Goal: Task Accomplishment & Management: Manage account settings

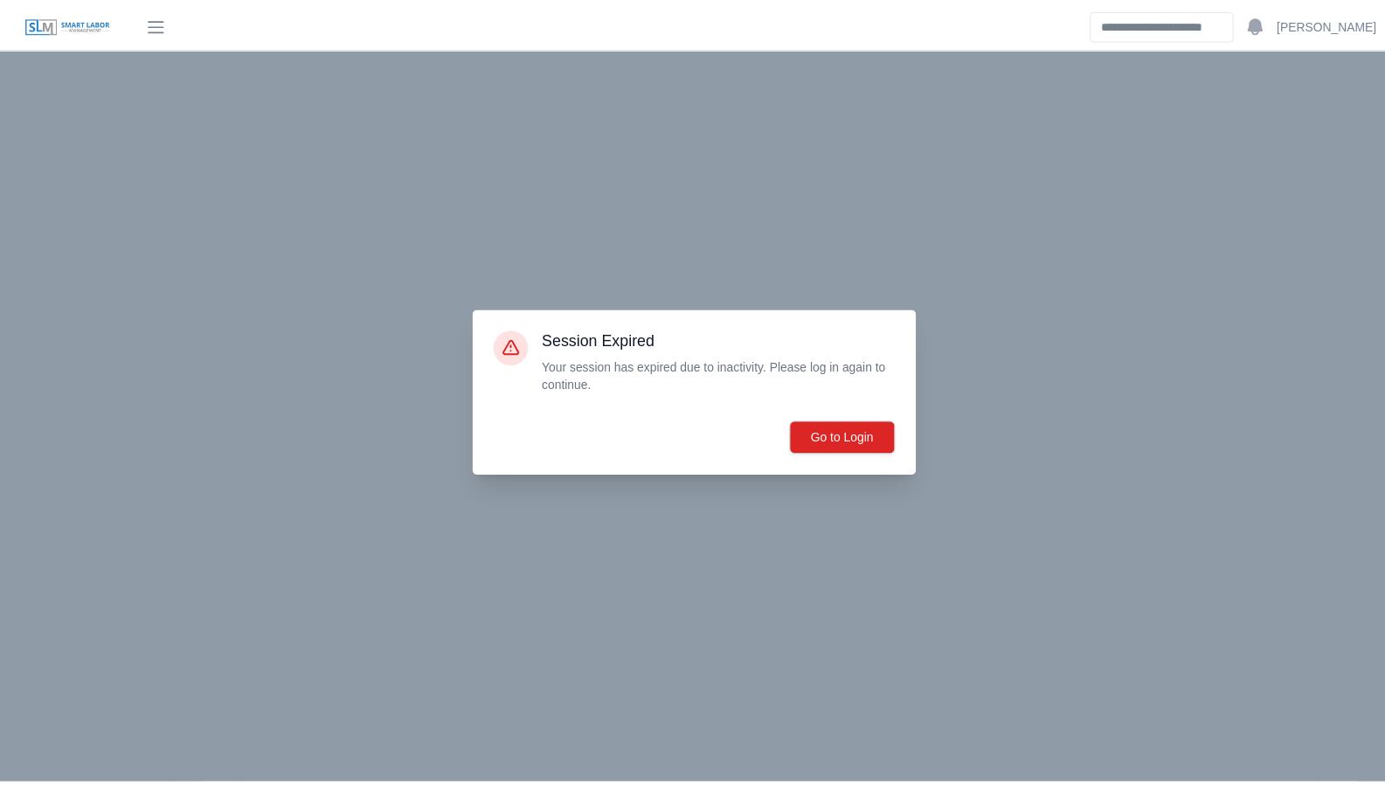
scroll to position [2873, 0]
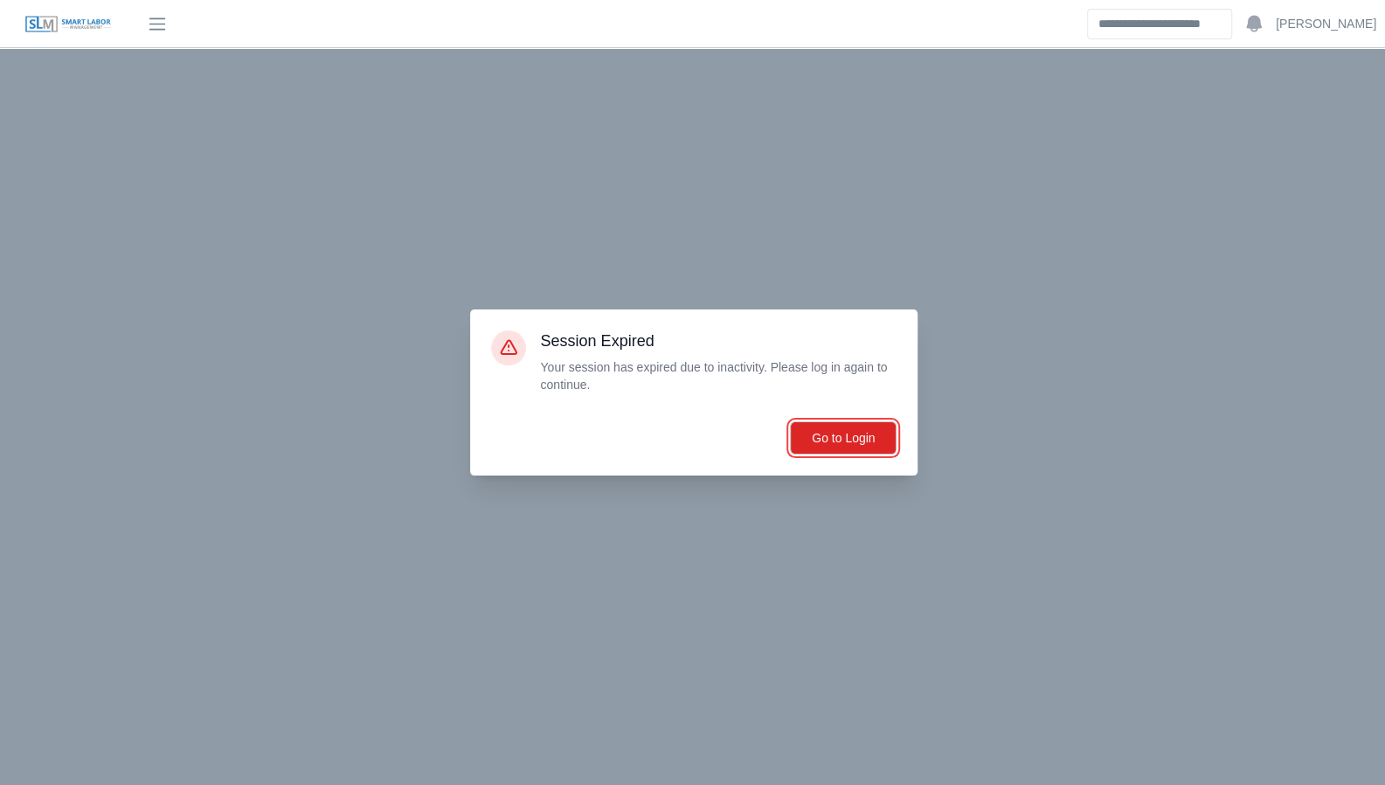
click at [867, 450] on button "Go to Login" at bounding box center [843, 437] width 107 height 33
click at [870, 441] on button "Go to Login" at bounding box center [843, 437] width 107 height 33
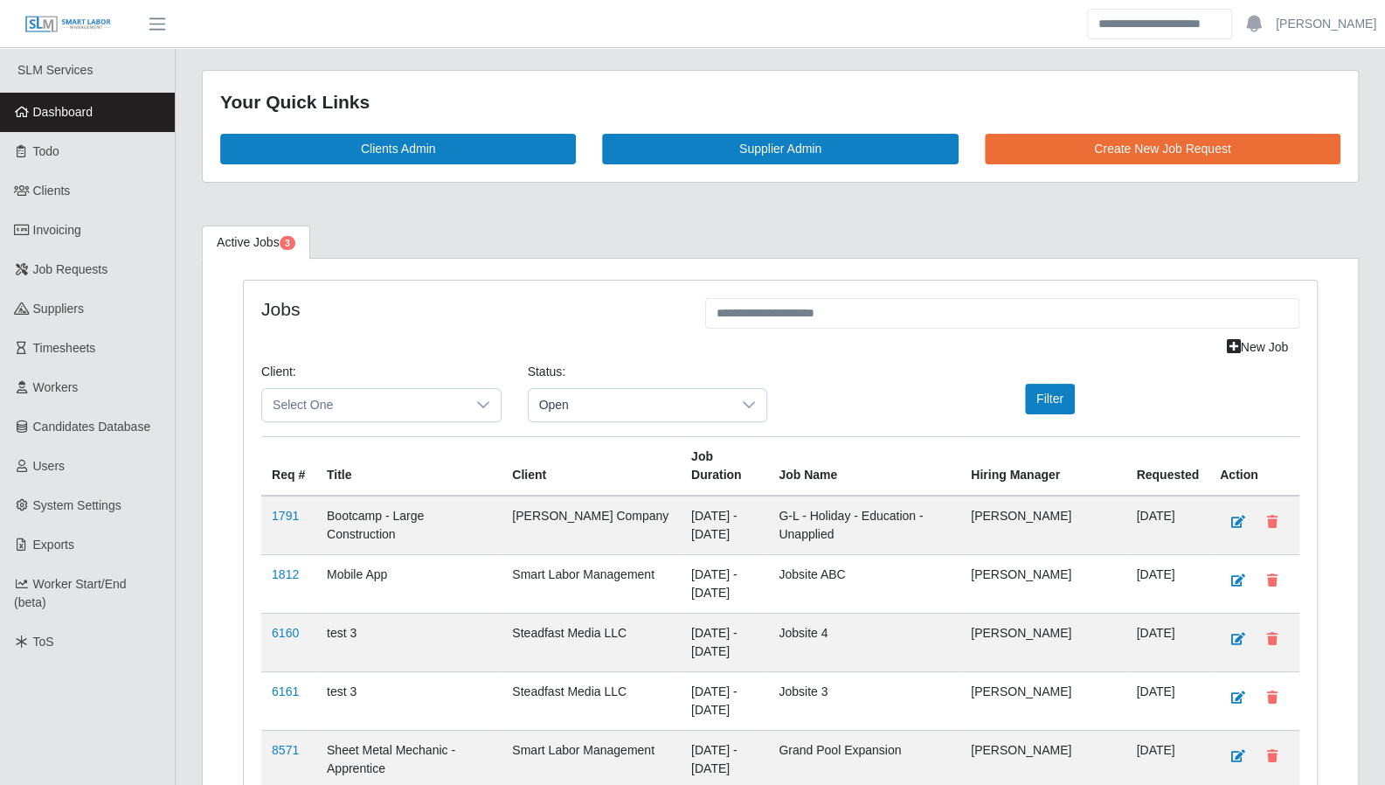
click at [63, 163] on link "Todo" at bounding box center [87, 151] width 175 height 39
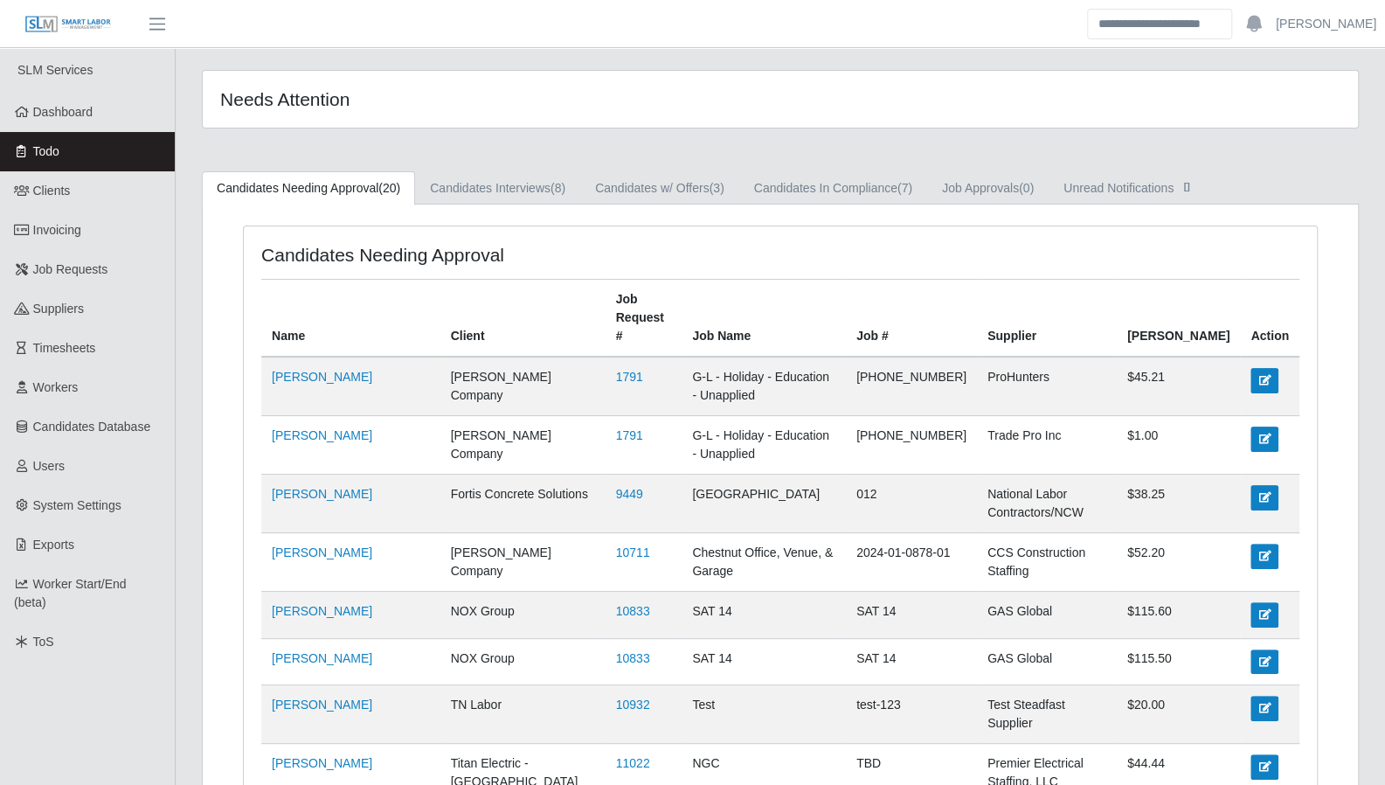
click at [78, 354] on span "Timesheets" at bounding box center [64, 348] width 63 height 14
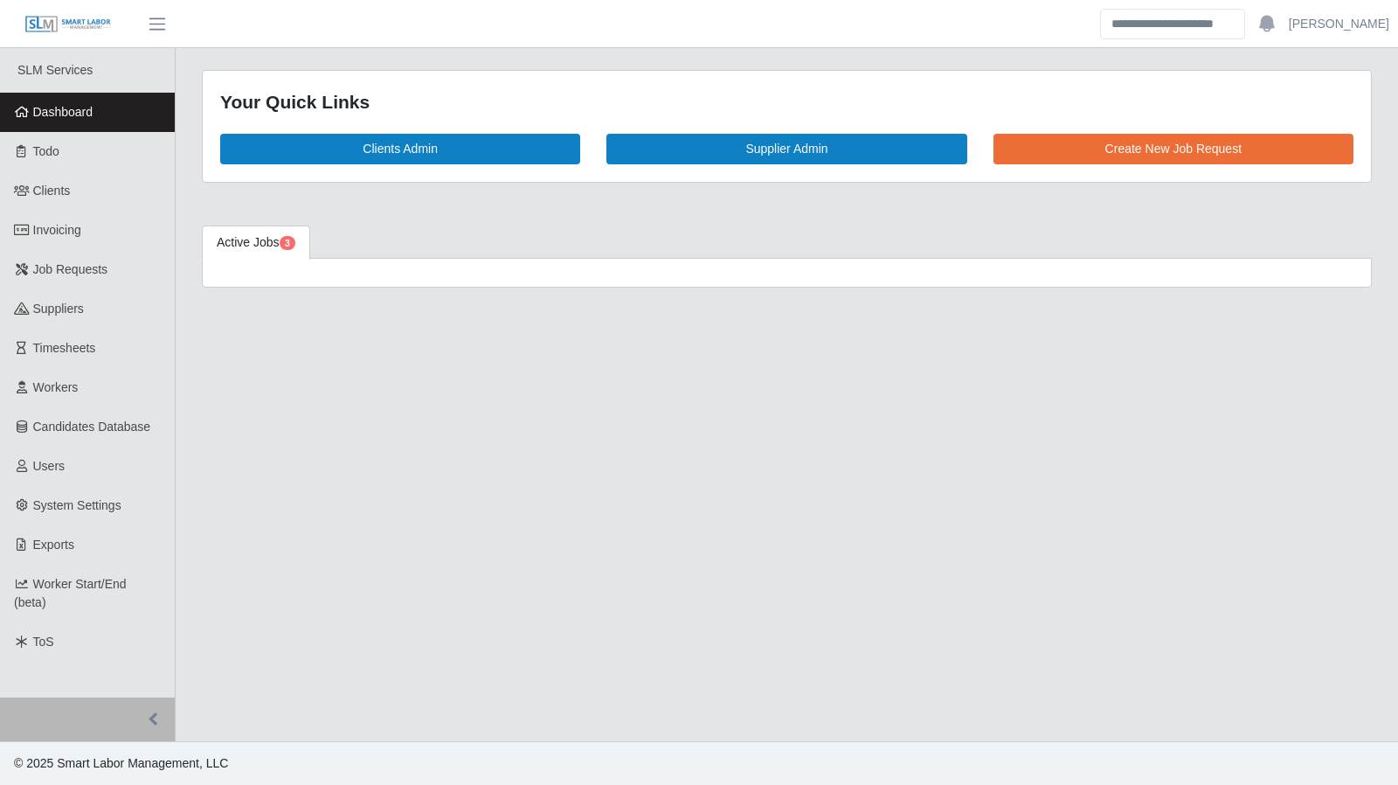
click at [69, 355] on span "Timesheets" at bounding box center [64, 348] width 63 height 14
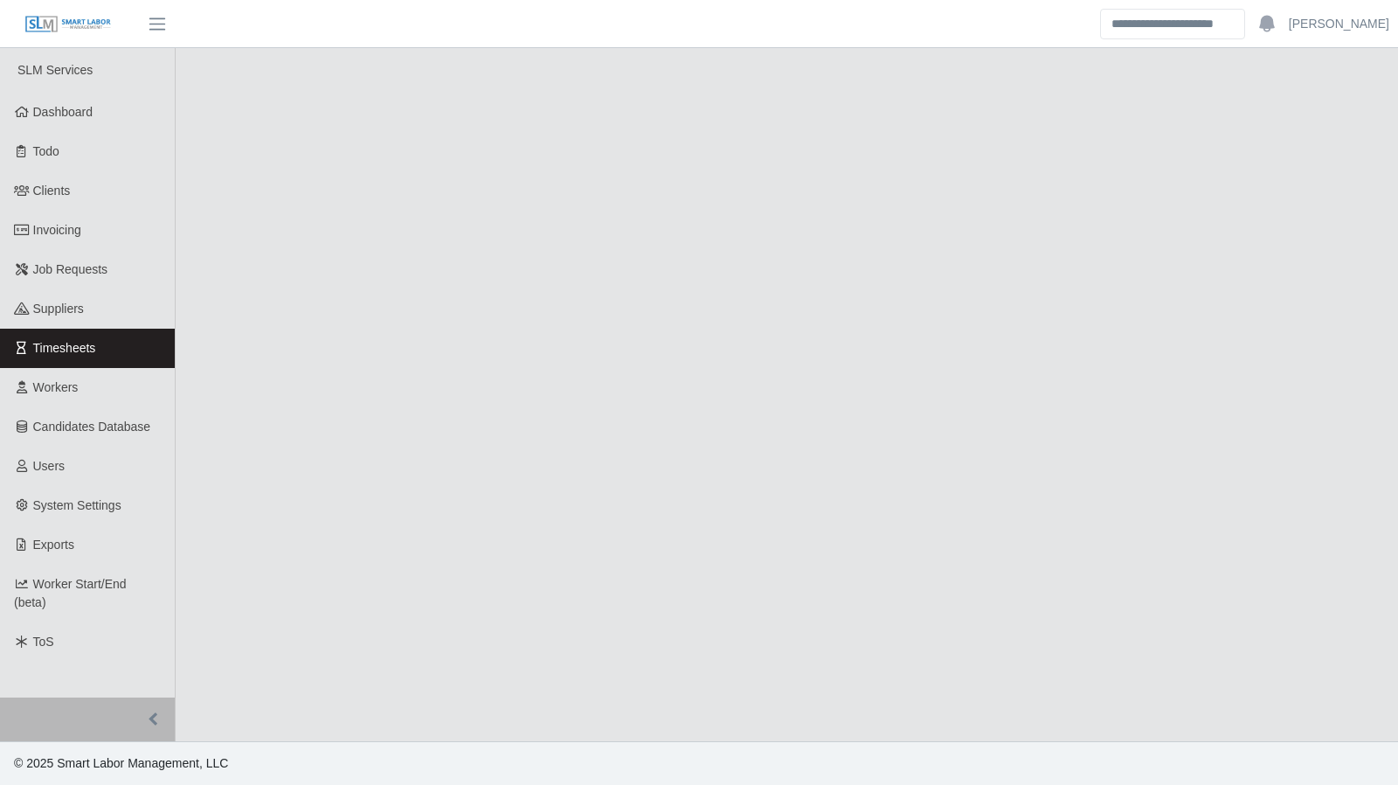
click at [69, 355] on span "Timesheets" at bounding box center [64, 348] width 63 height 14
click at [54, 346] on span "Timesheets" at bounding box center [64, 348] width 63 height 14
click at [386, 275] on main at bounding box center [787, 394] width 1222 height 693
click at [68, 124] on link "Dashboard" at bounding box center [87, 112] width 175 height 39
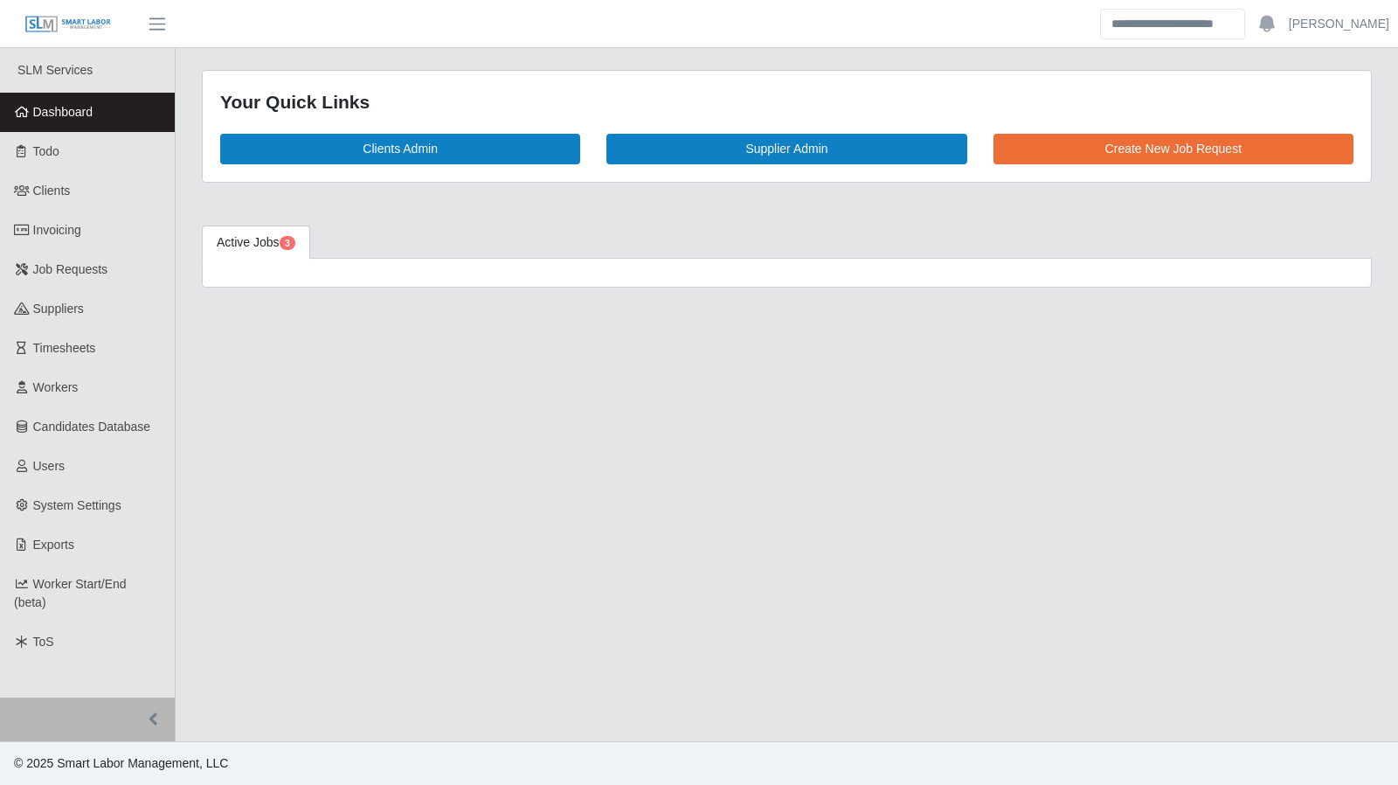
click at [102, 128] on link "Dashboard" at bounding box center [87, 112] width 175 height 39
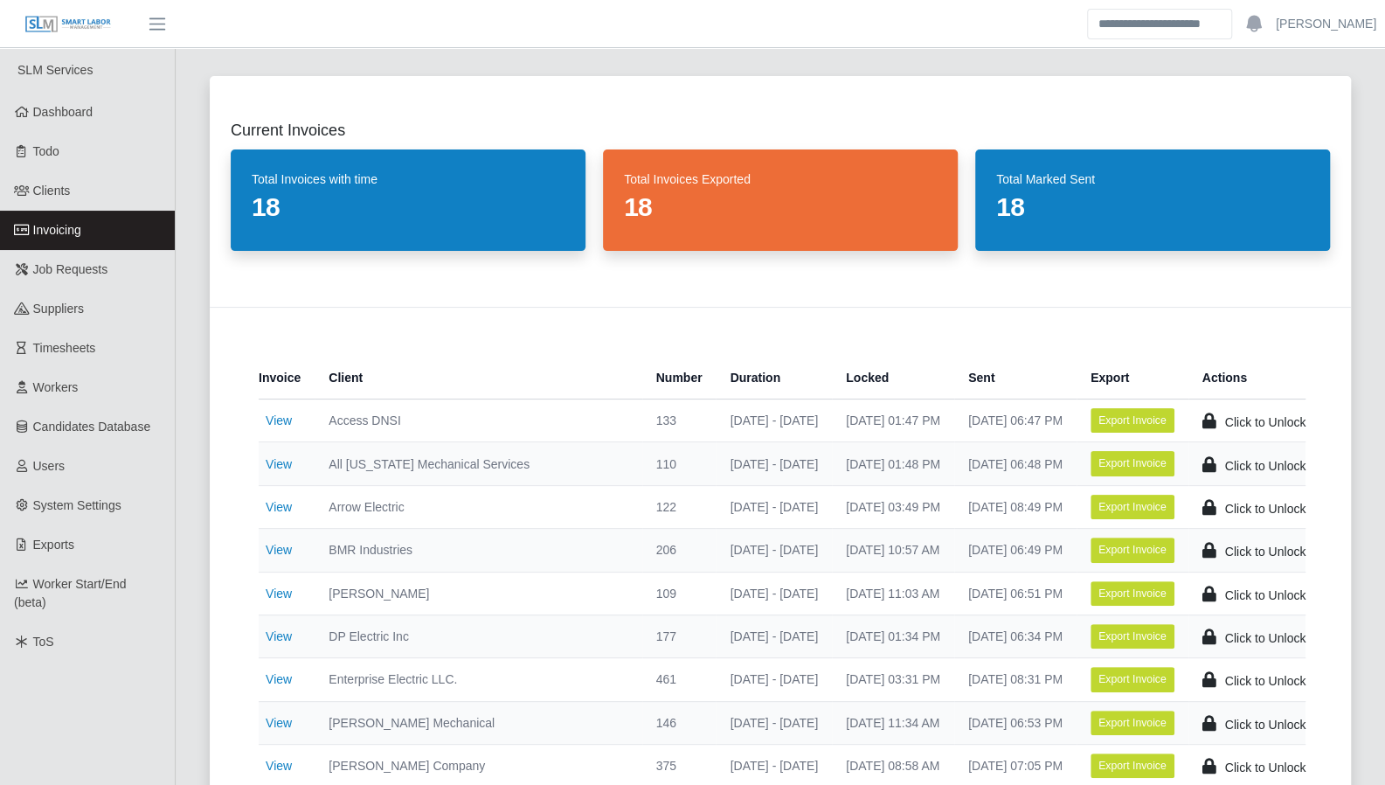
click at [104, 352] on link "Timesheets" at bounding box center [87, 348] width 175 height 39
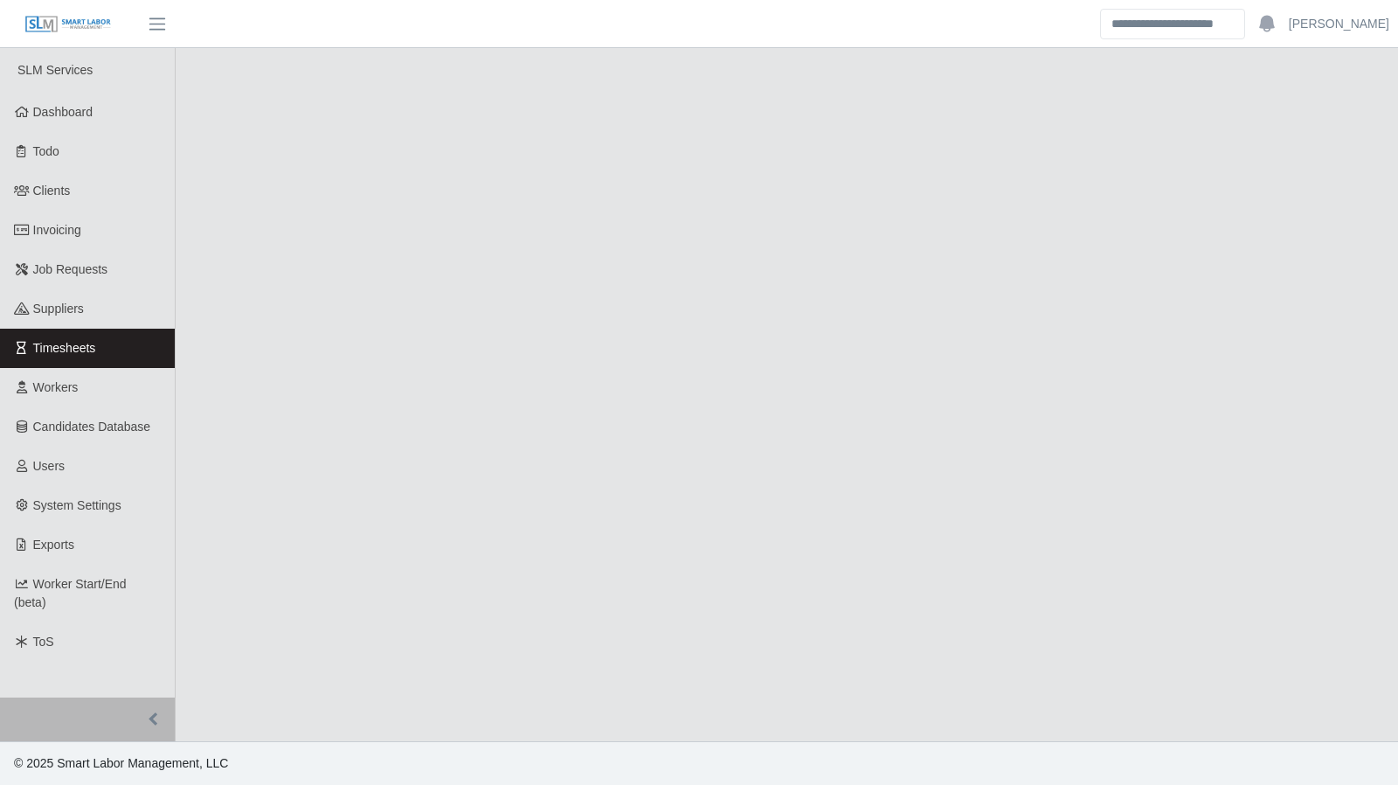
click at [93, 349] on span "Timesheets" at bounding box center [64, 348] width 63 height 14
click at [67, 390] on span "Workers" at bounding box center [55, 387] width 45 height 14
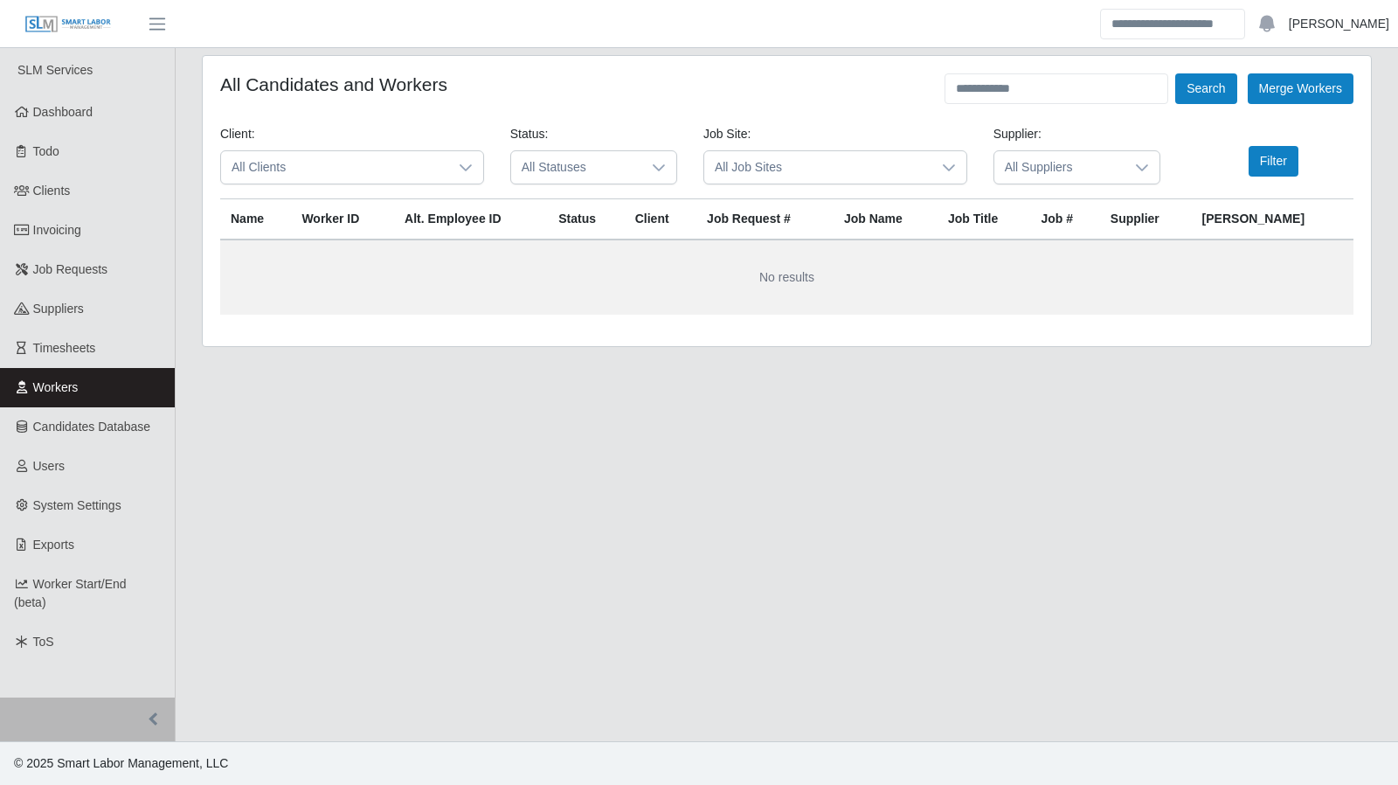
click at [1347, 20] on link "[PERSON_NAME]" at bounding box center [1339, 24] width 100 height 18
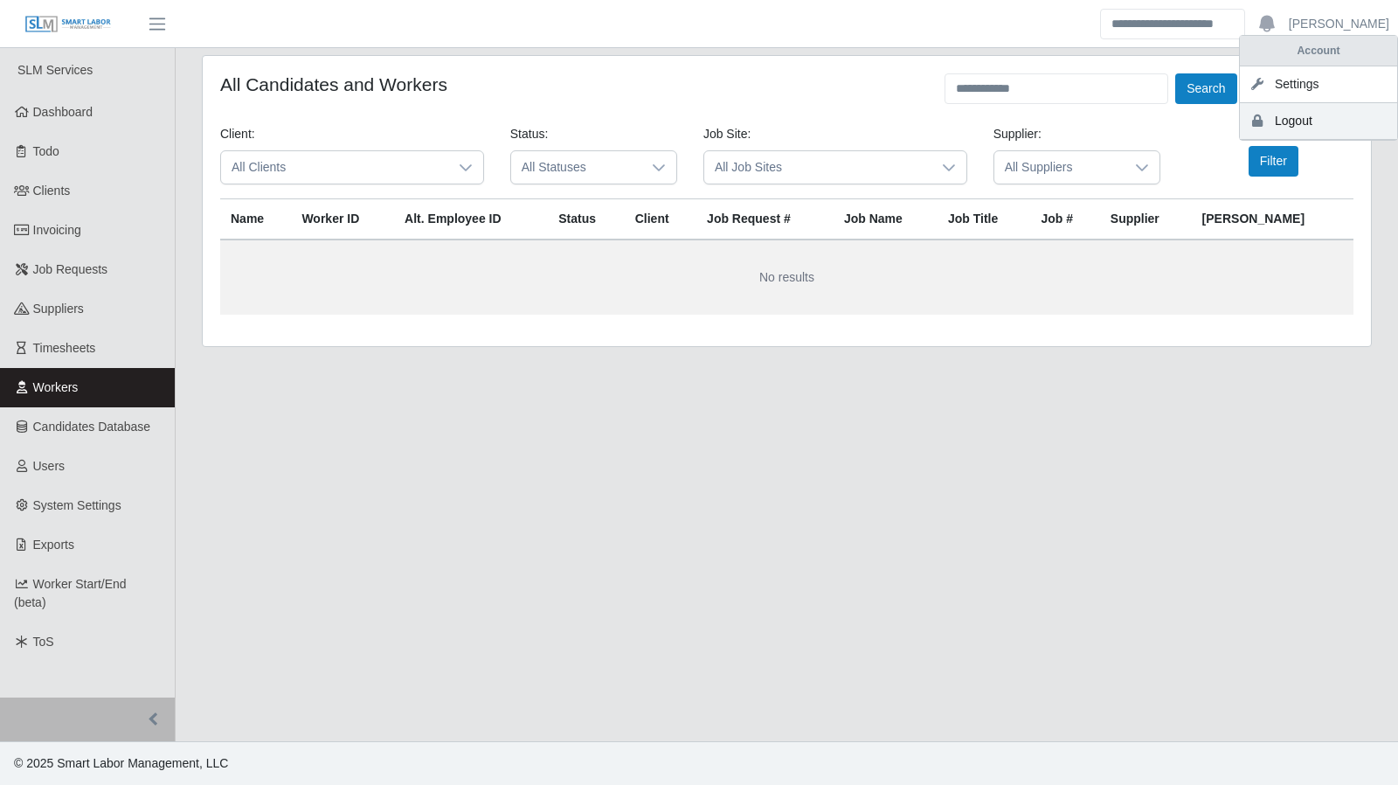
click at [1298, 136] on link "Logout" at bounding box center [1318, 121] width 157 height 37
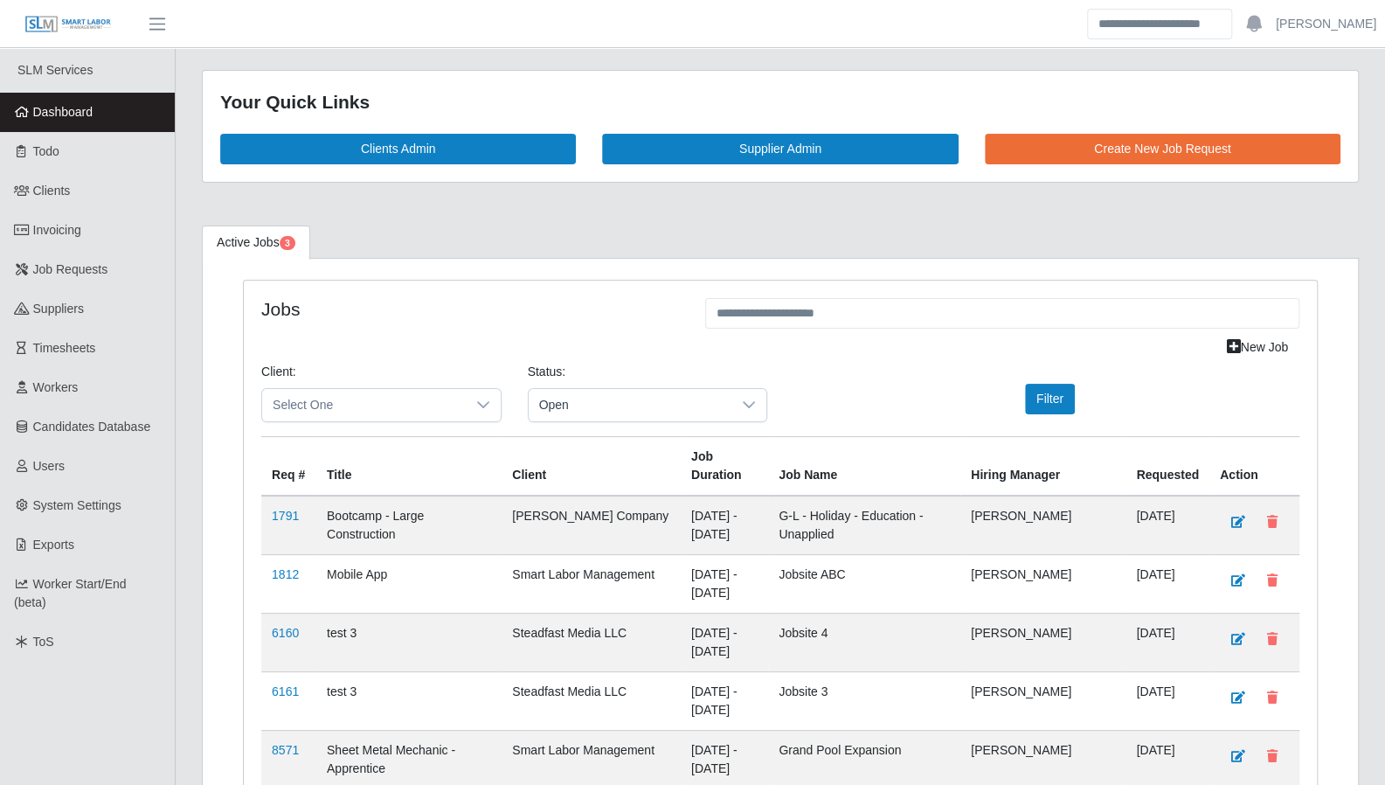
click at [85, 357] on link "Timesheets" at bounding box center [87, 348] width 175 height 39
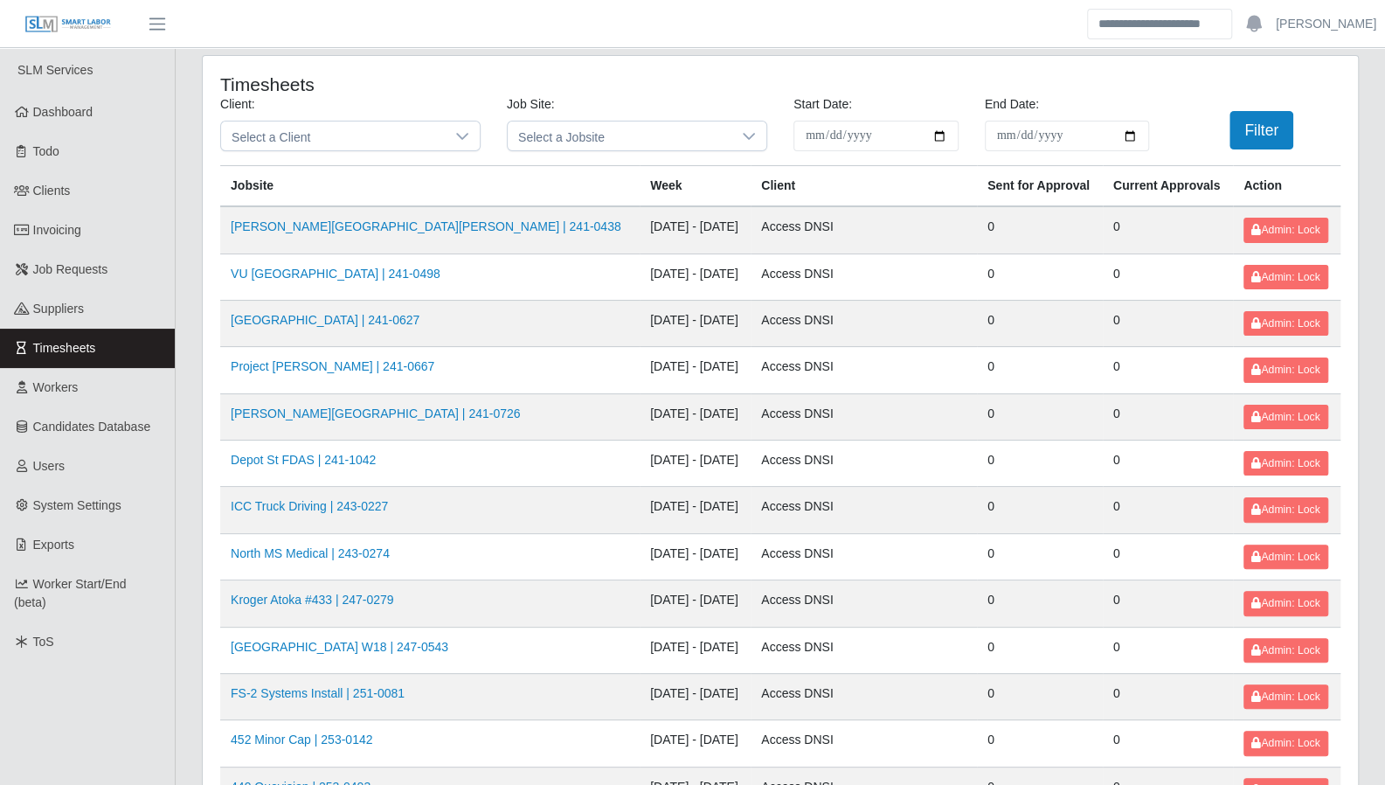
click at [98, 391] on link "Workers" at bounding box center [87, 387] width 175 height 39
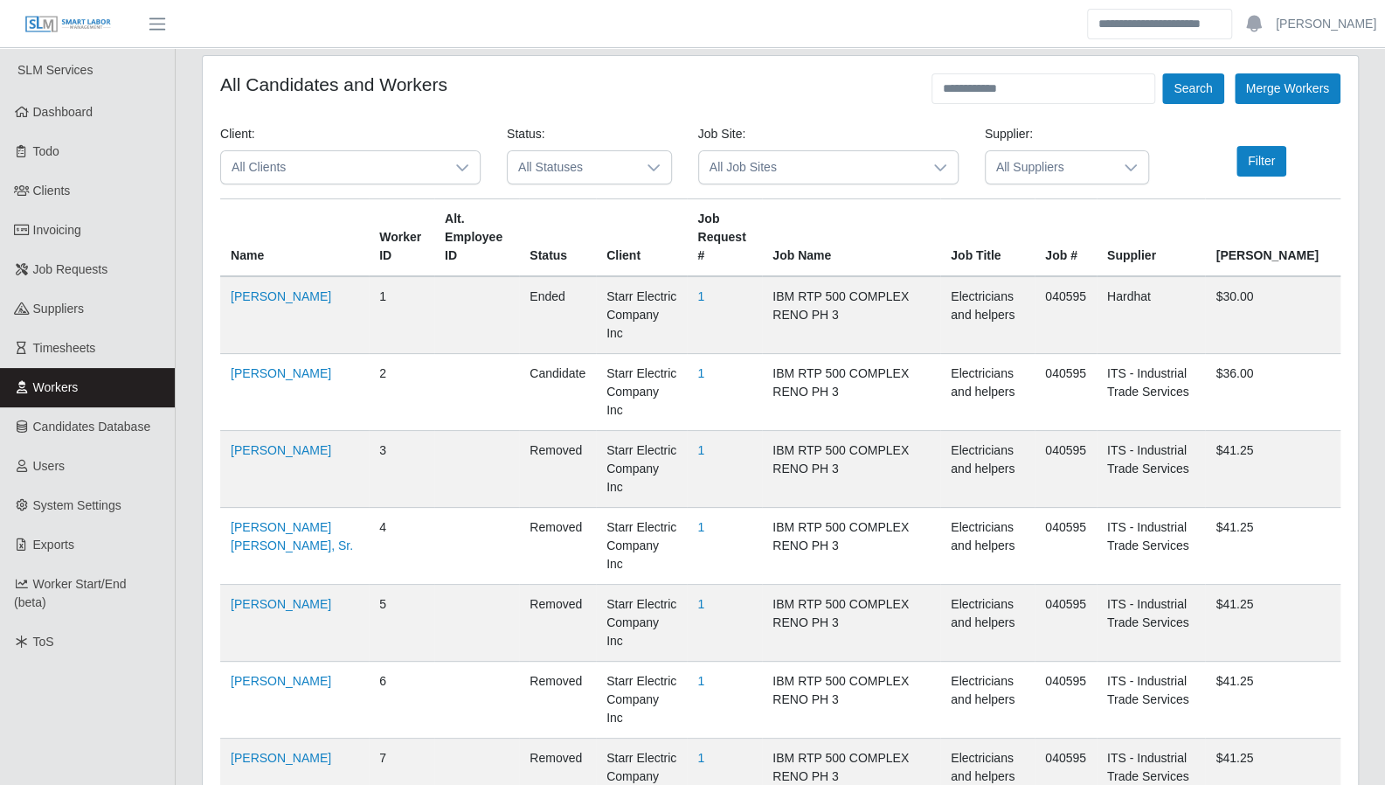
click at [81, 351] on span "Timesheets" at bounding box center [64, 348] width 63 height 14
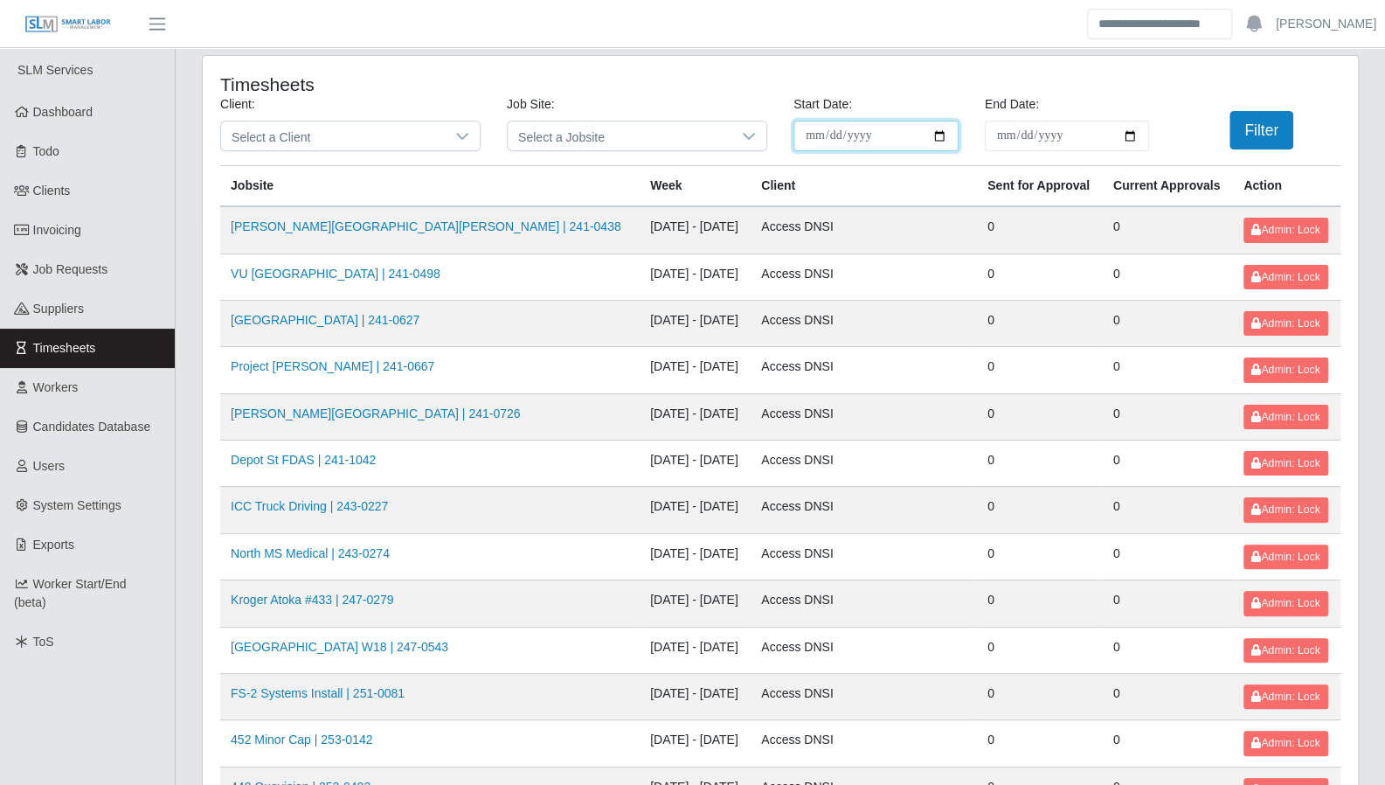
click at [944, 130] on input "**********" at bounding box center [875, 136] width 165 height 31
type input "**********"
click at [1125, 135] on input "End Date:" at bounding box center [1067, 136] width 165 height 31
type input "**********"
click at [1248, 127] on button "Filter" at bounding box center [1261, 130] width 64 height 38
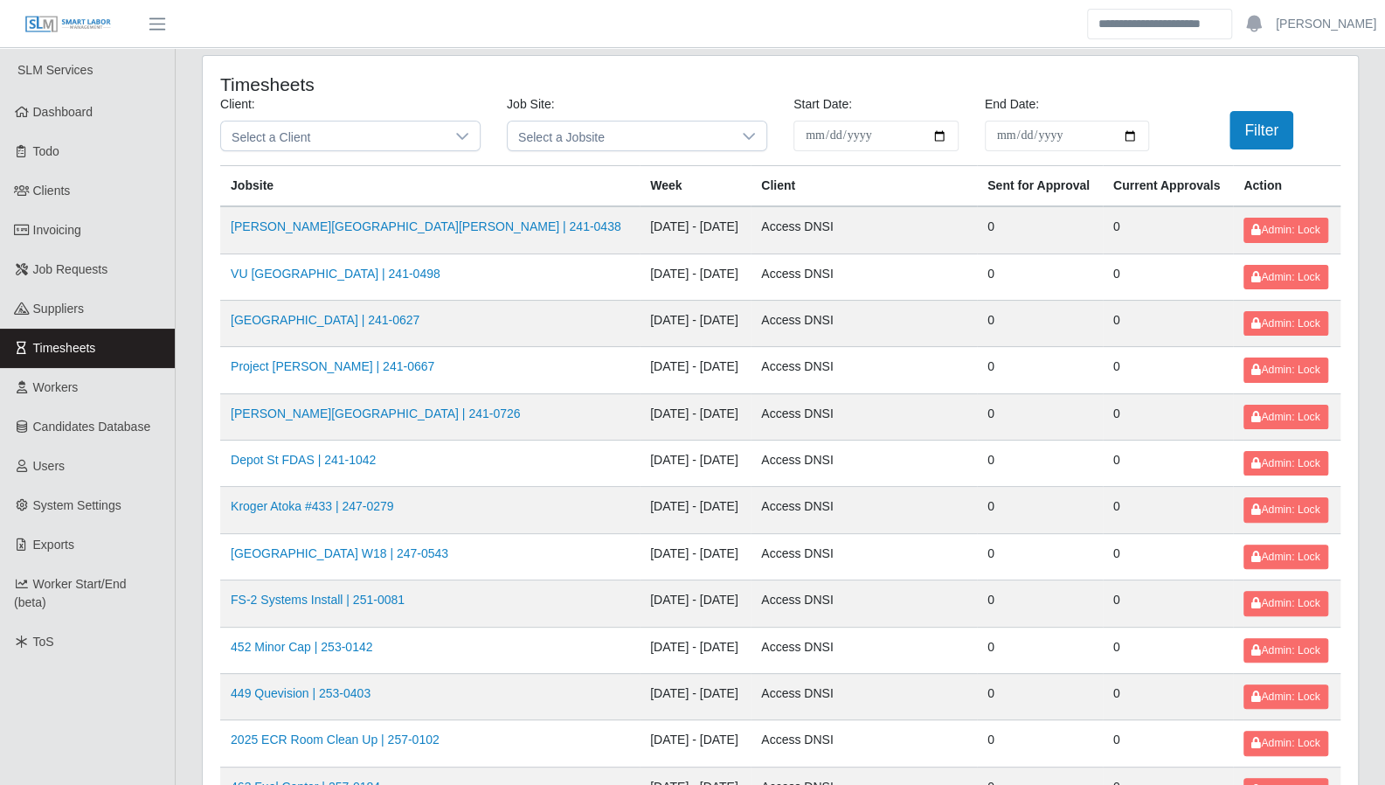
click at [468, 128] on div at bounding box center [462, 135] width 35 height 29
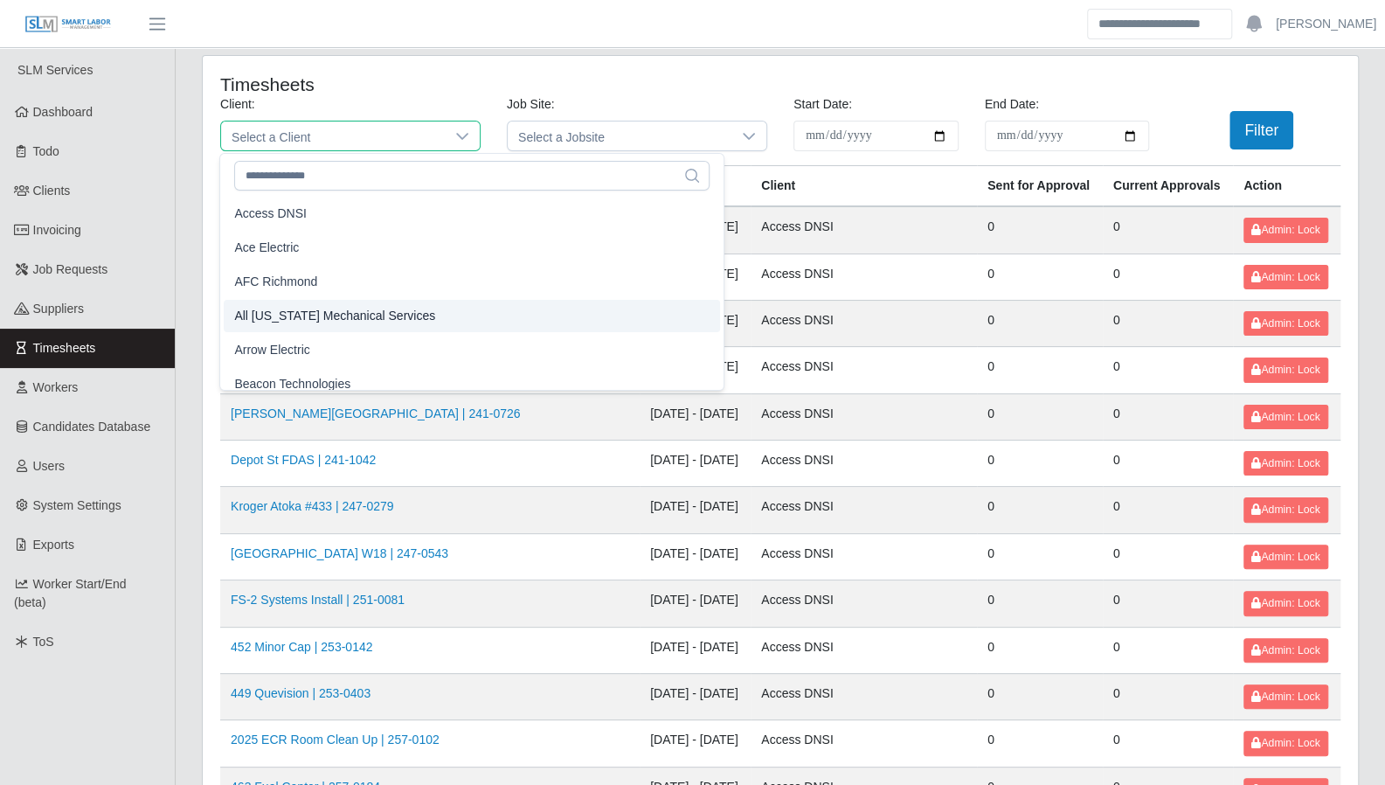
click at [375, 304] on li "All Florida Mechanical Services" at bounding box center [472, 316] width 496 height 32
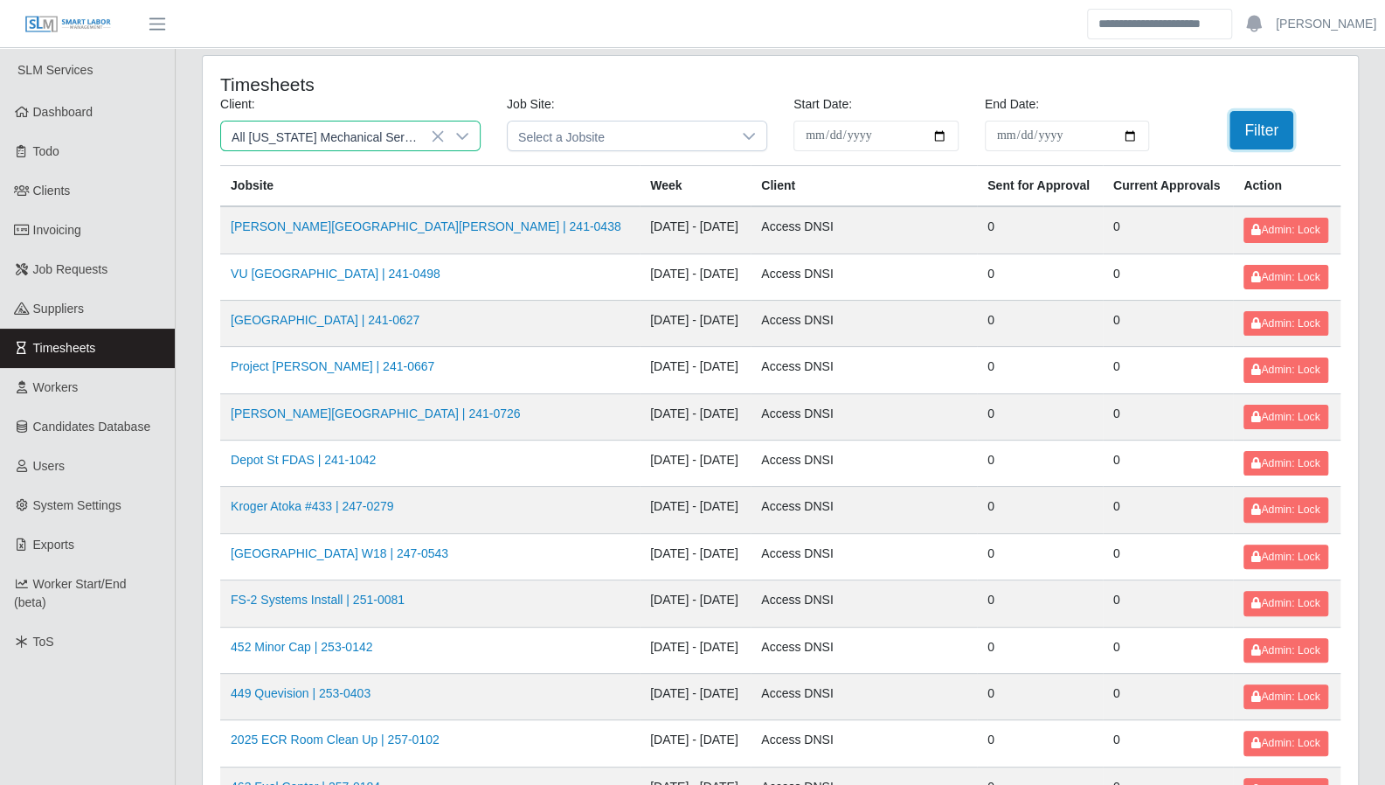
click at [1253, 125] on button "Filter" at bounding box center [1261, 130] width 64 height 38
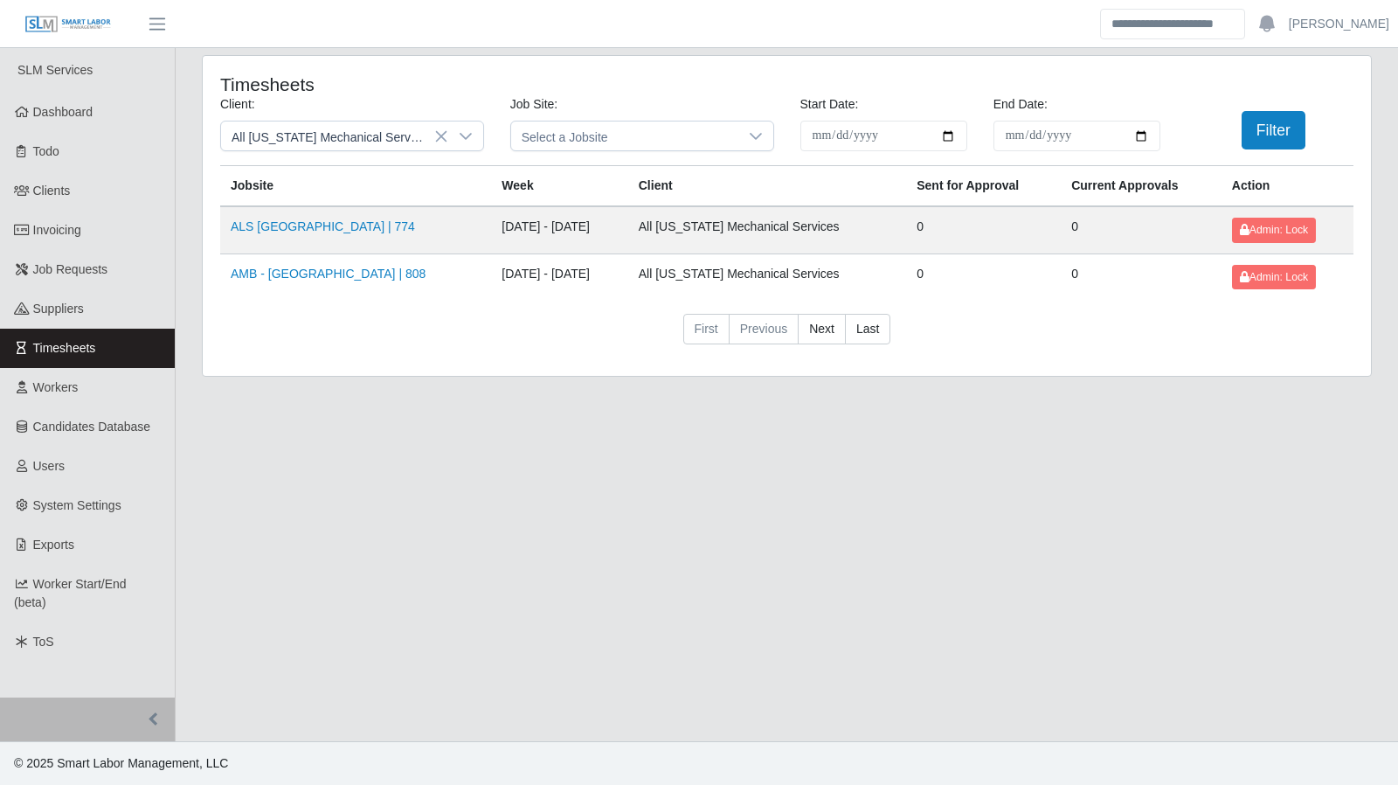
click at [467, 141] on icon at bounding box center [466, 136] width 14 height 14
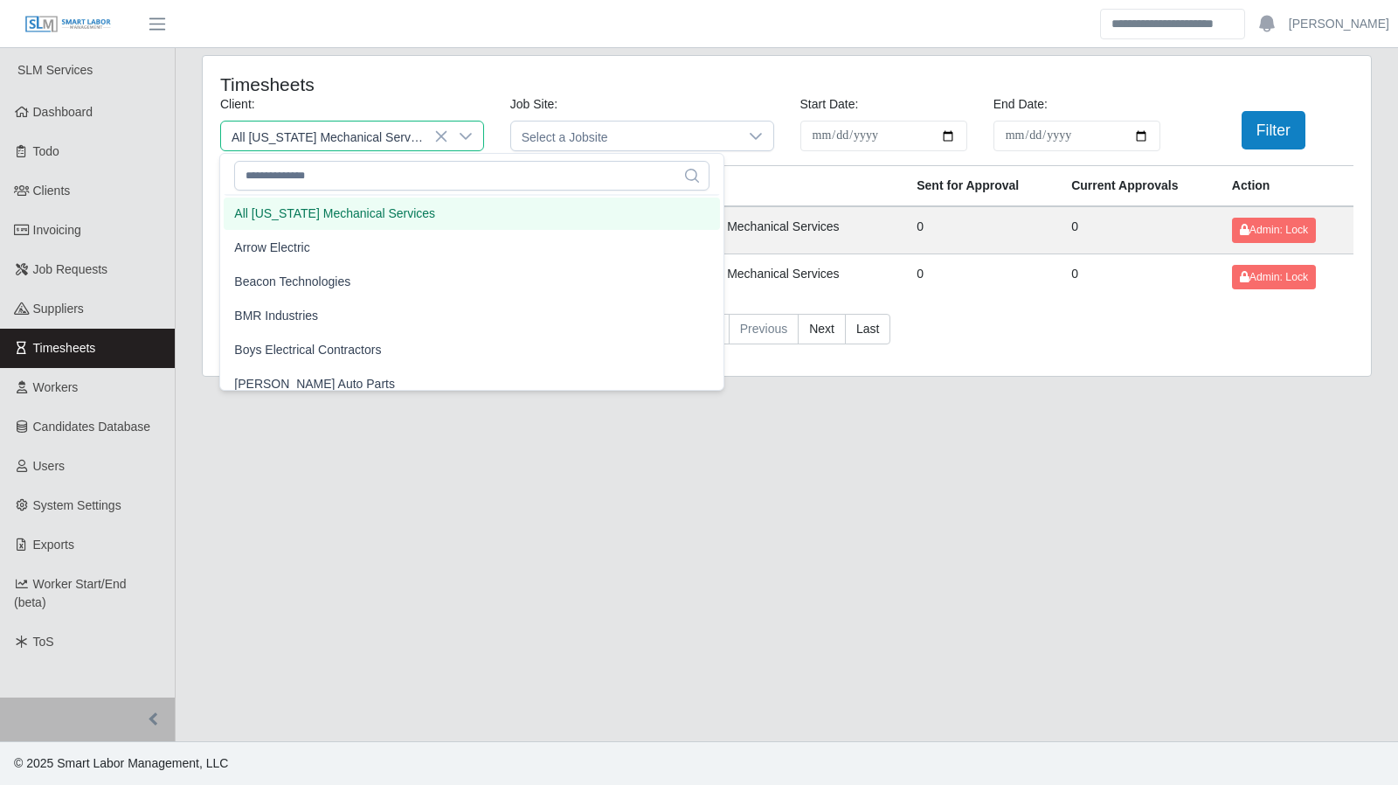
scroll to position [104, 0]
click at [406, 281] on li "Beacon Technologies" at bounding box center [472, 280] width 496 height 32
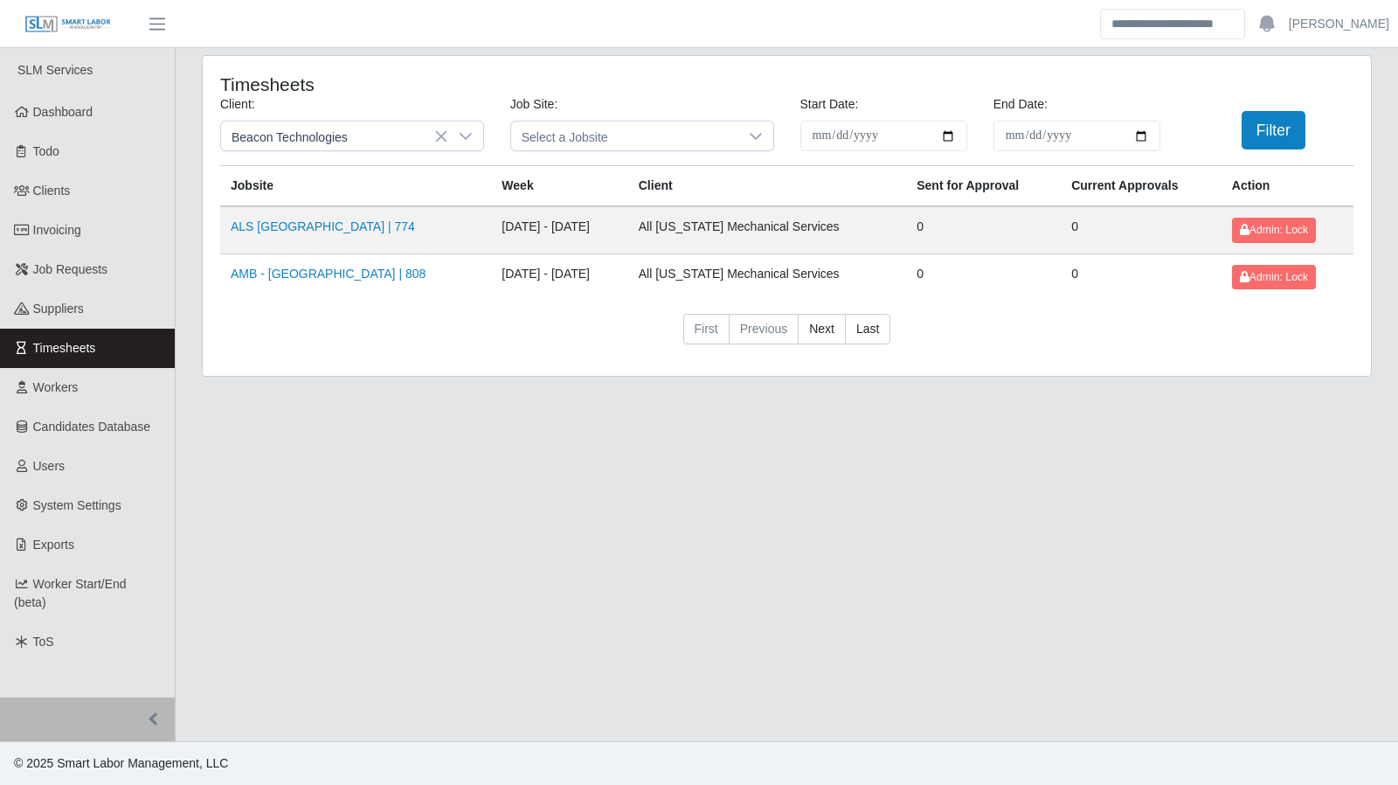
click at [410, 129] on span "Beacon Technologies" at bounding box center [334, 135] width 227 height 29
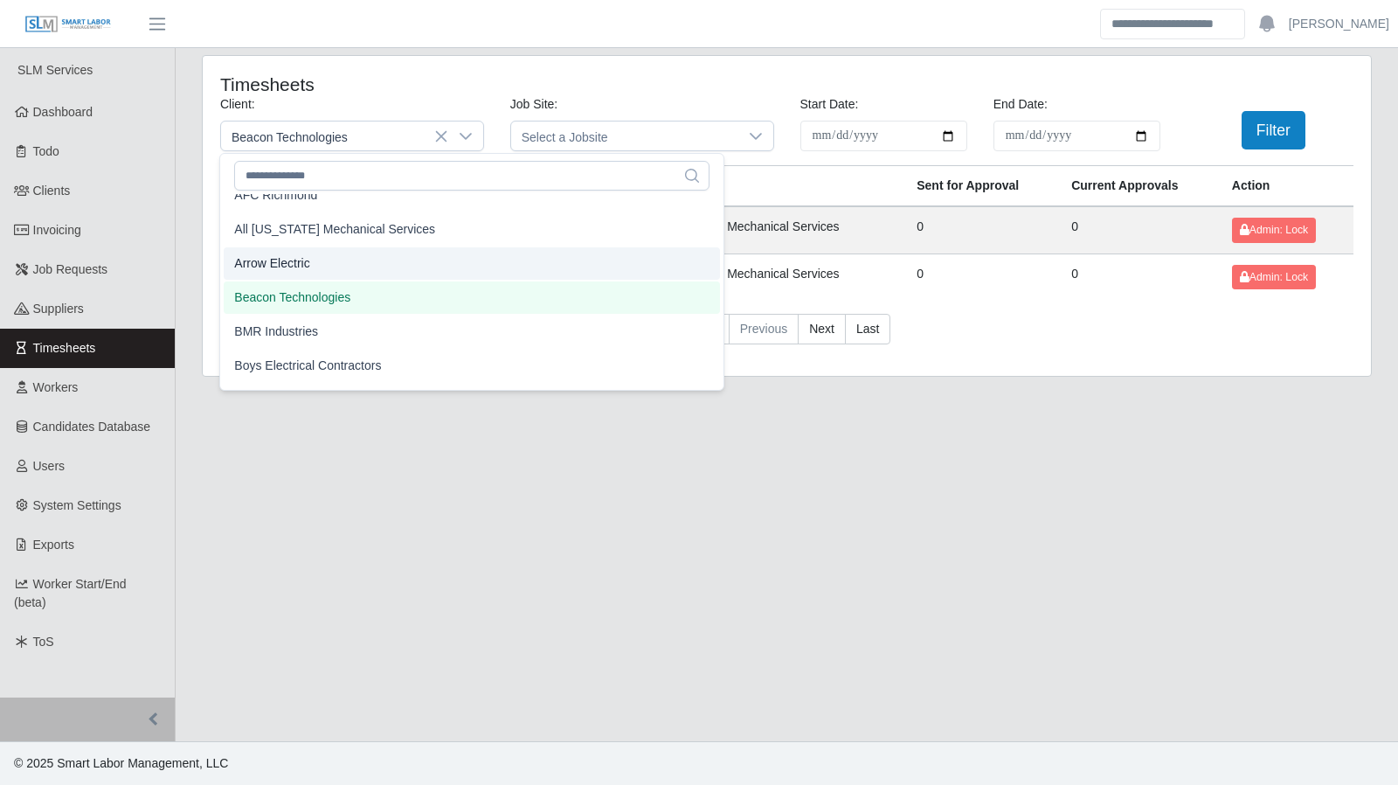
scroll to position [87, 0]
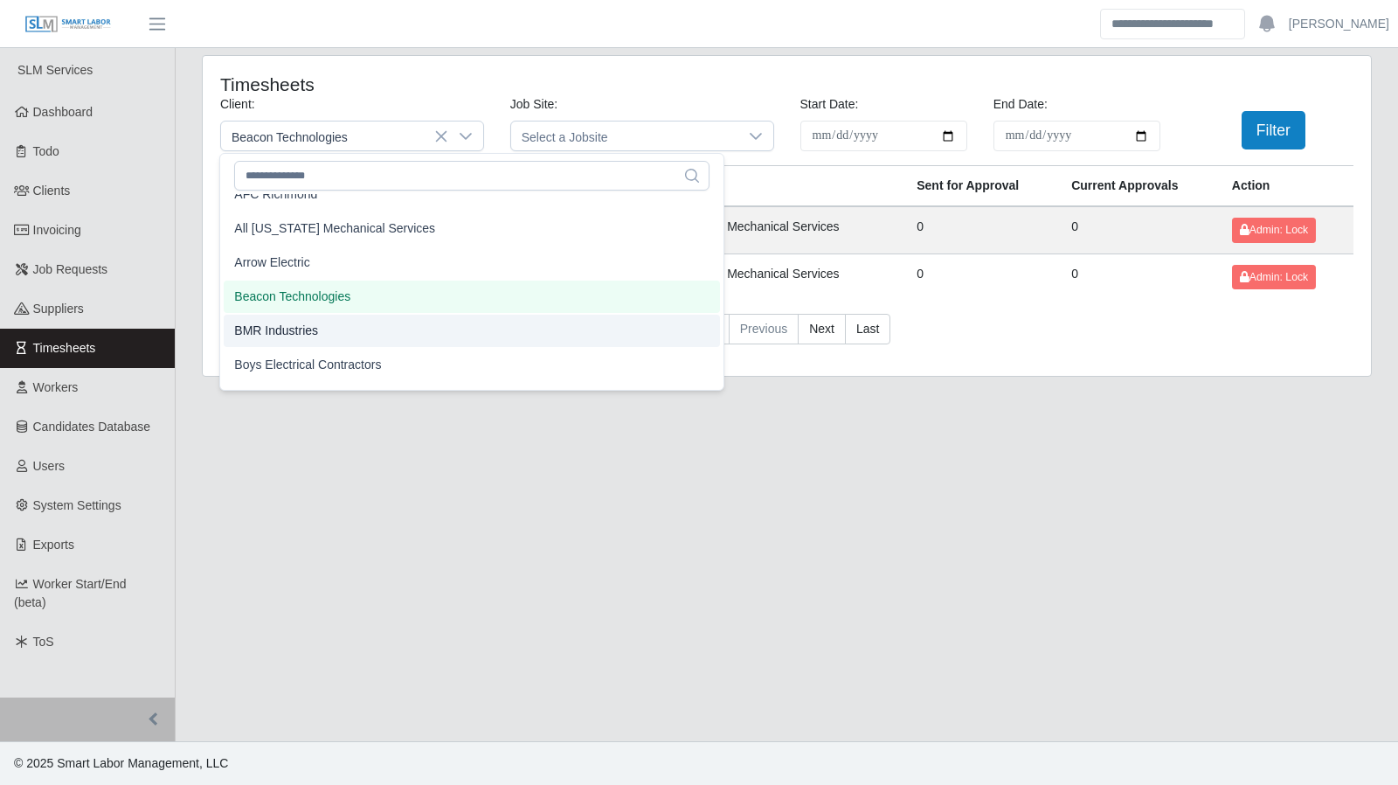
click at [311, 329] on span "BMR Industries" at bounding box center [276, 331] width 84 height 18
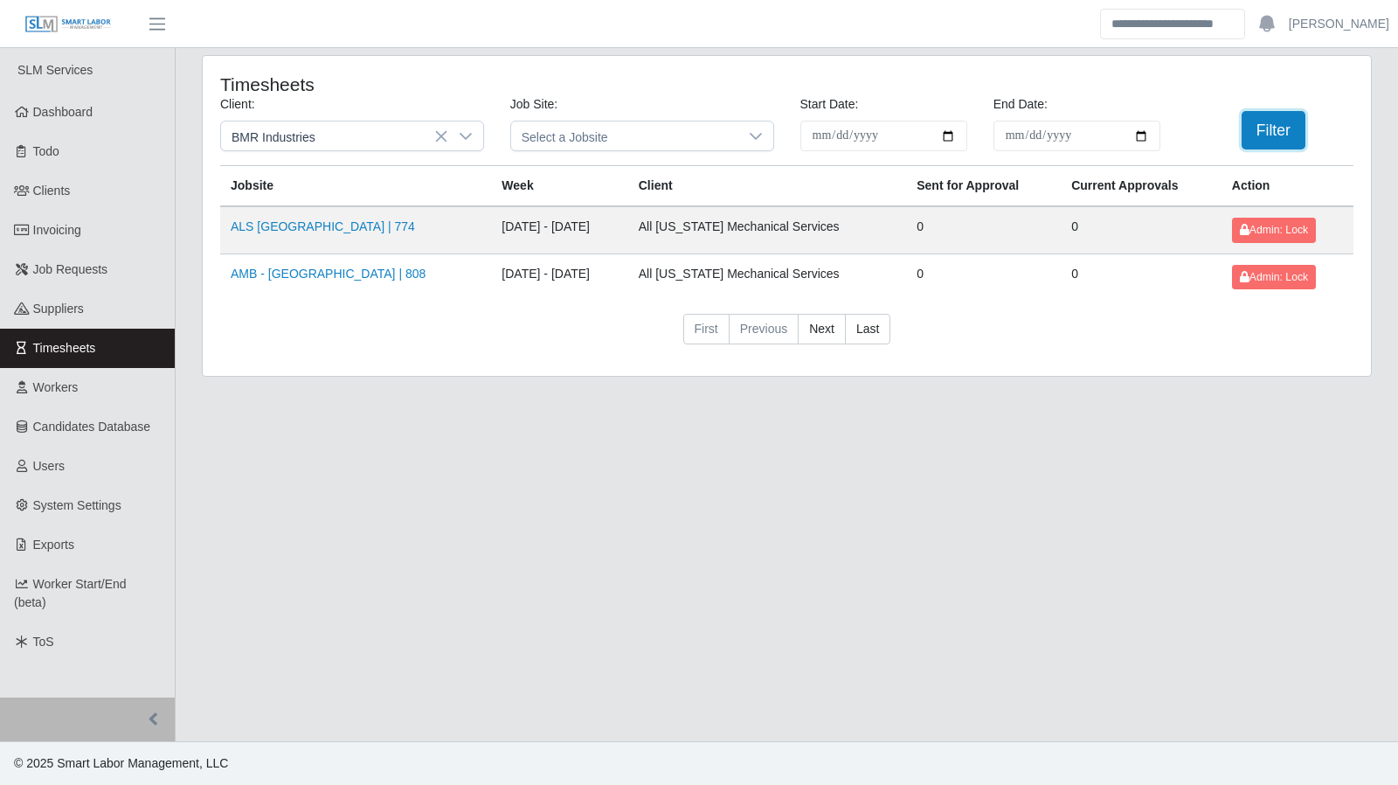
click at [1291, 130] on button "Filter" at bounding box center [1274, 130] width 64 height 38
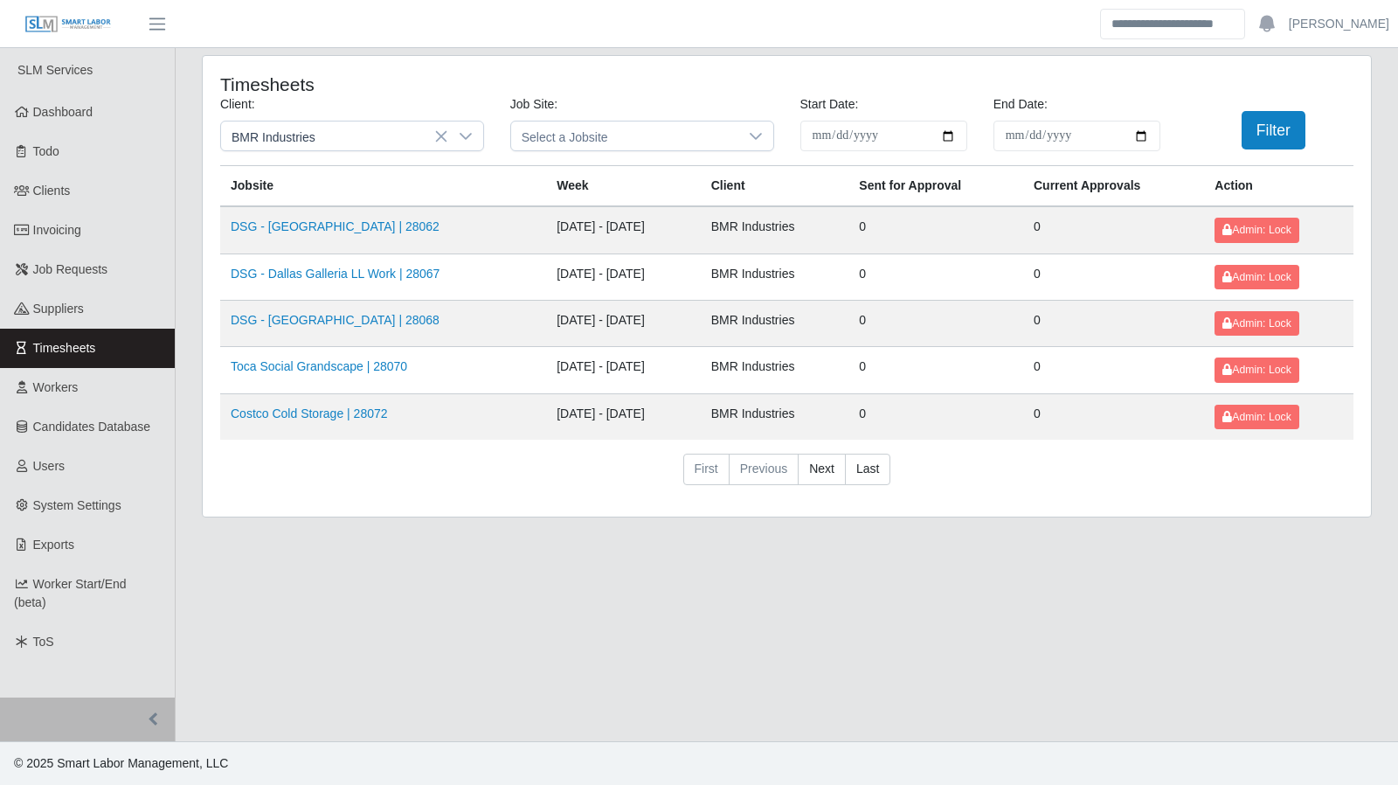
click at [462, 138] on icon at bounding box center [466, 136] width 14 height 14
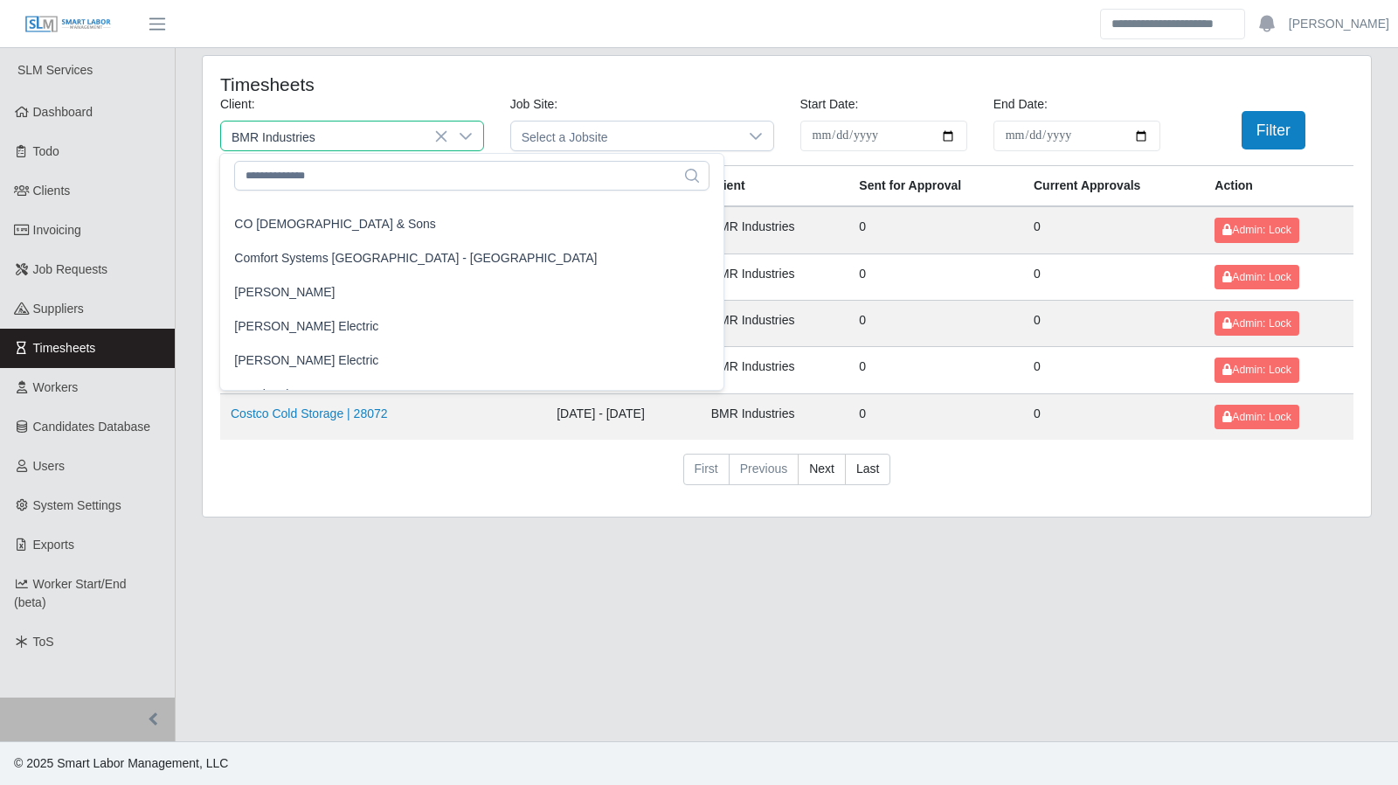
scroll to position [537, 0]
click at [372, 286] on li "CS Erickson" at bounding box center [472, 289] width 496 height 32
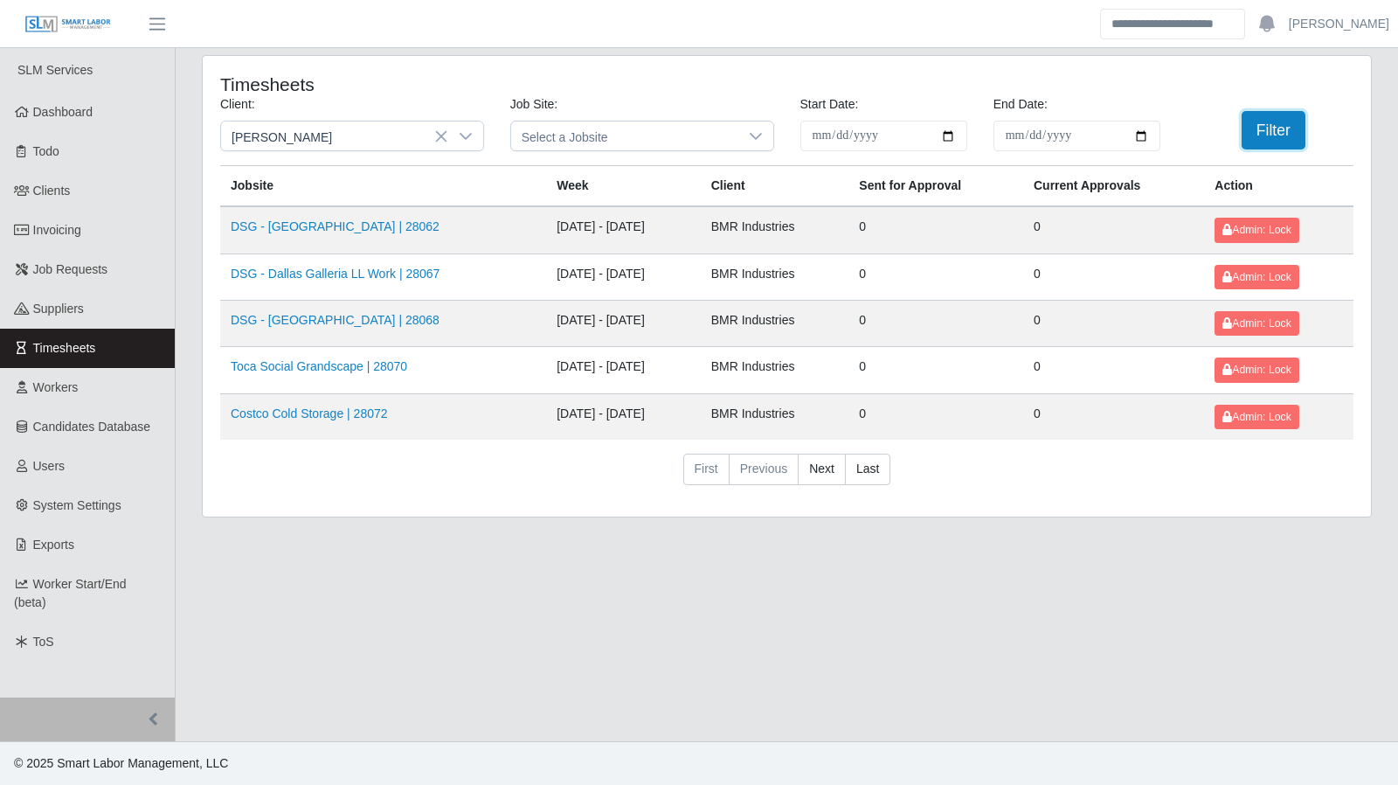
click at [1284, 139] on button "Filter" at bounding box center [1274, 130] width 64 height 38
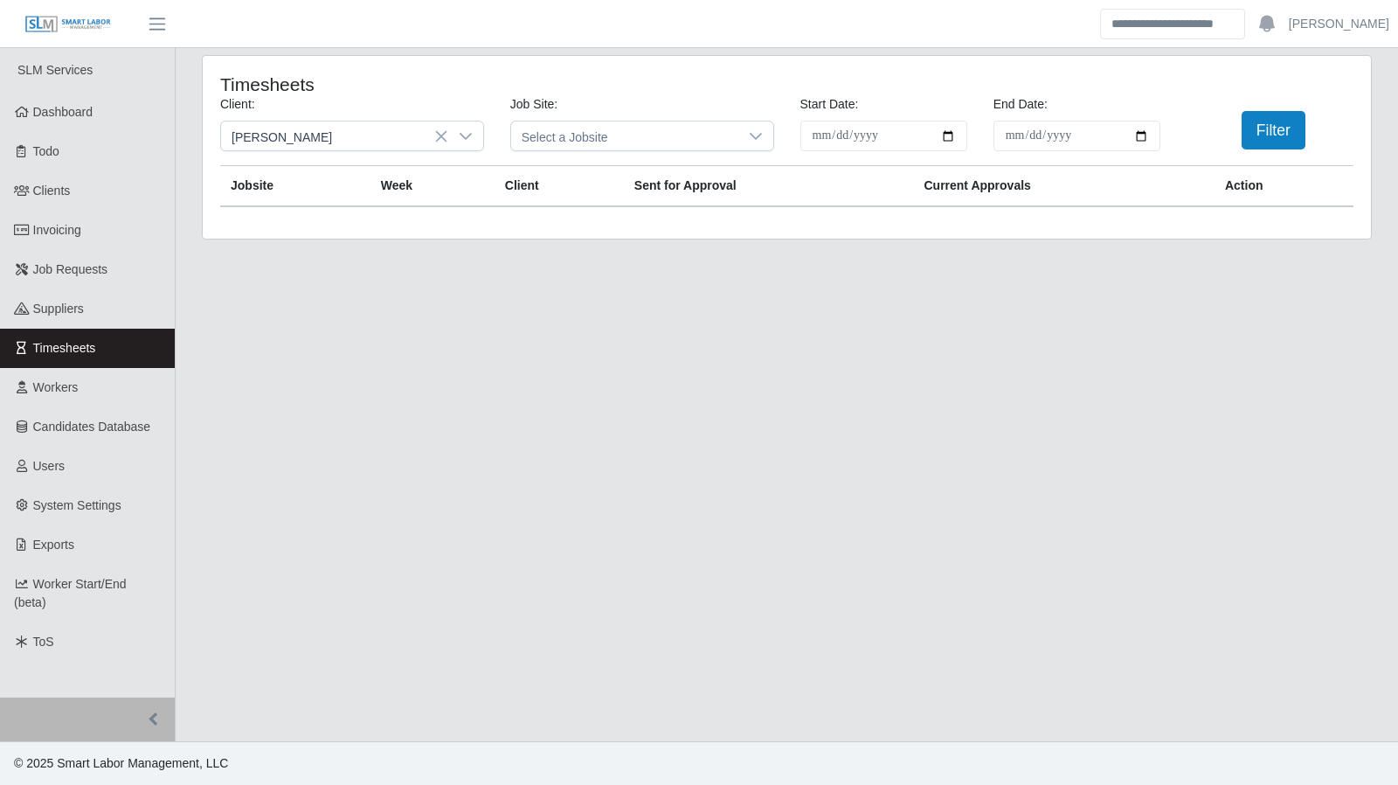
click at [467, 150] on div "CS Erickson" at bounding box center [352, 136] width 264 height 31
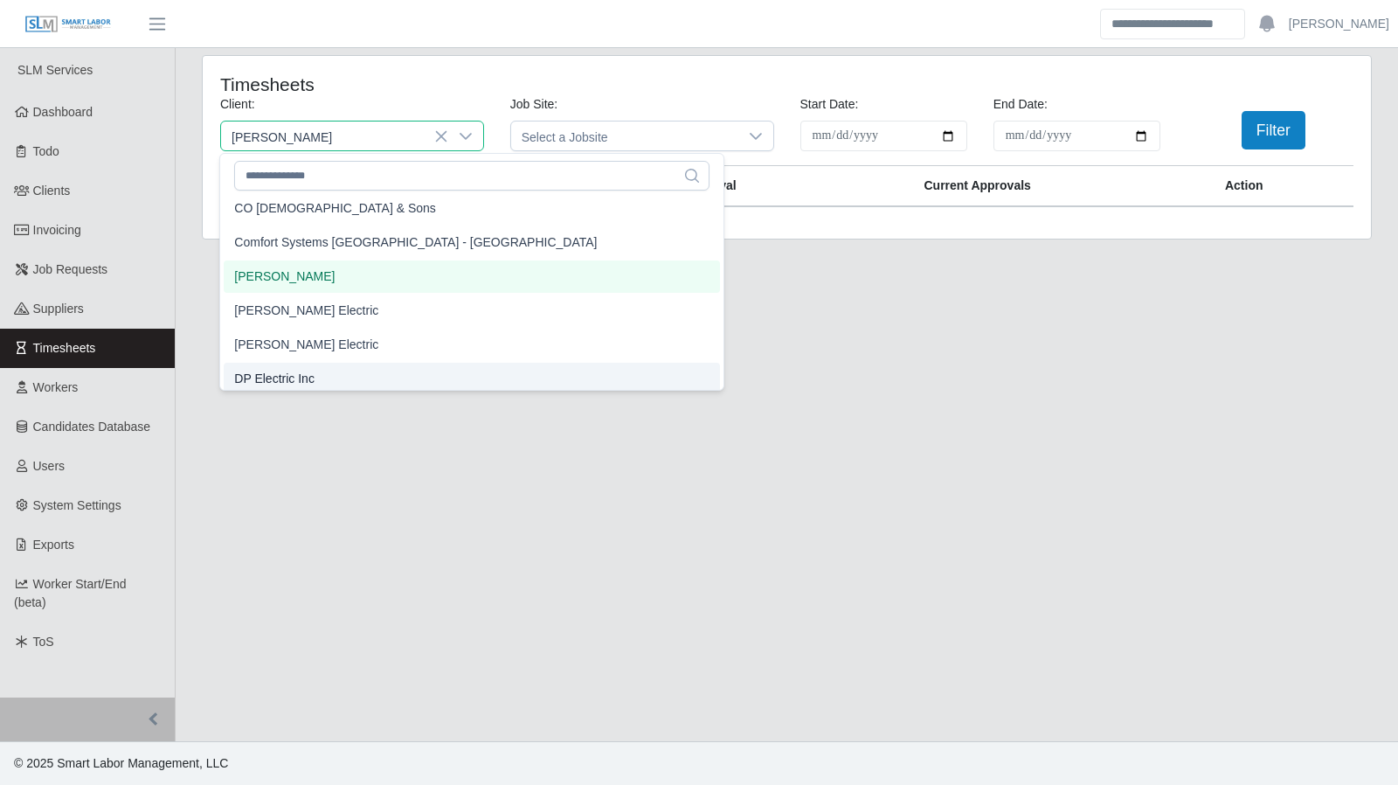
scroll to position [556, 0]
click at [309, 376] on span "DP Electric Inc" at bounding box center [274, 373] width 80 height 18
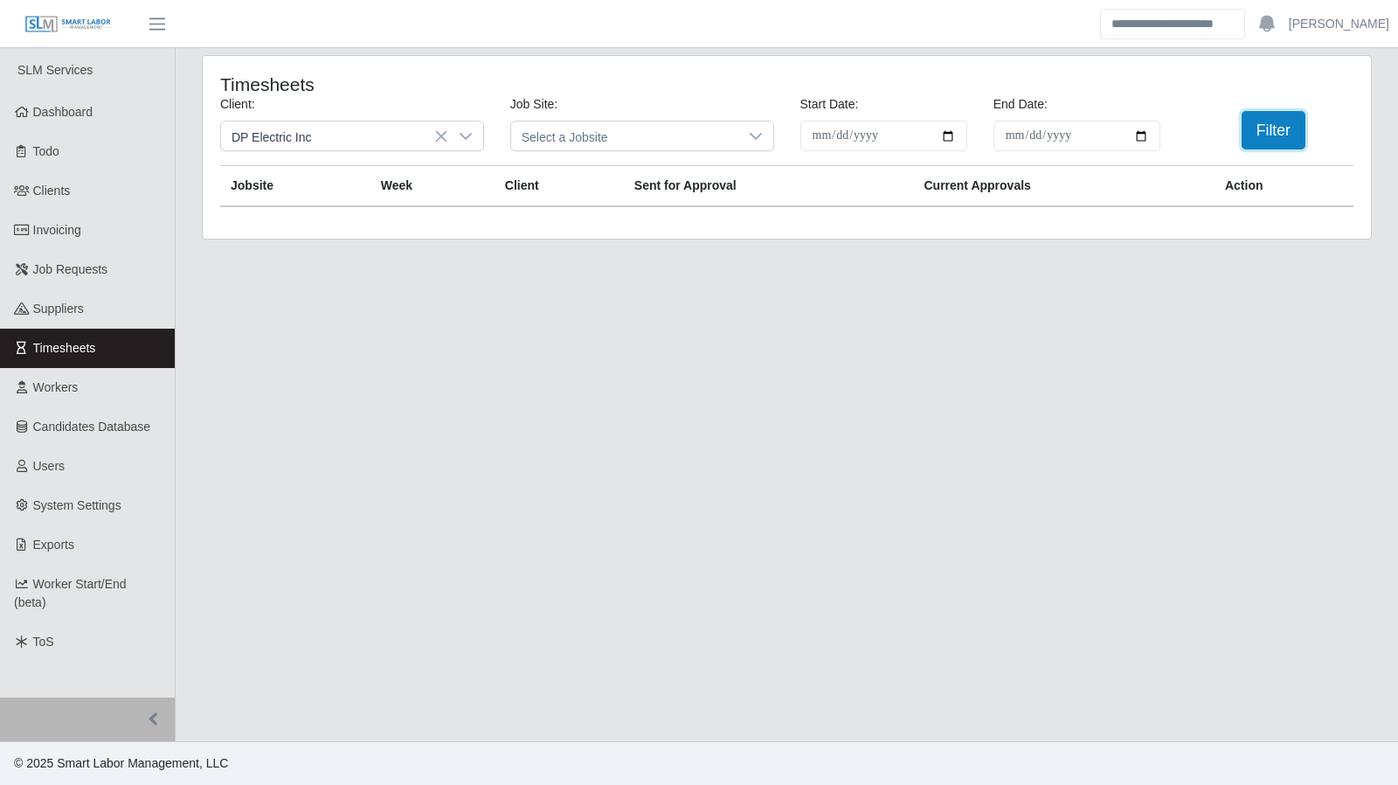
click at [1276, 116] on button "Filter" at bounding box center [1274, 130] width 64 height 38
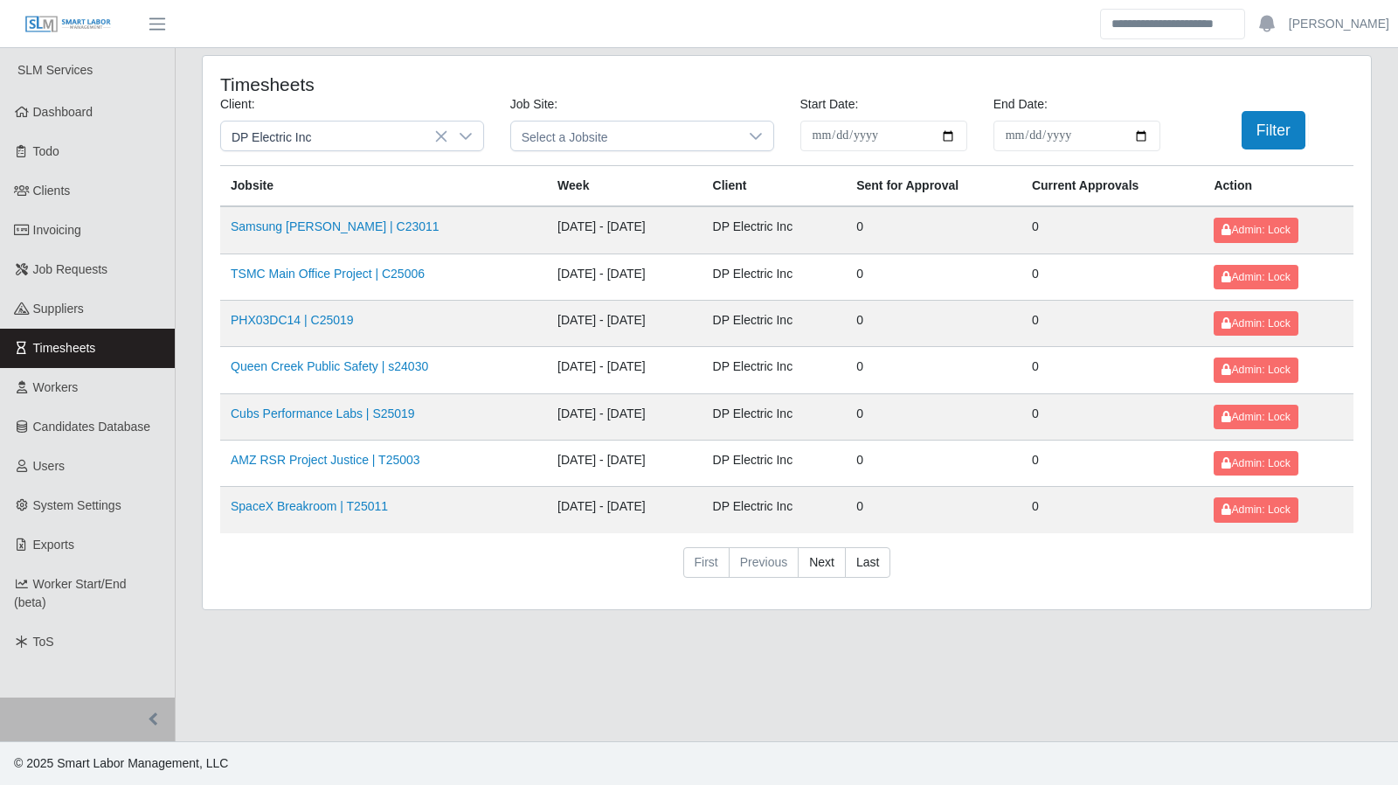
click at [473, 134] on div at bounding box center [465, 135] width 35 height 29
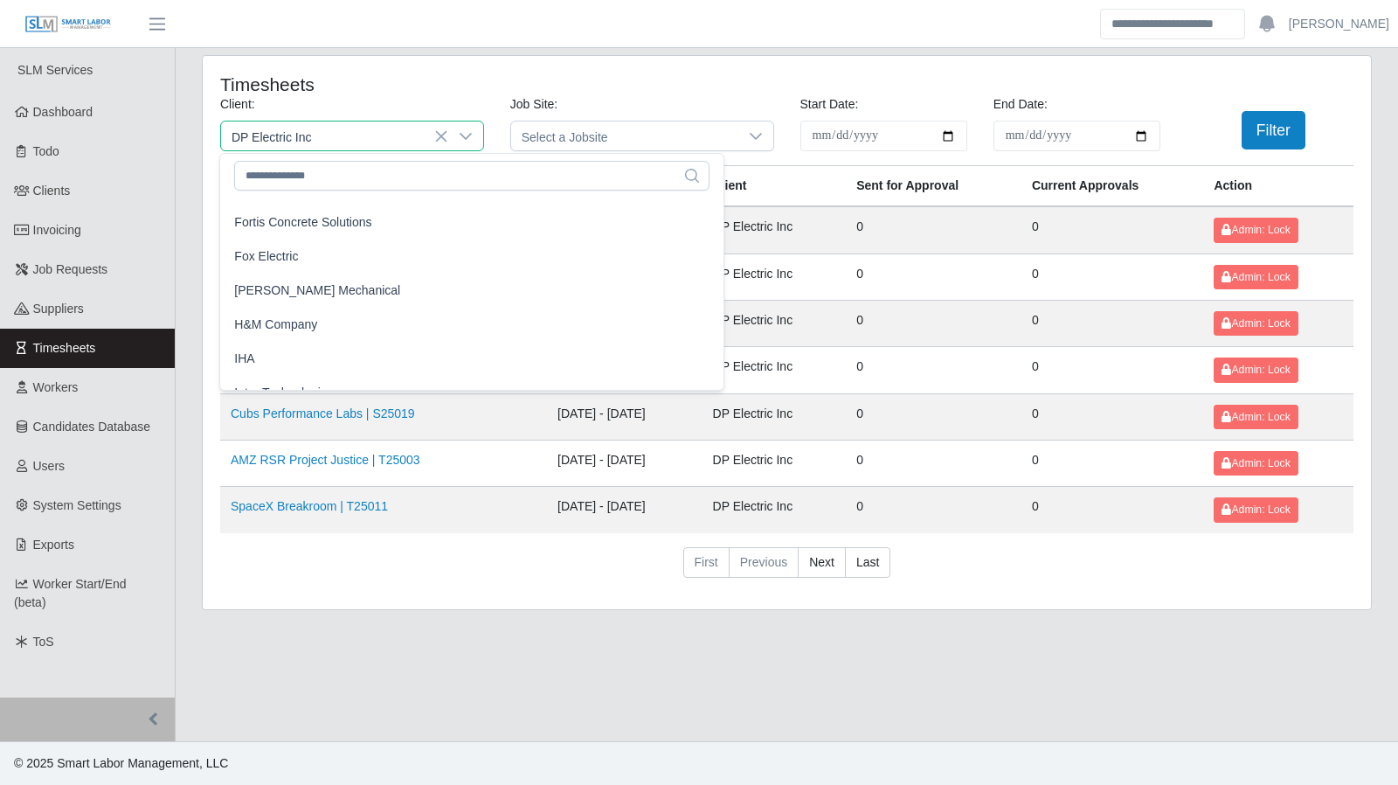
scroll to position [844, 0]
click at [385, 273] on li "[PERSON_NAME] Mechanical" at bounding box center [472, 289] width 496 height 32
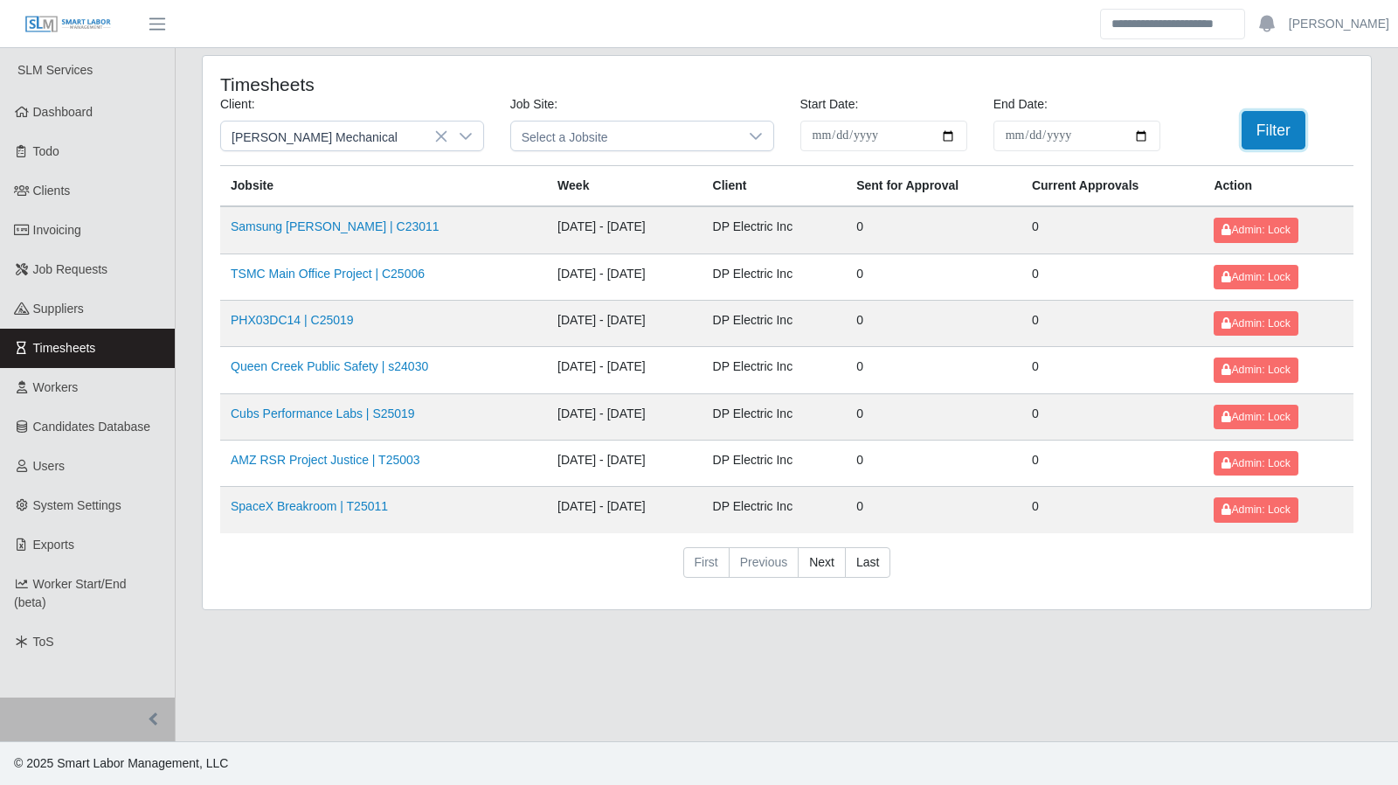
click at [1248, 134] on button "Filter" at bounding box center [1274, 130] width 64 height 38
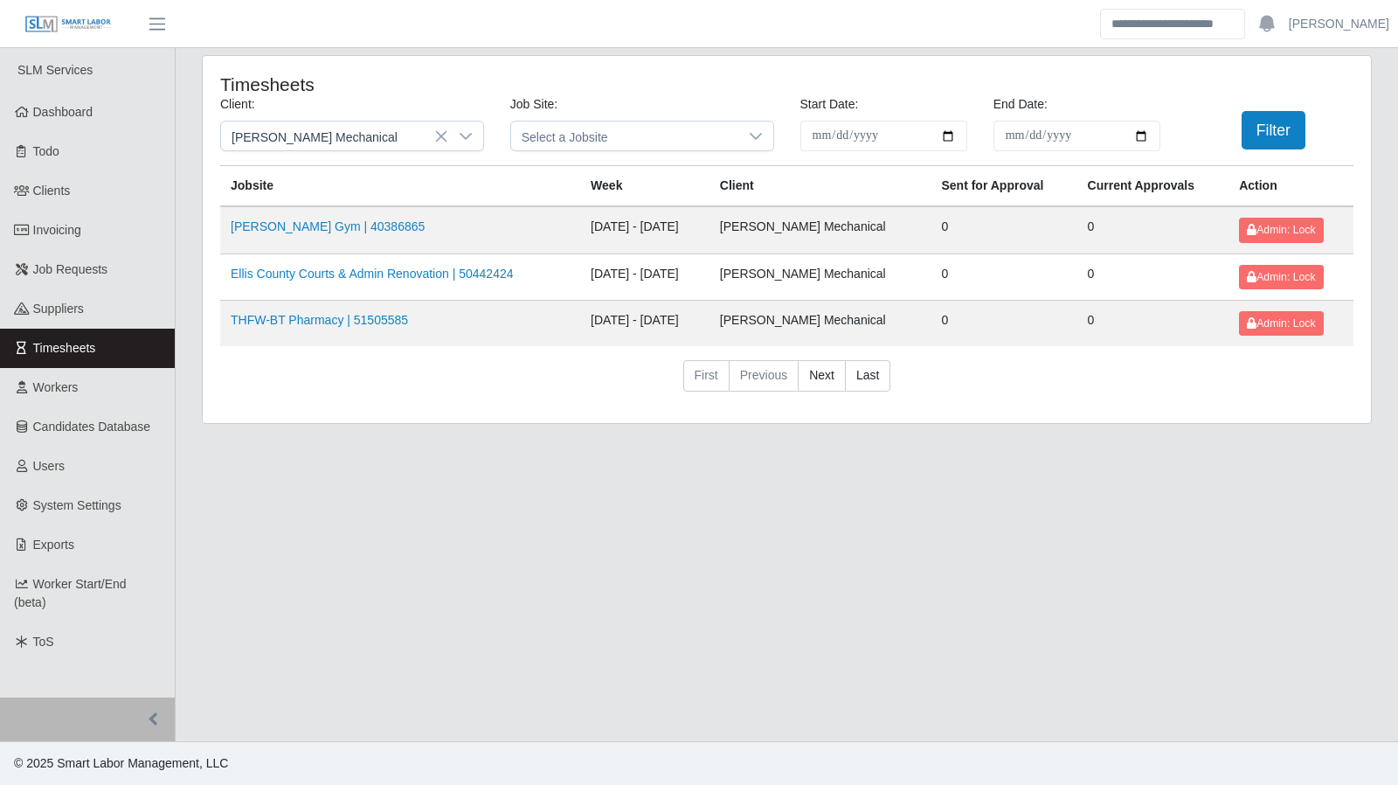
click at [475, 137] on div at bounding box center [465, 135] width 35 height 29
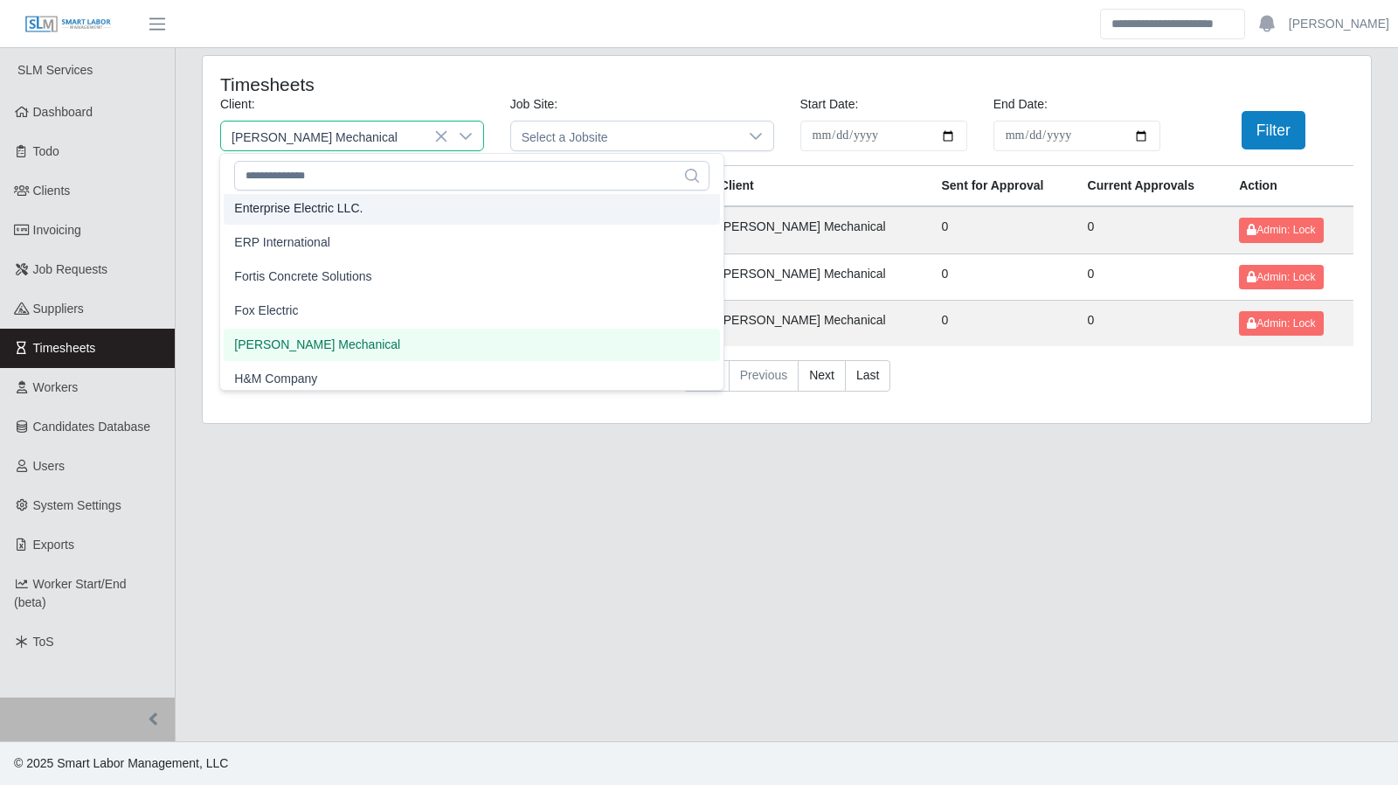
scroll to position [790, 0]
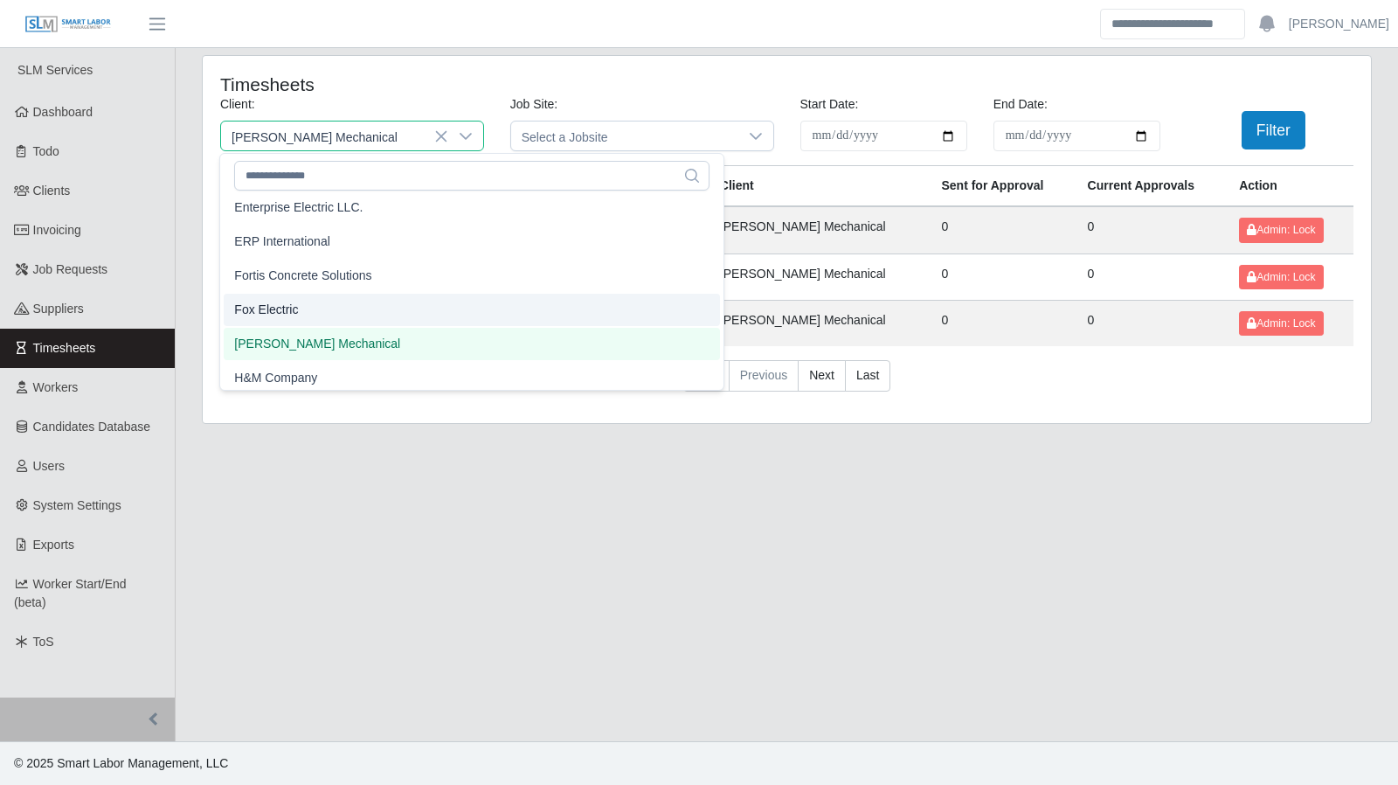
click at [346, 307] on li "Fox Electric" at bounding box center [472, 310] width 496 height 32
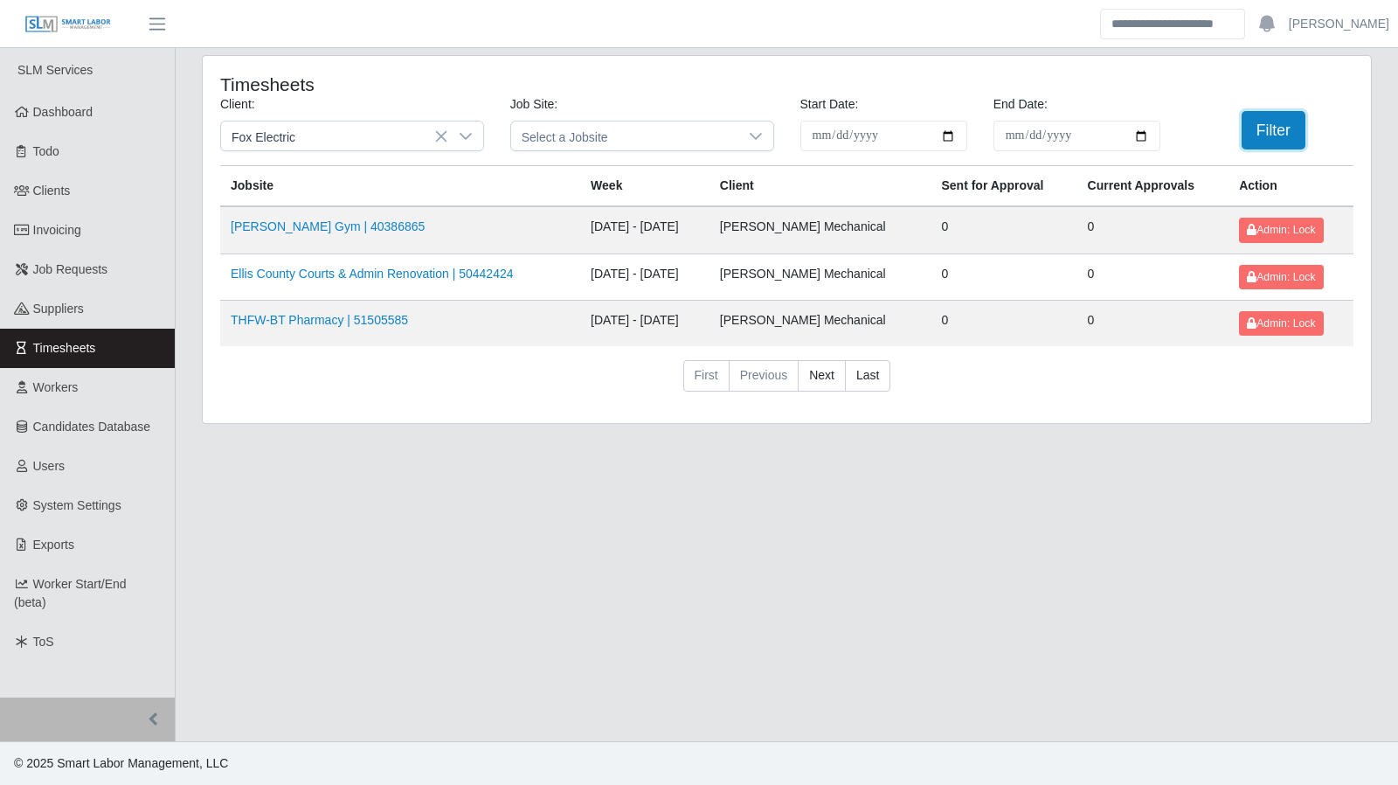
click at [1266, 146] on button "Filter" at bounding box center [1274, 130] width 64 height 38
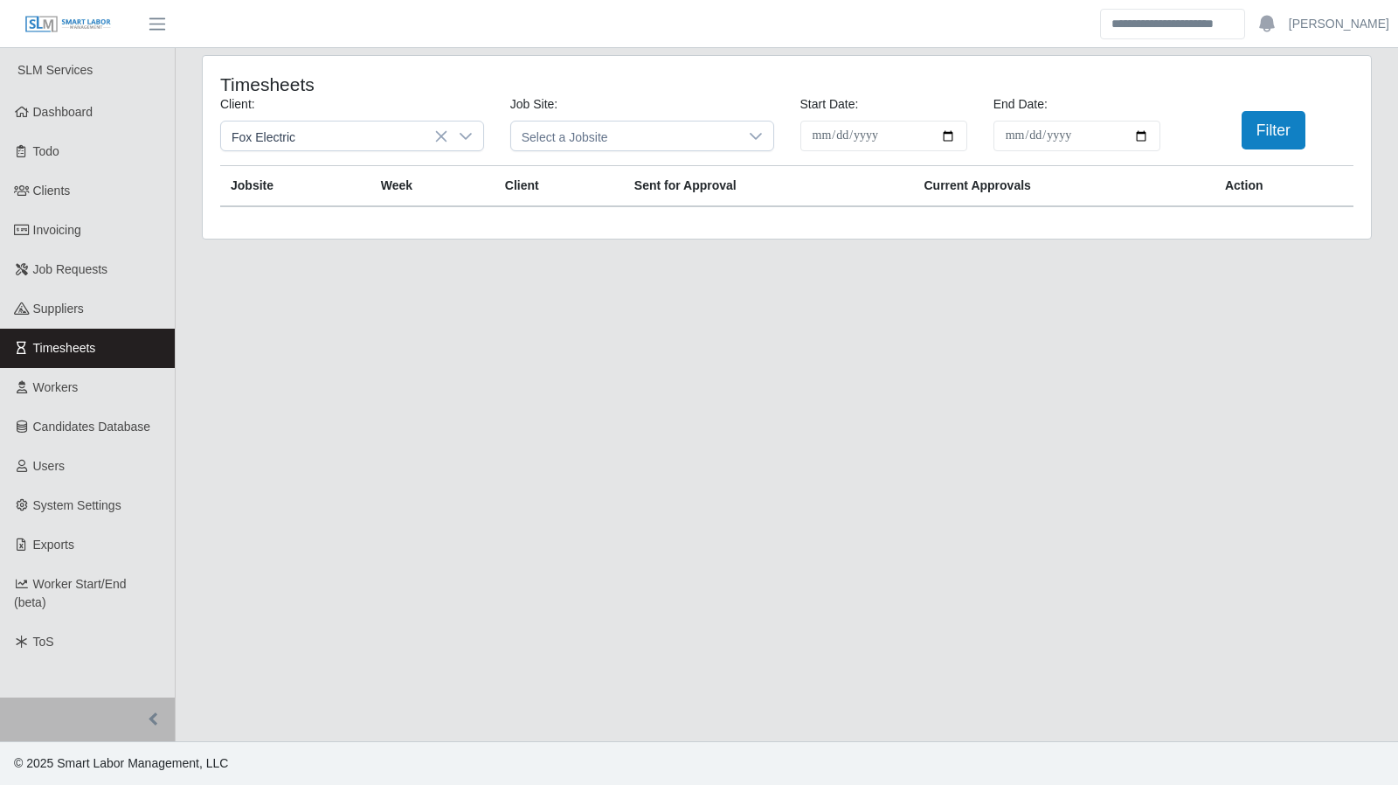
click at [468, 142] on div at bounding box center [465, 135] width 35 height 29
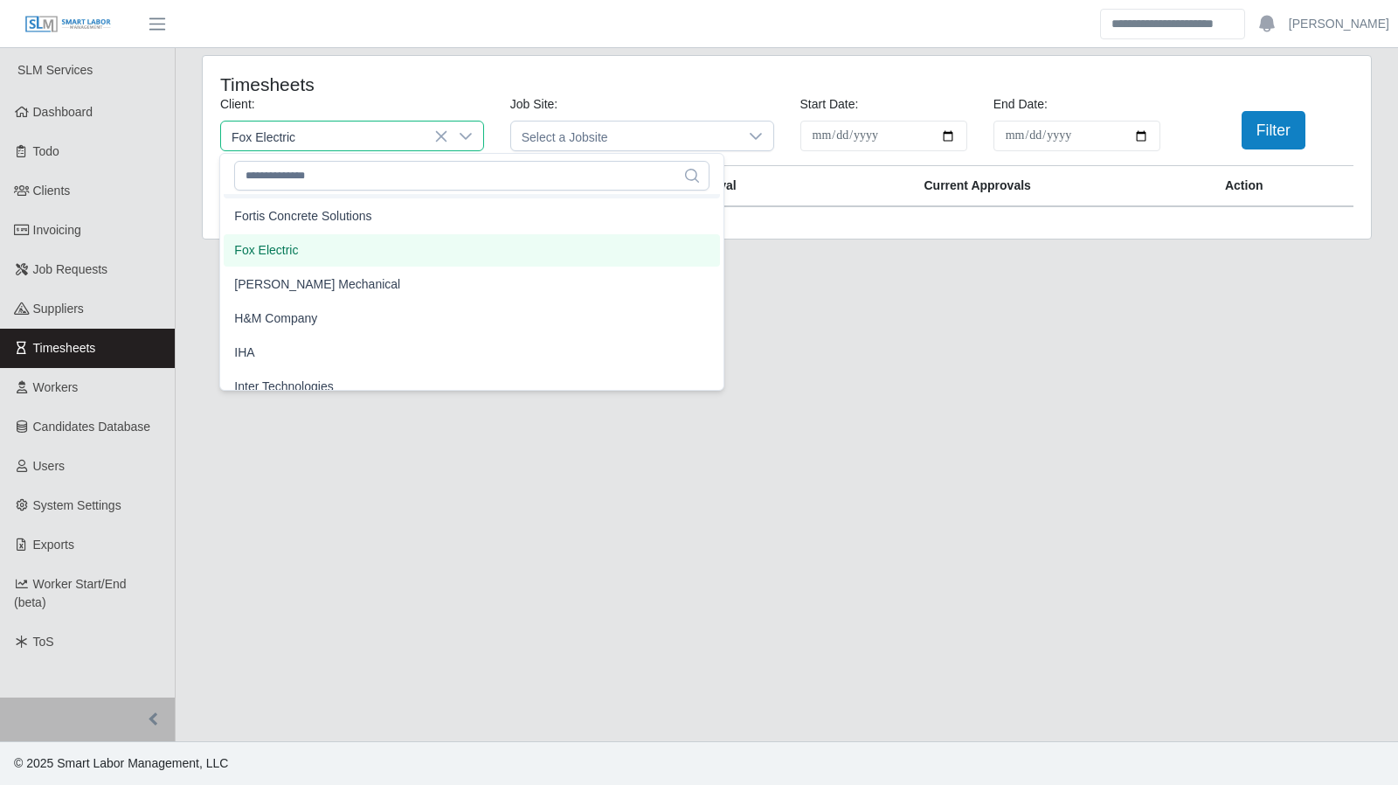
scroll to position [850, 0]
click at [386, 293] on li "[PERSON_NAME] Mechanical" at bounding box center [472, 283] width 496 height 32
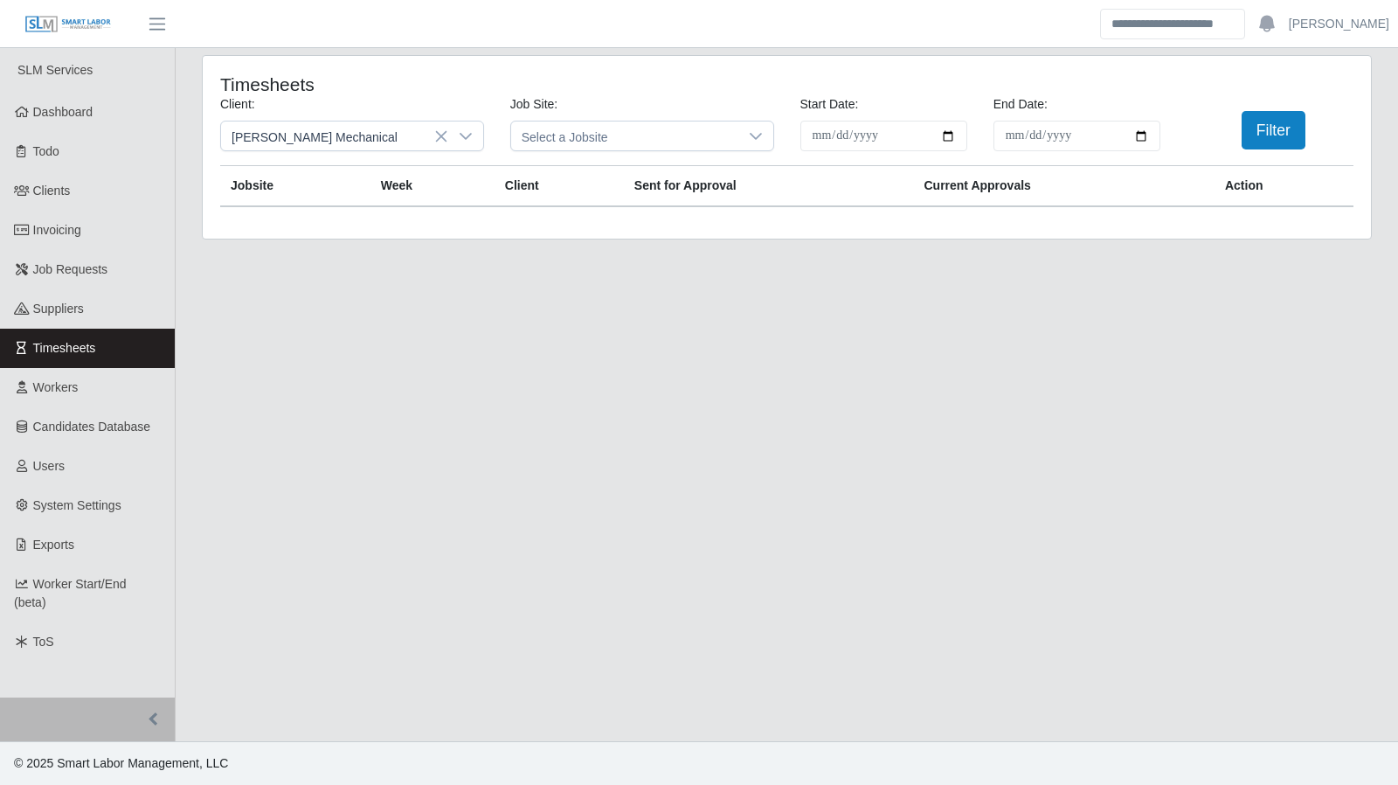
click at [1231, 128] on div "Filter" at bounding box center [1269, 130] width 193 height 38
click at [1264, 135] on button "Filter" at bounding box center [1274, 130] width 64 height 38
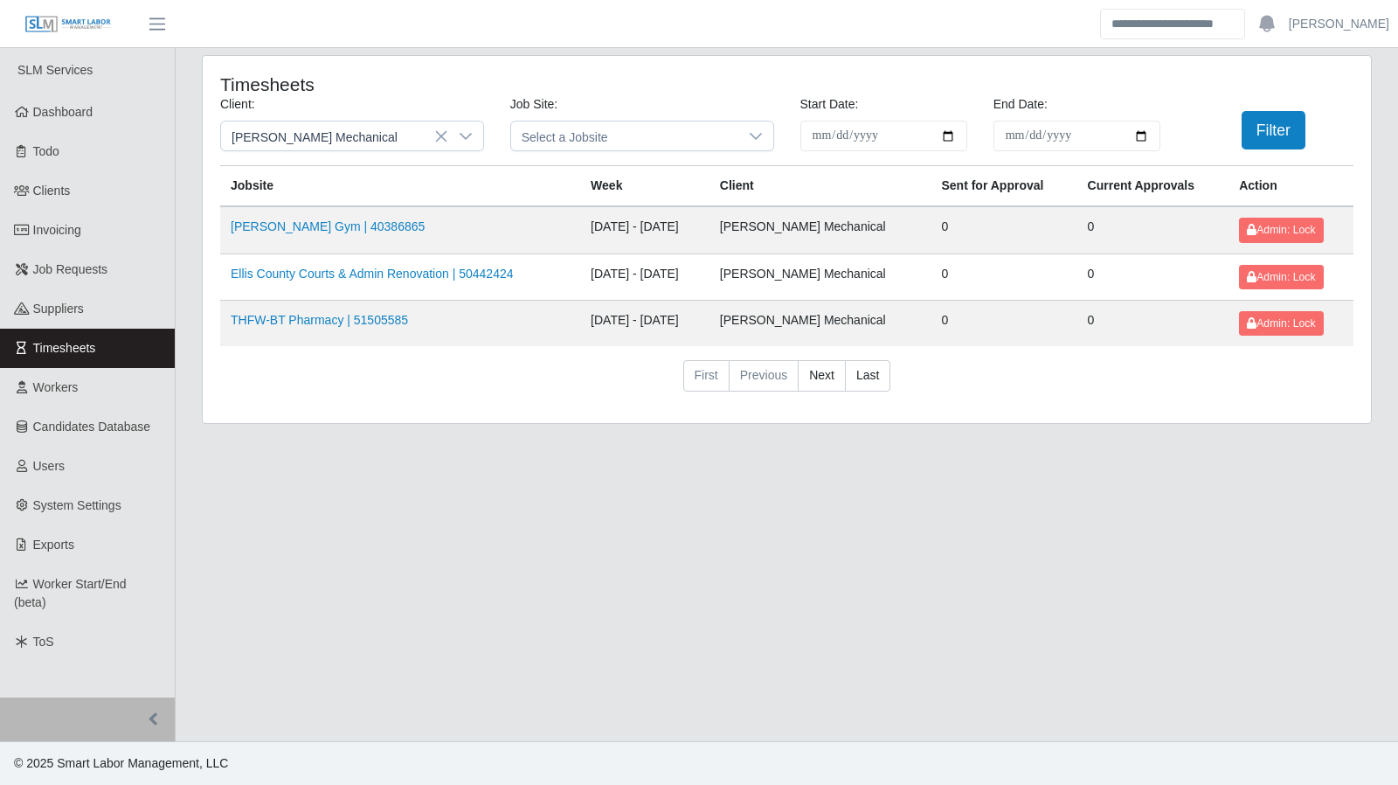
click at [473, 137] on div at bounding box center [465, 135] width 35 height 29
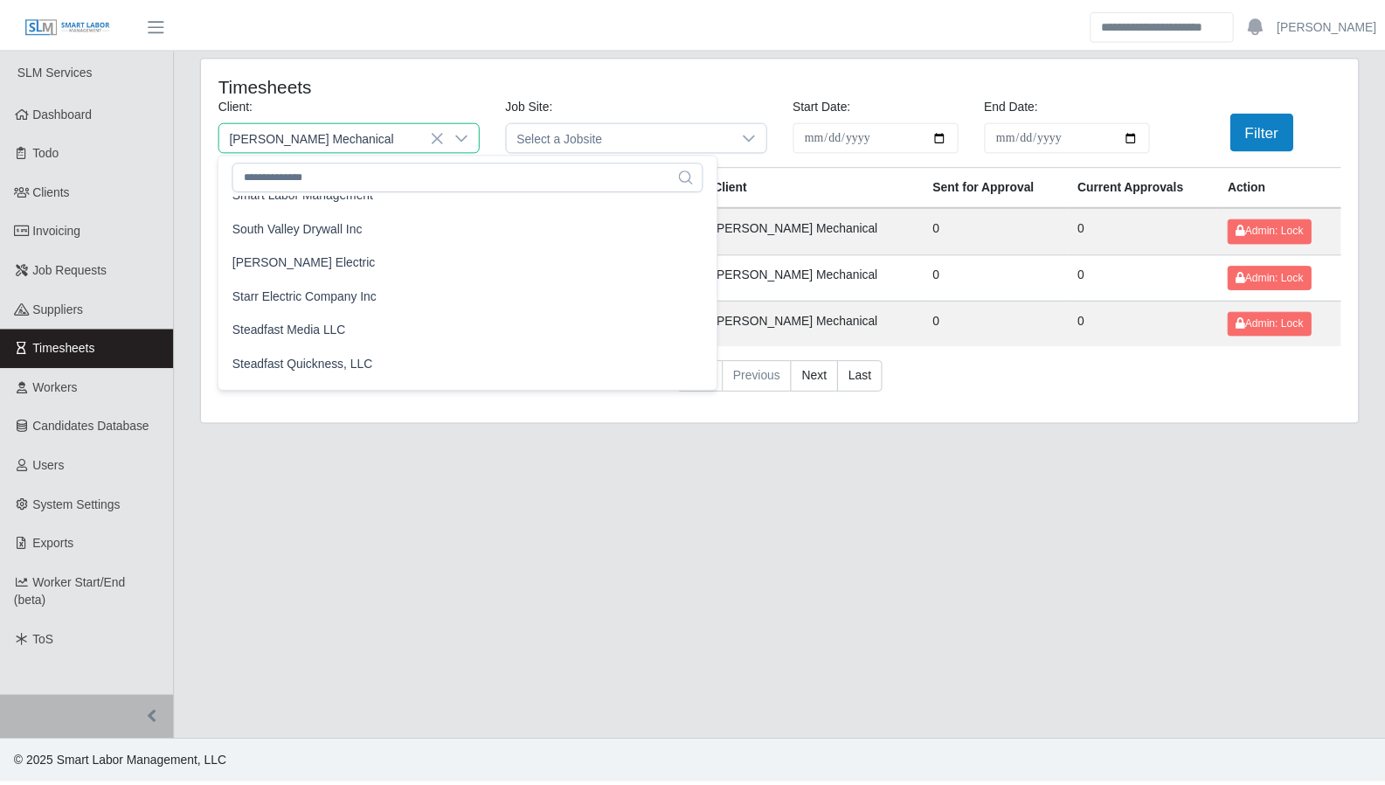
scroll to position [1828, 0]
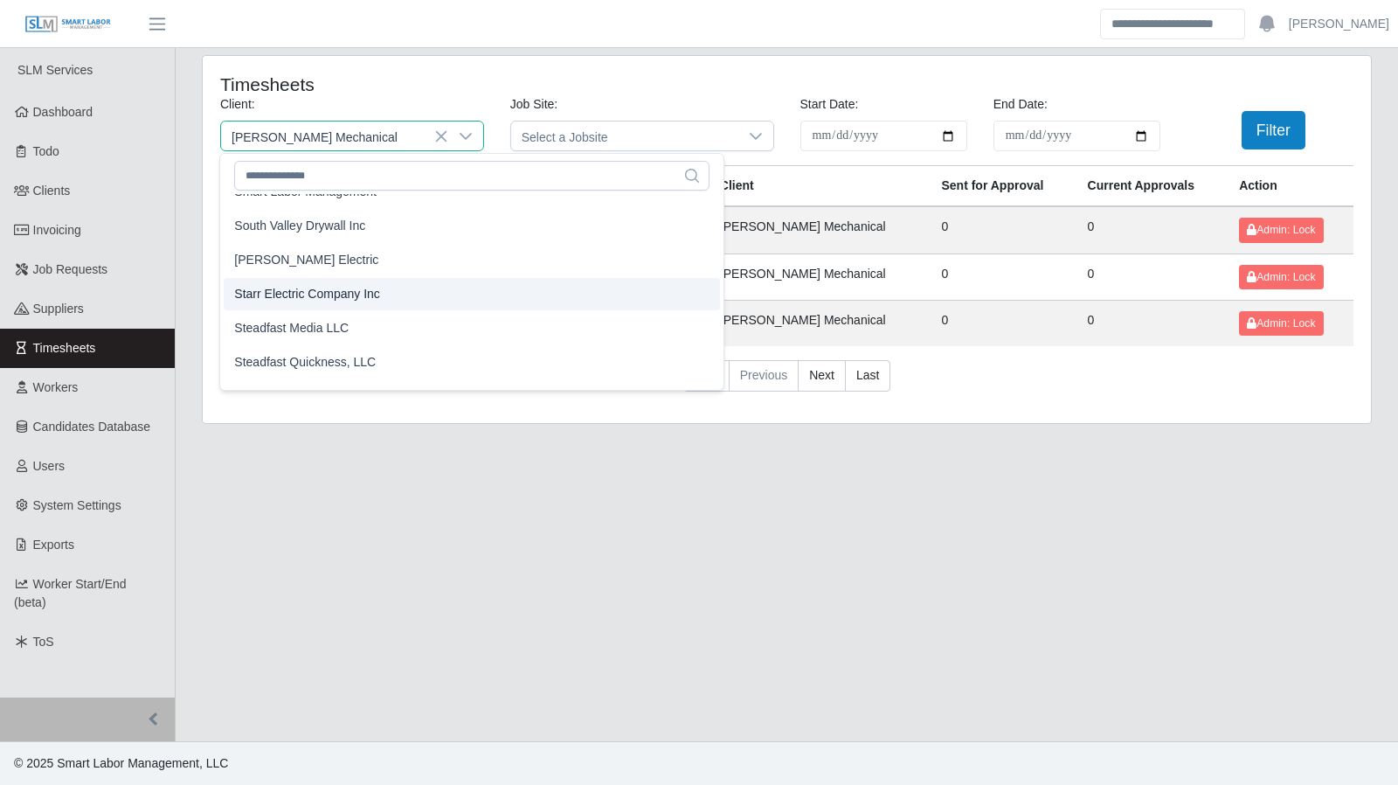
click at [384, 293] on li "Starr Electric Company Inc" at bounding box center [472, 294] width 496 height 32
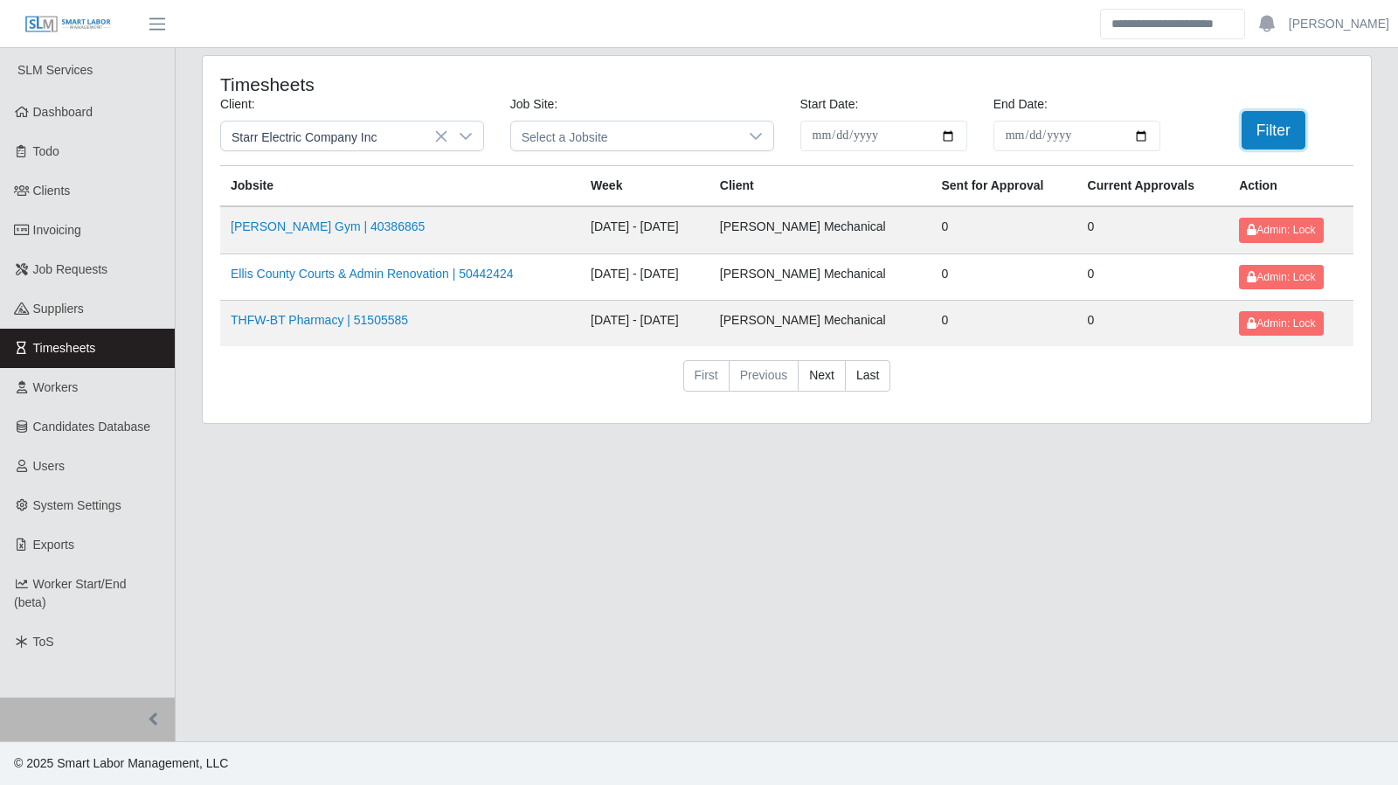
click at [1276, 126] on button "Filter" at bounding box center [1274, 130] width 64 height 38
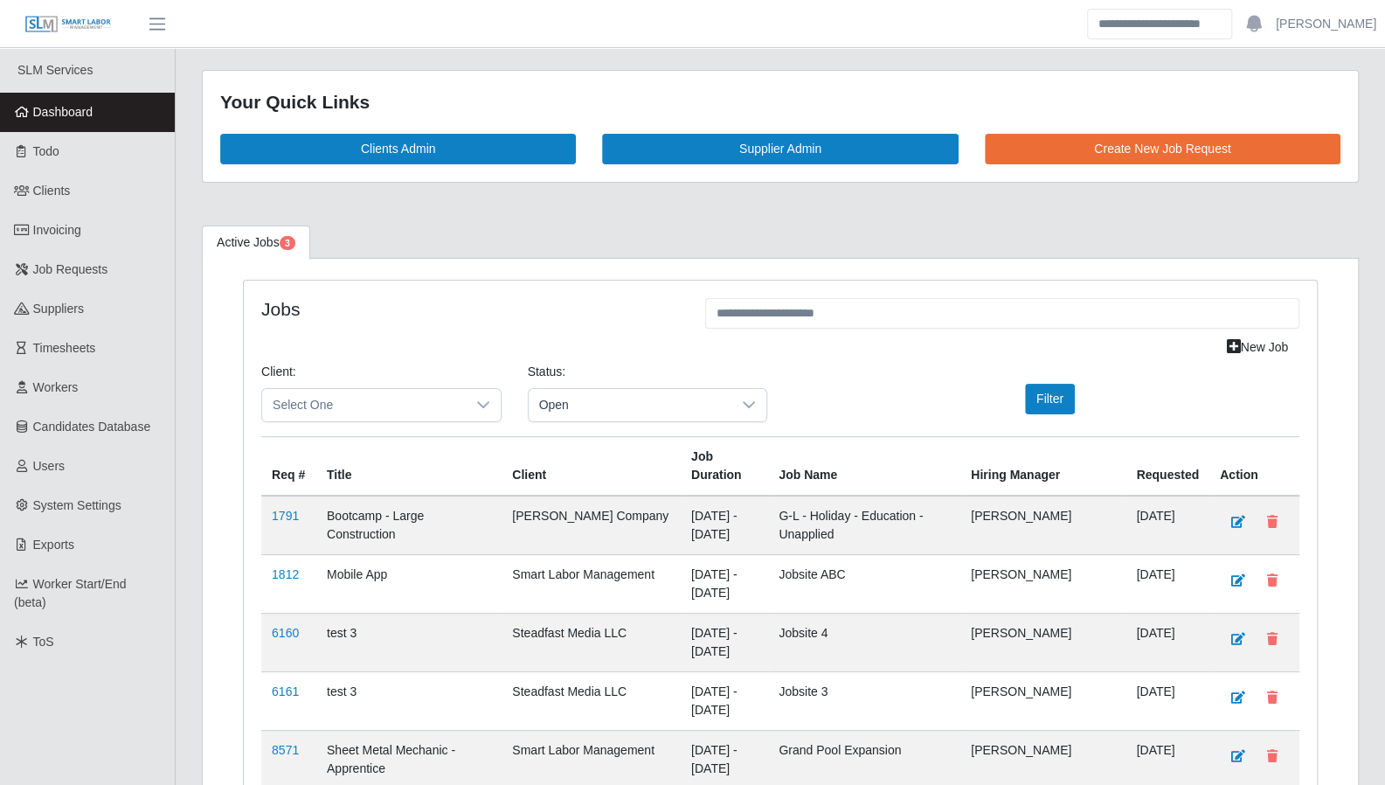
click at [620, 413] on span "Open" at bounding box center [631, 405] width 204 height 32
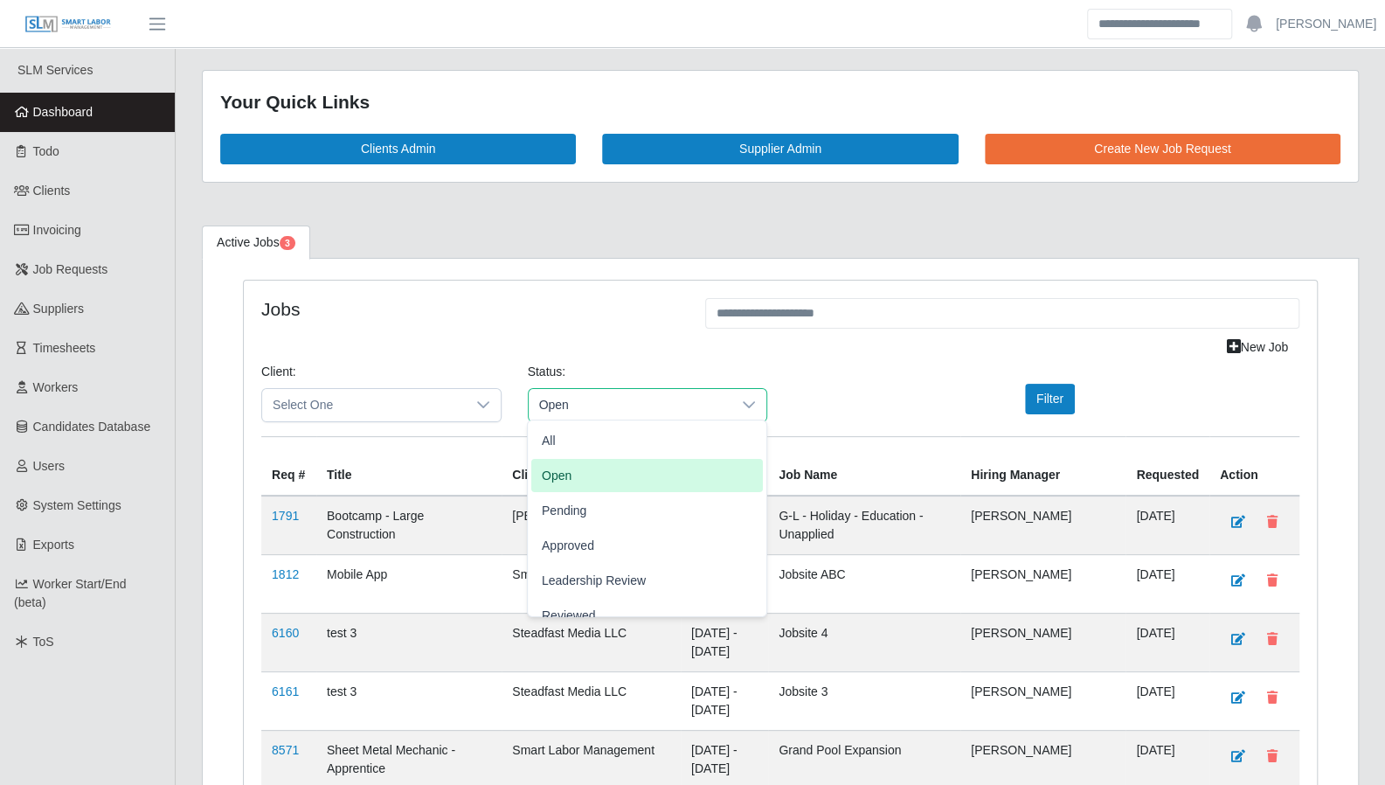
click at [594, 511] on li "Pending" at bounding box center [647, 510] width 232 height 33
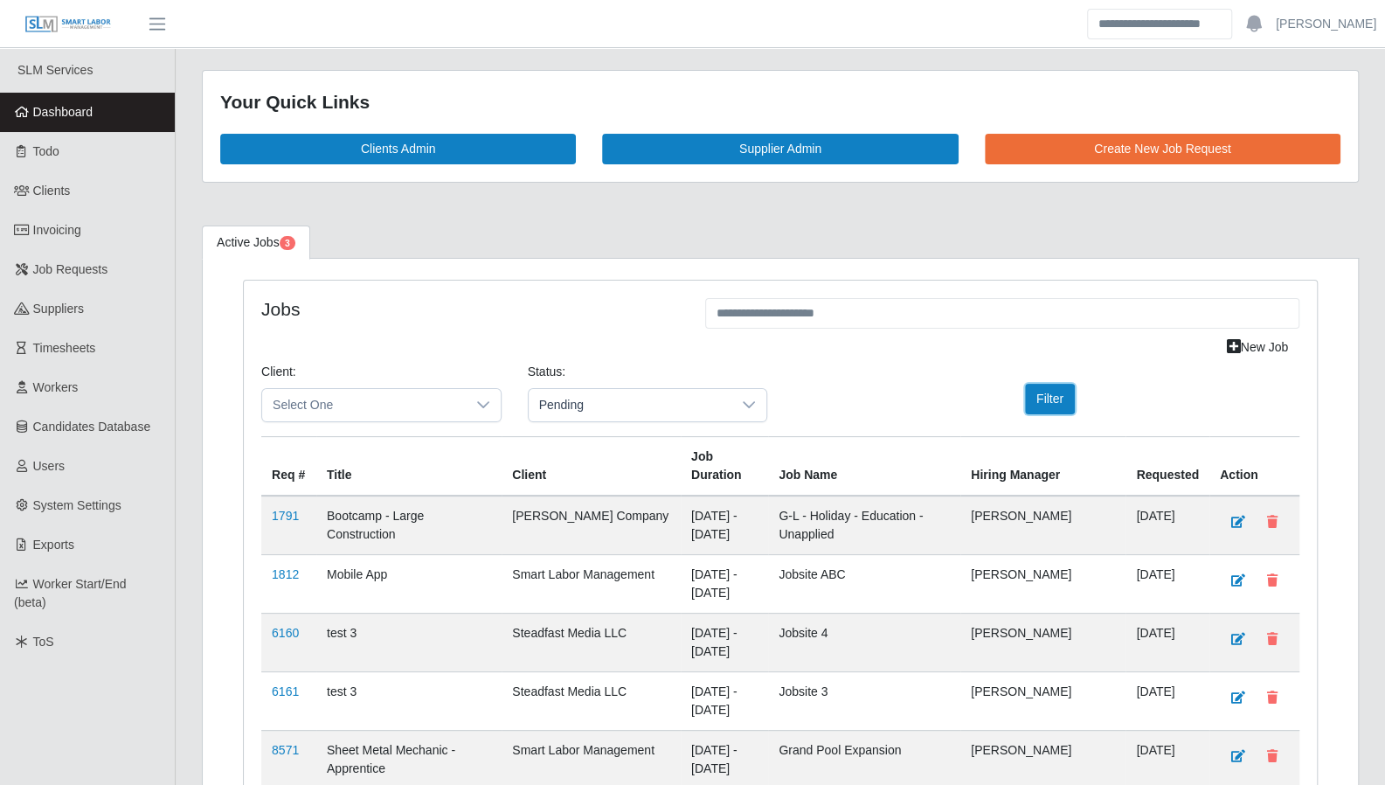
click at [1054, 391] on button "Filter" at bounding box center [1050, 399] width 50 height 31
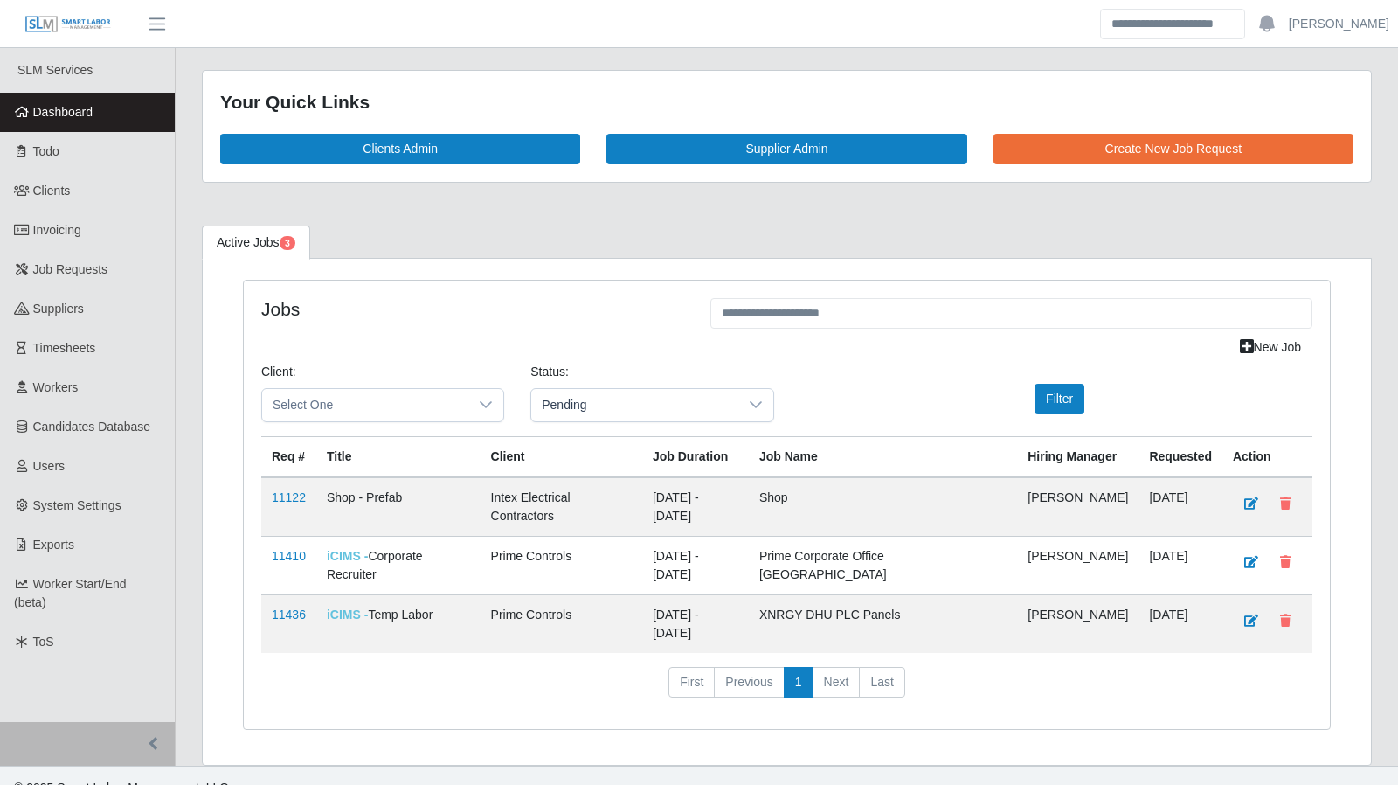
click at [286, 607] on link "11436" at bounding box center [289, 614] width 34 height 14
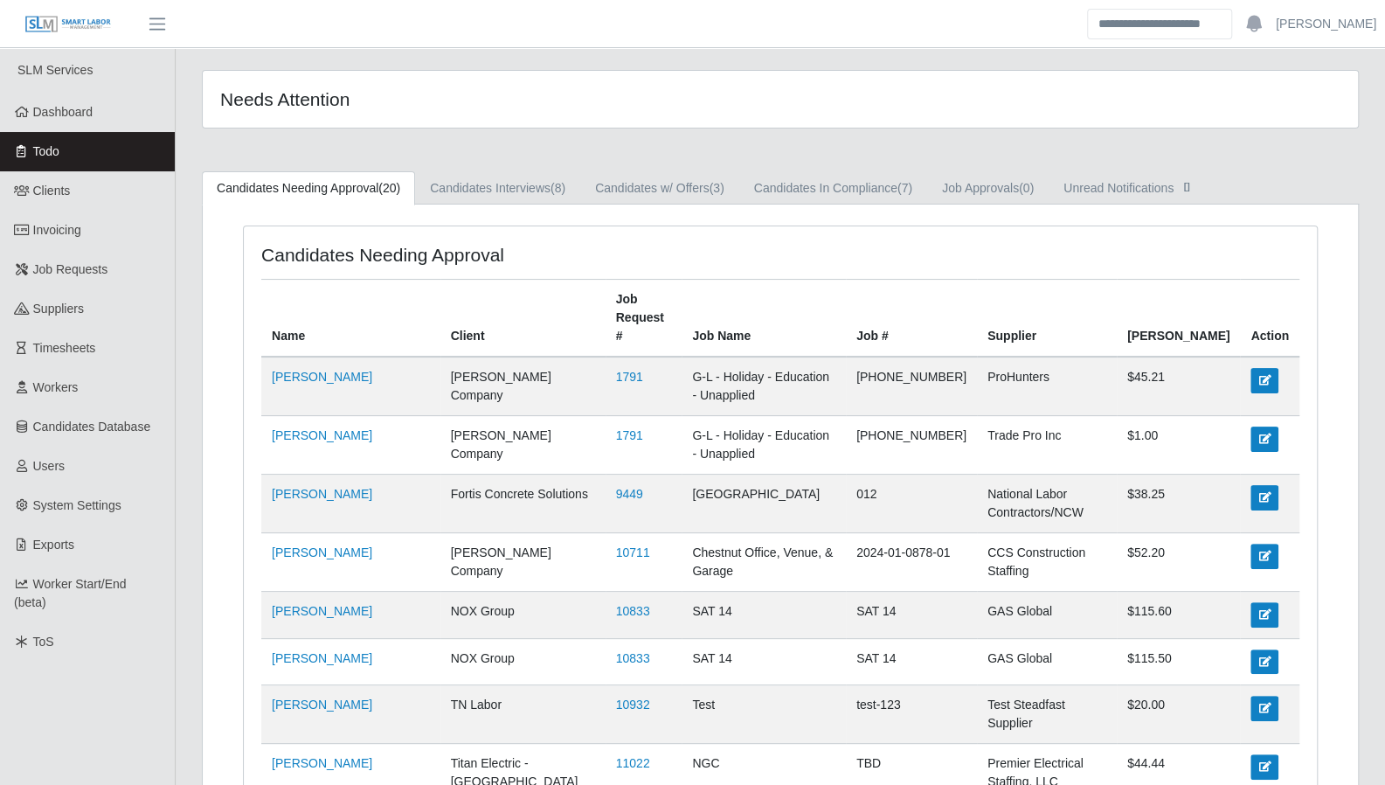
click at [87, 378] on link "Workers" at bounding box center [87, 387] width 175 height 39
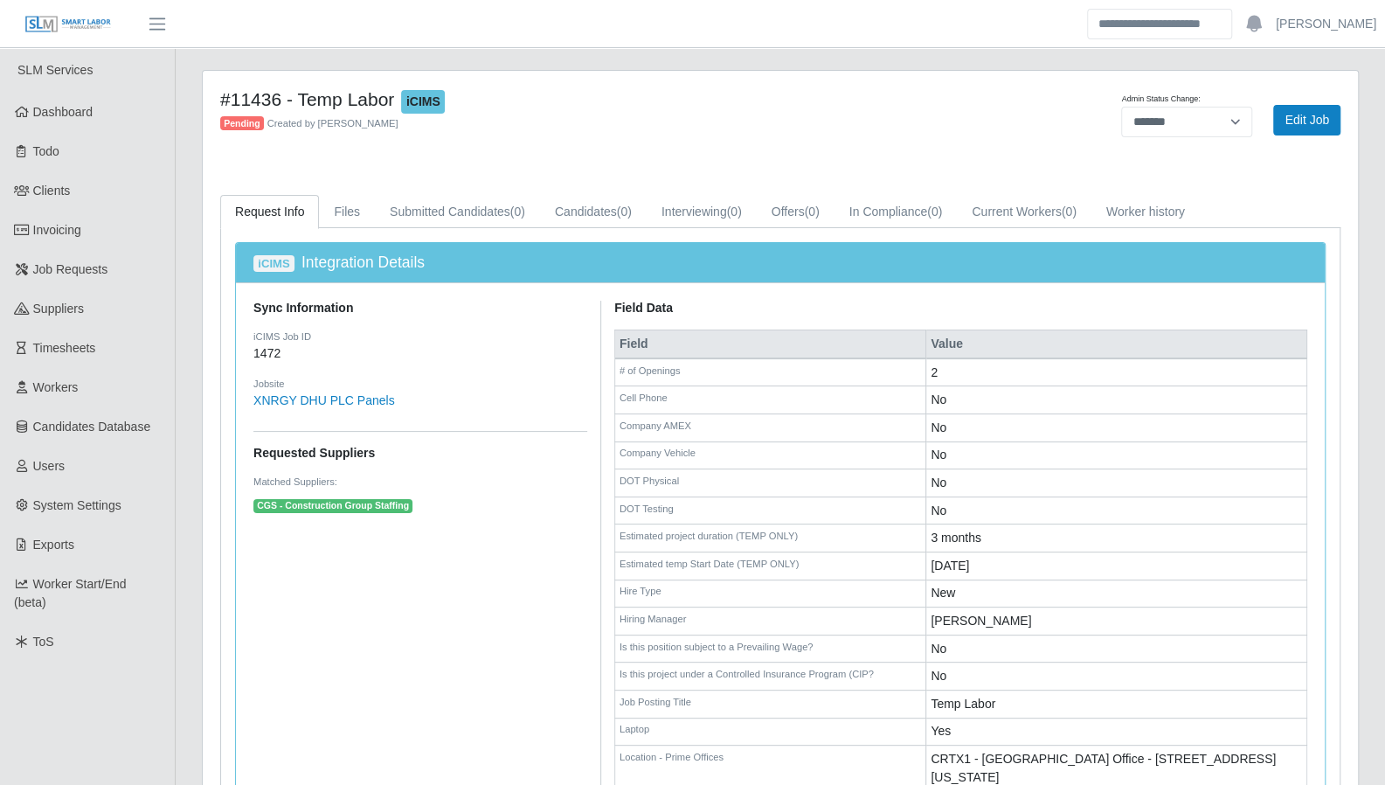
click at [78, 117] on span "Dashboard" at bounding box center [63, 112] width 60 height 14
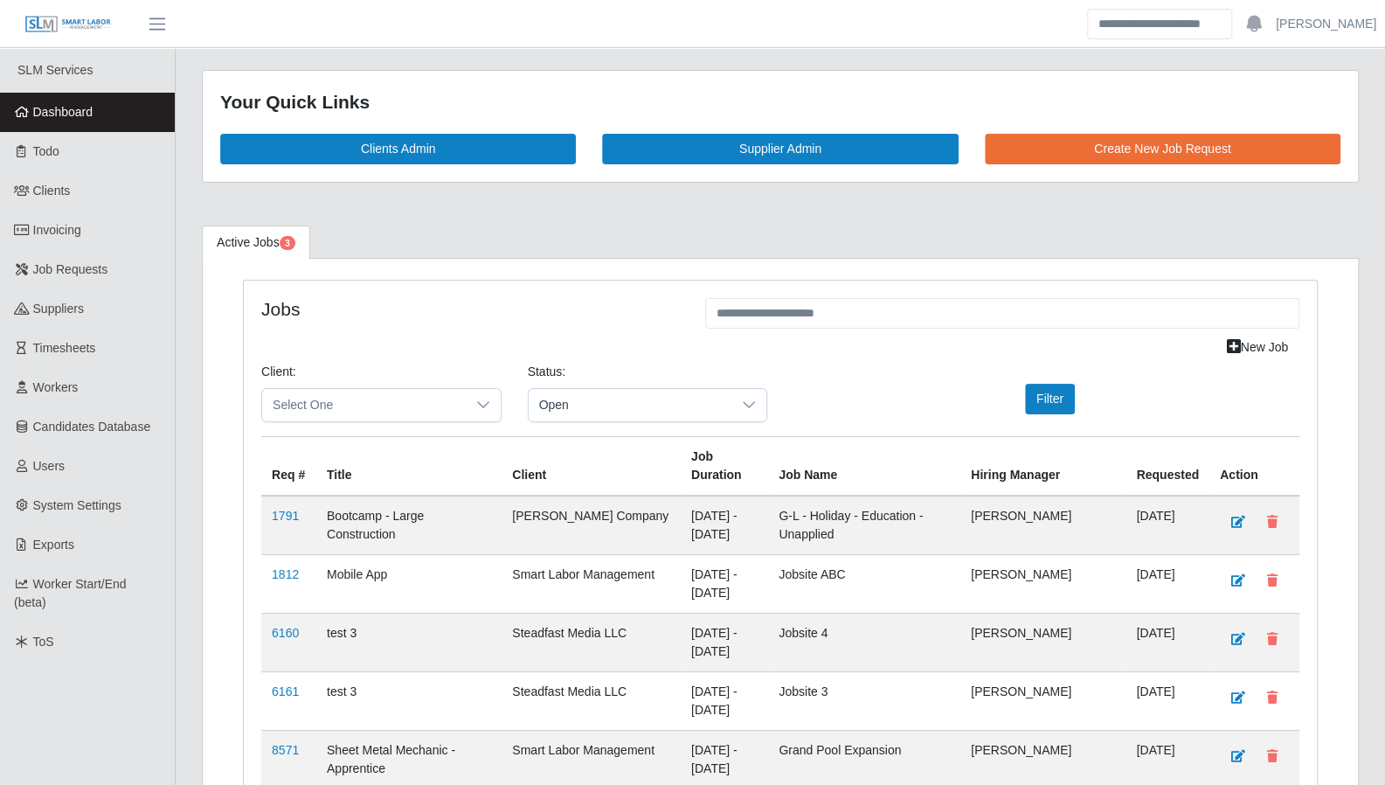
click at [72, 391] on span "Workers" at bounding box center [55, 387] width 45 height 14
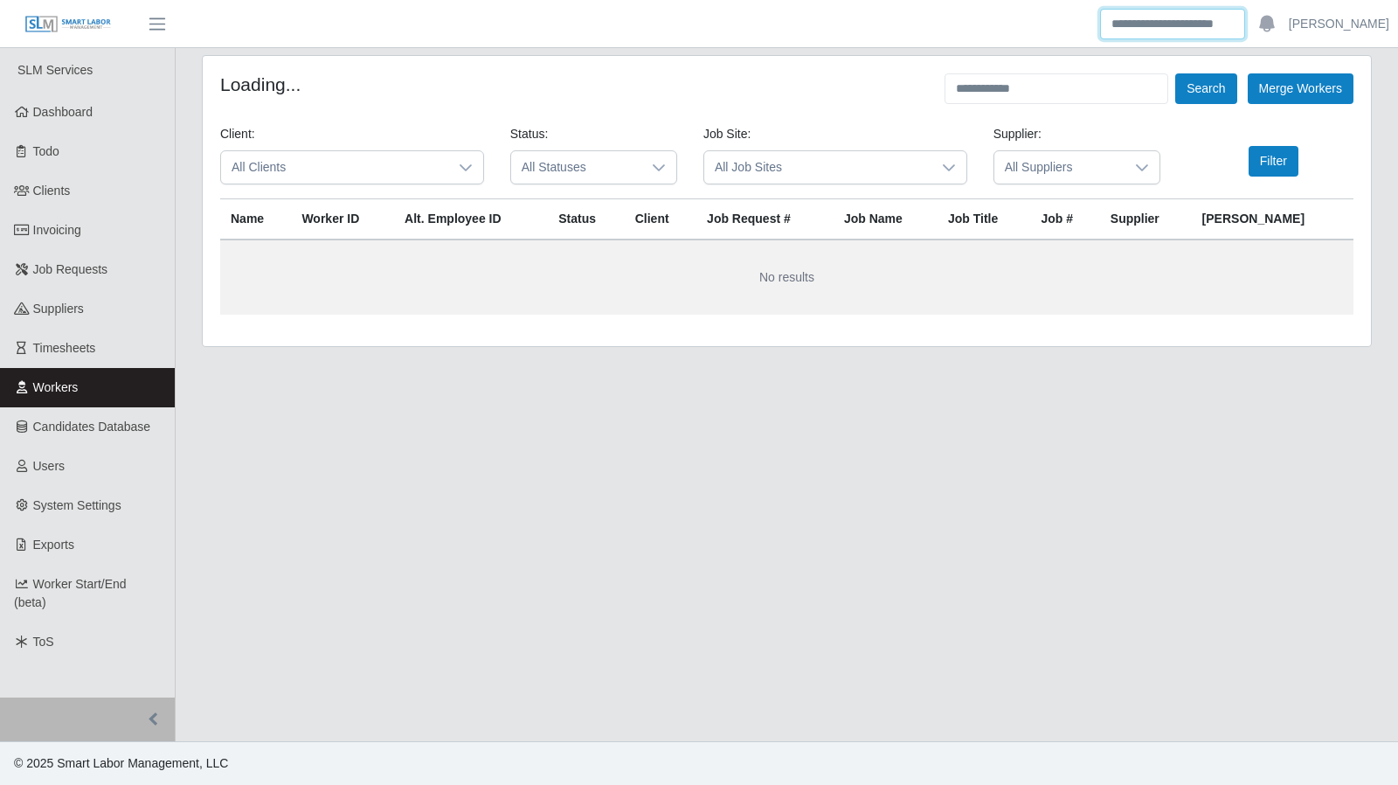
click at [1156, 24] on input "Search" at bounding box center [1172, 24] width 145 height 31
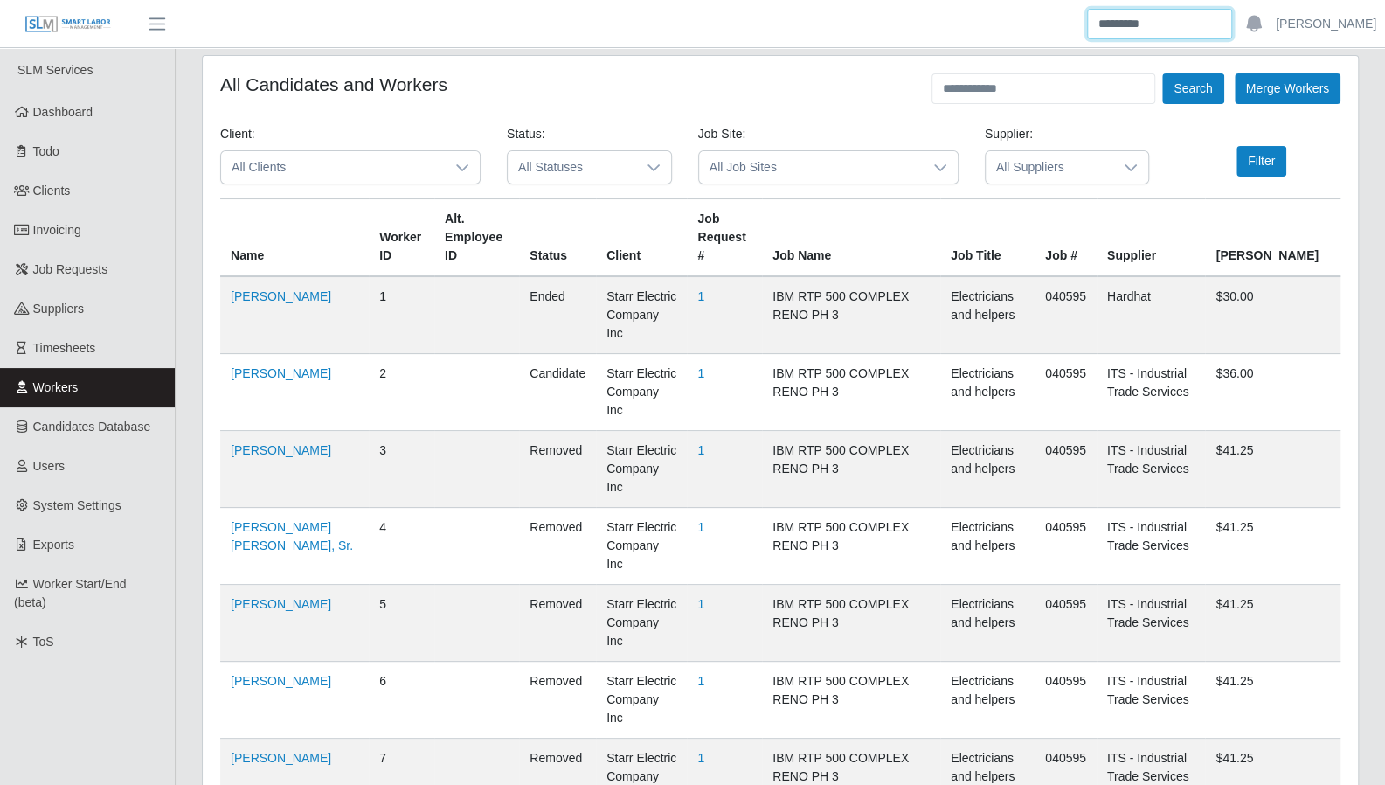
type input "*********"
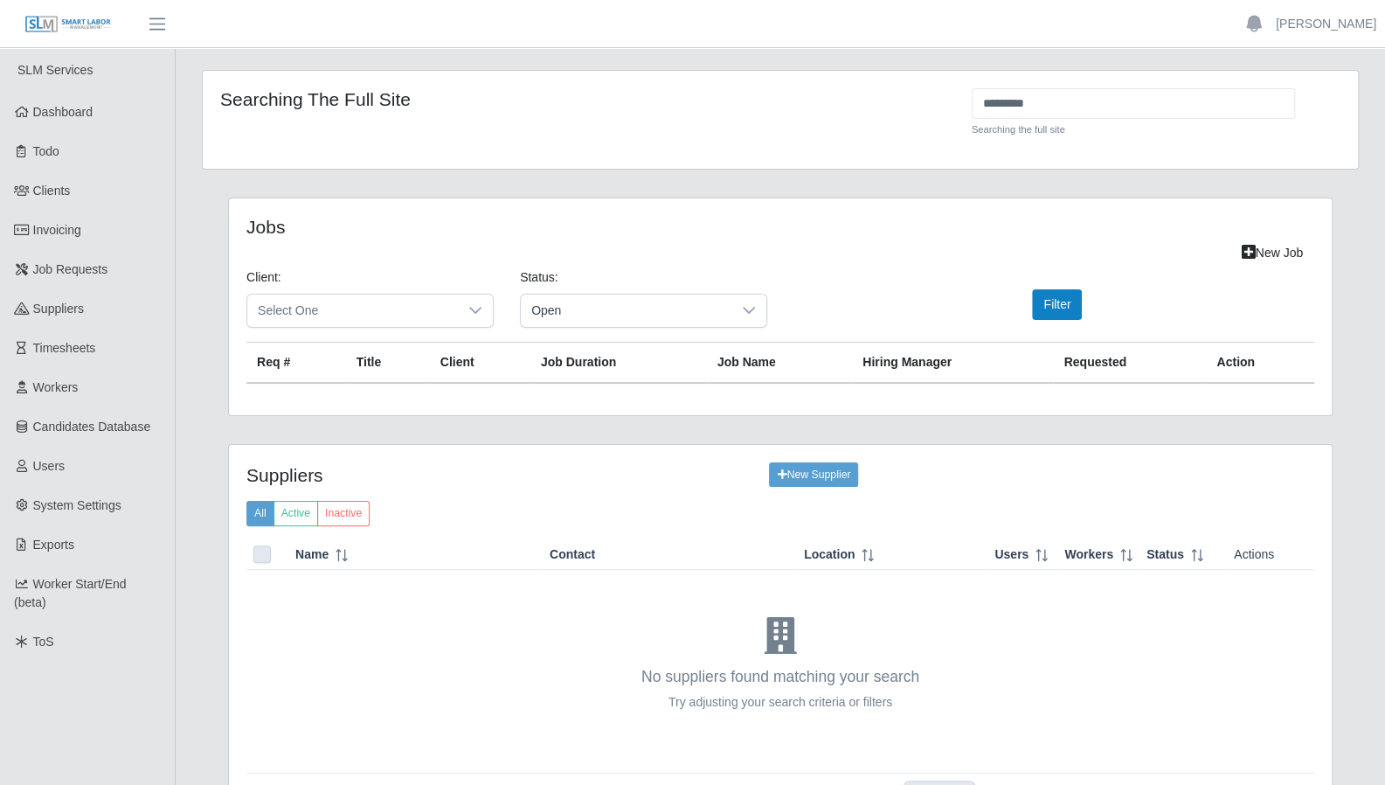
click at [47, 403] on link "Workers" at bounding box center [87, 387] width 175 height 39
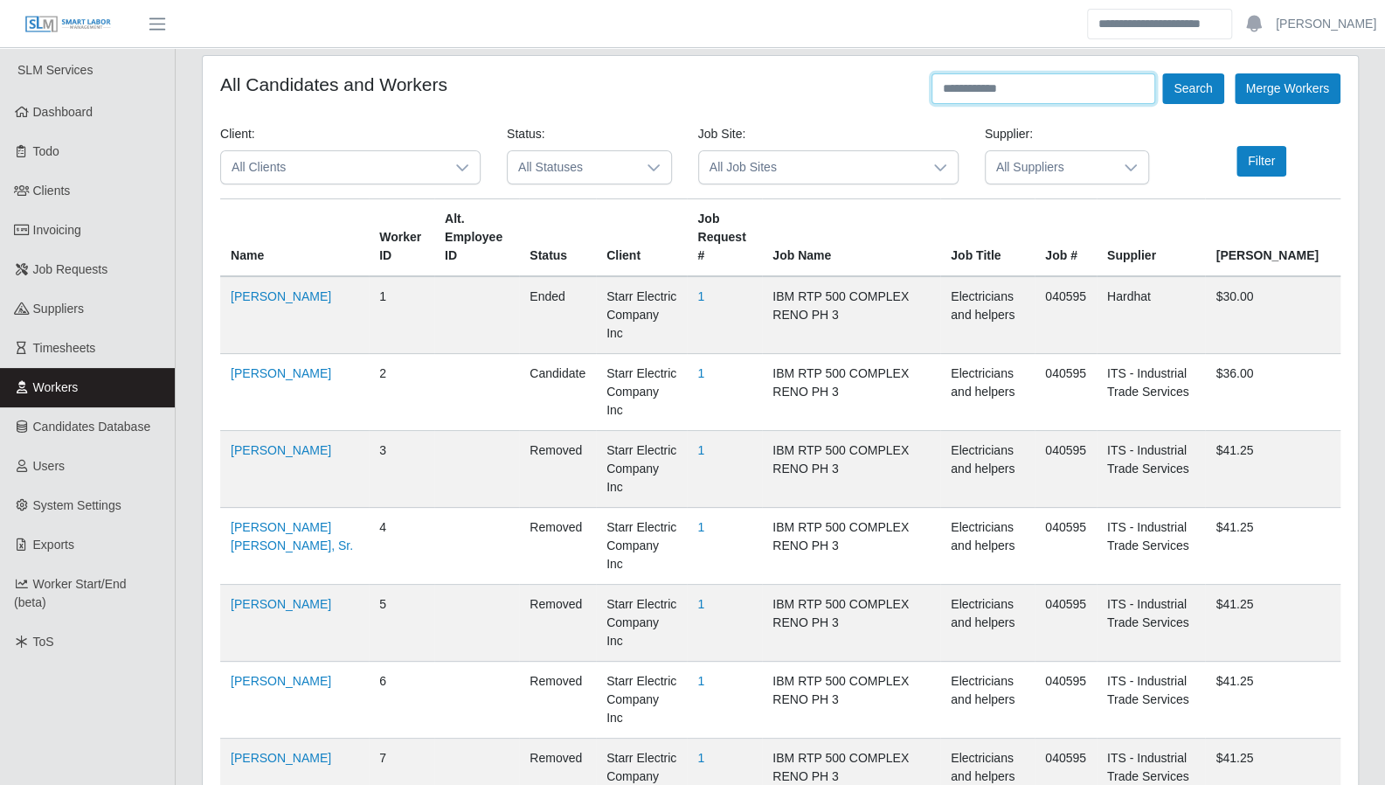
click at [992, 93] on input "text" at bounding box center [1043, 88] width 224 height 31
click at [1162, 73] on button "Search" at bounding box center [1192, 88] width 61 height 31
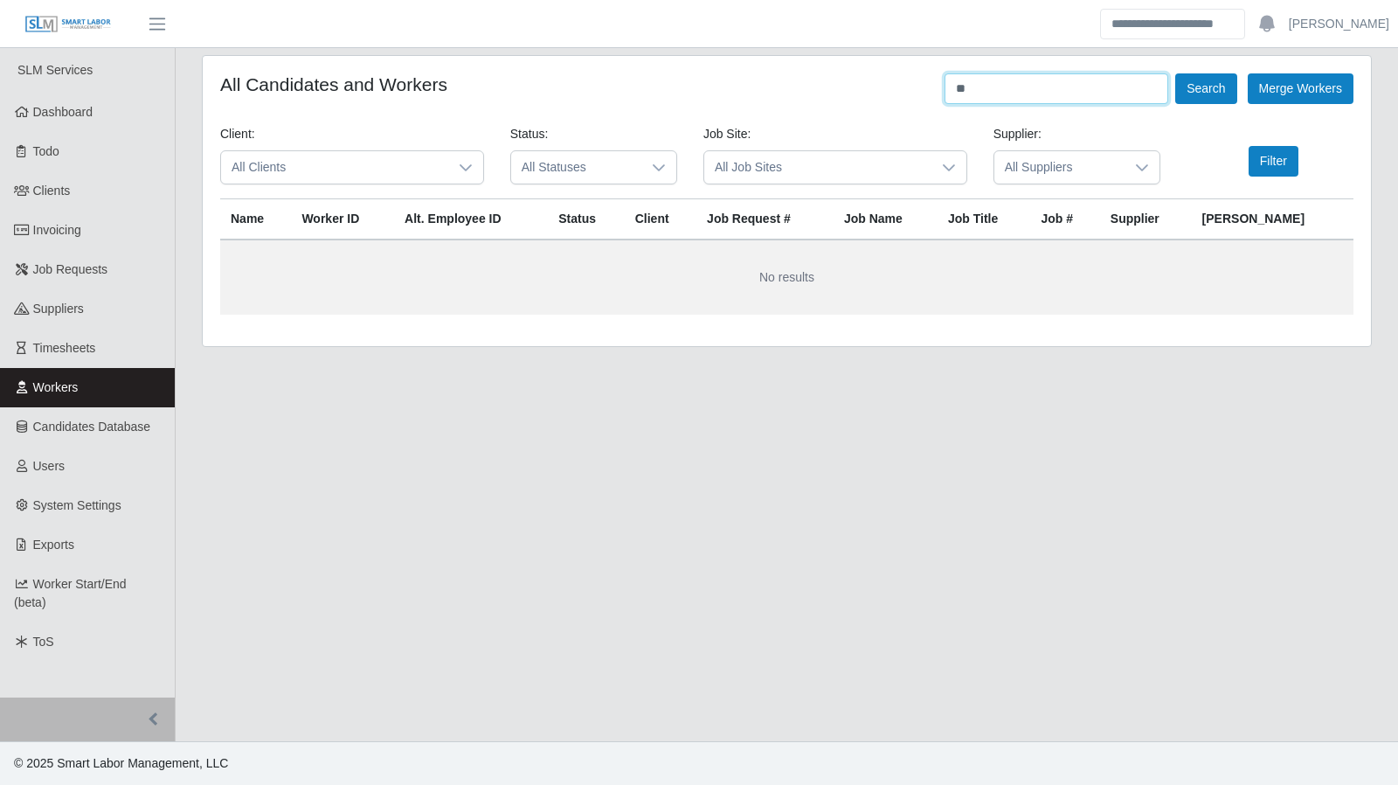
type input "*"
click at [1175, 73] on button "Search" at bounding box center [1205, 88] width 61 height 31
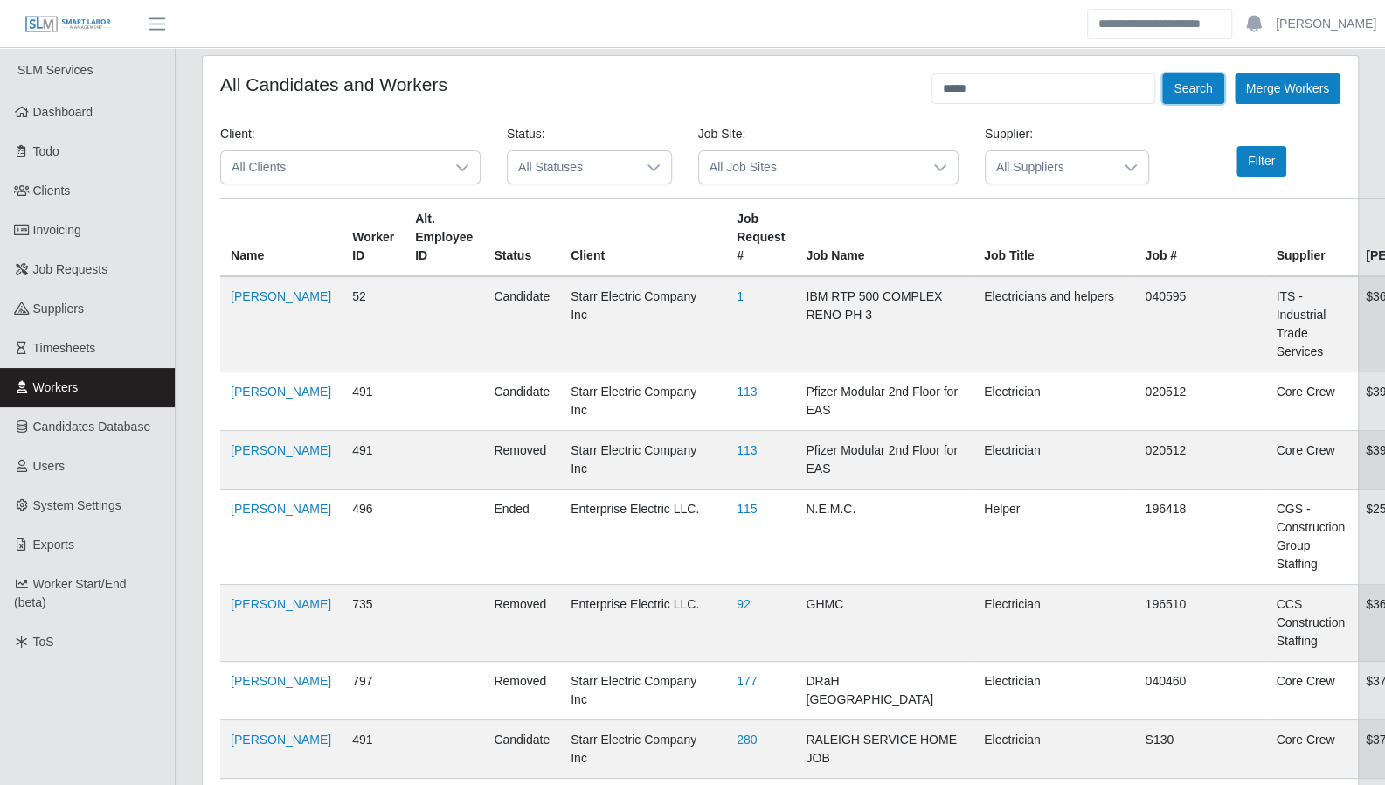
click at [1207, 93] on button "Search" at bounding box center [1192, 88] width 61 height 31
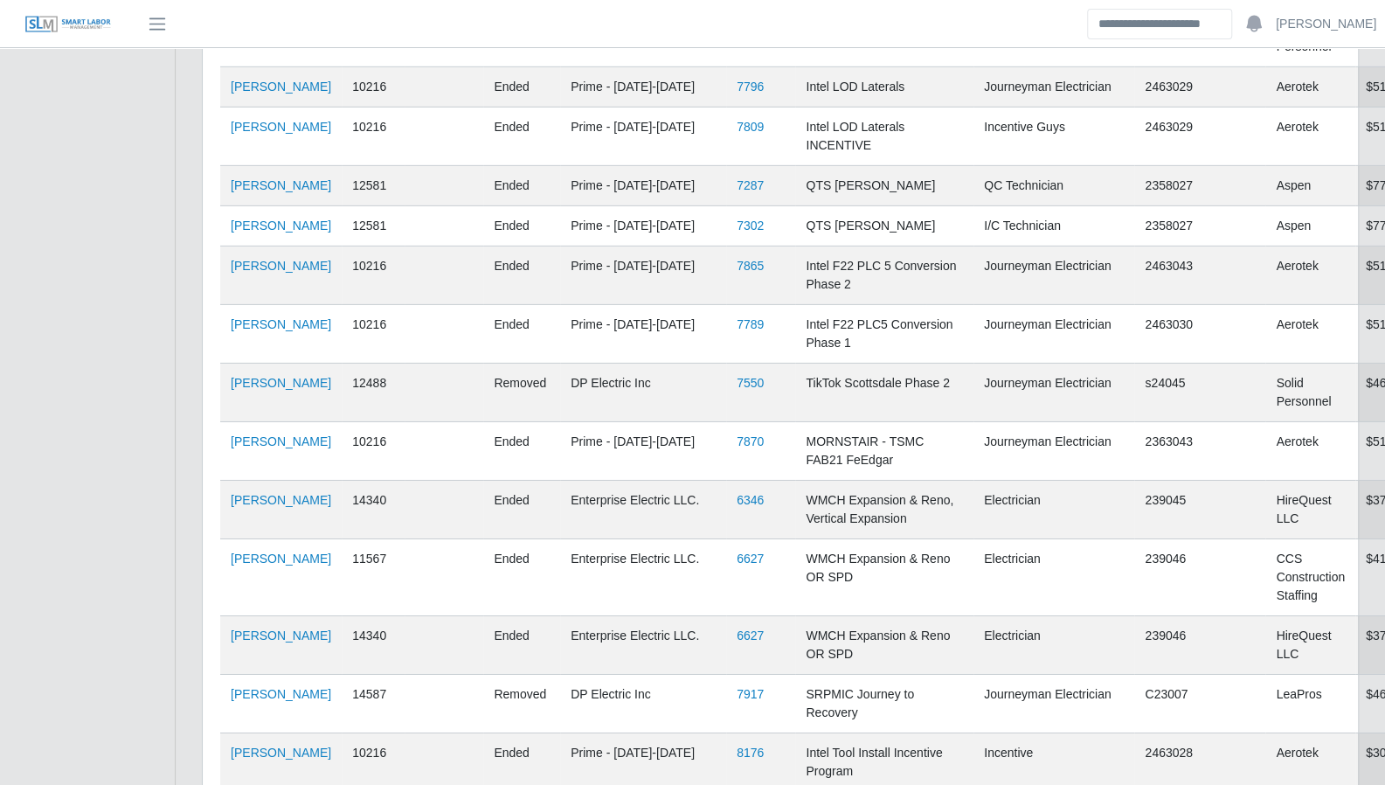
scroll to position [3691, 0]
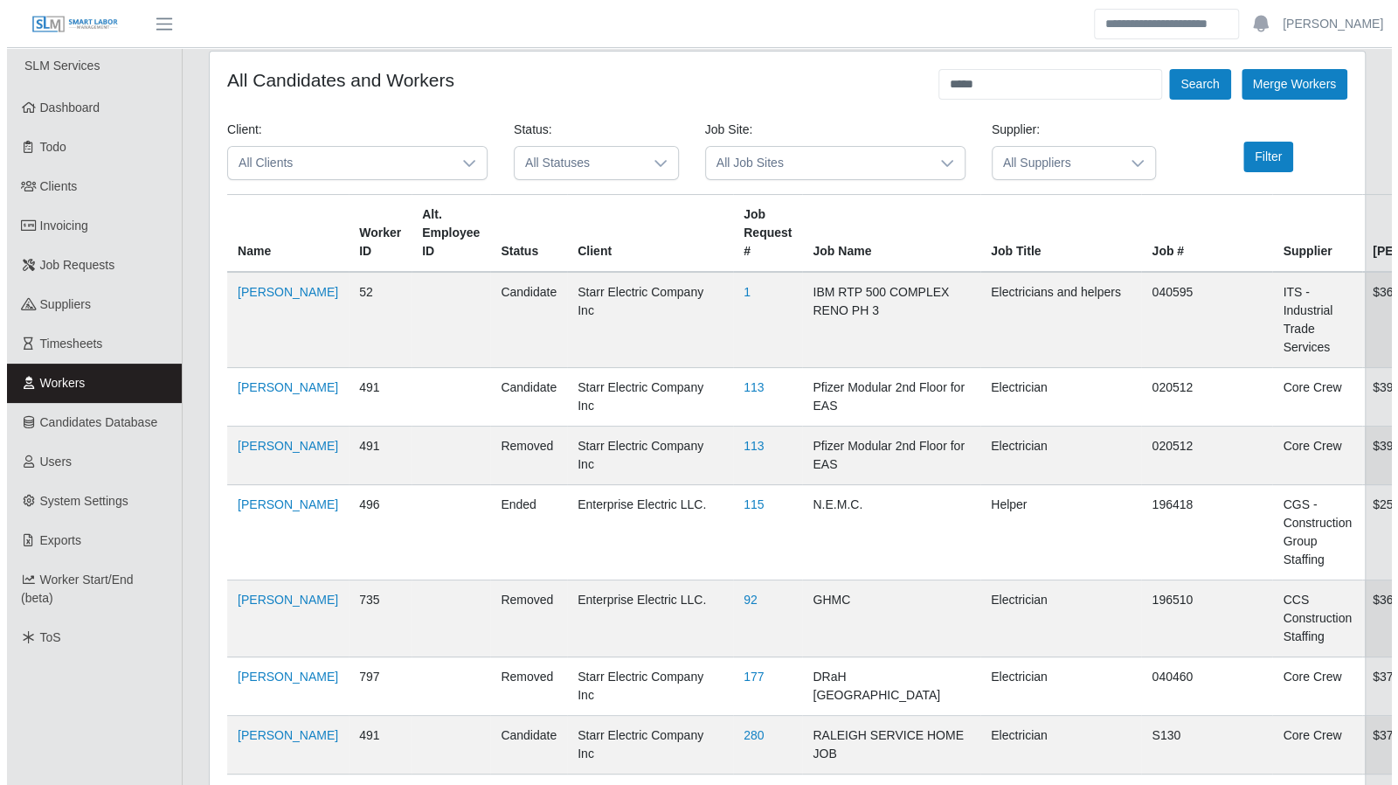
scroll to position [0, 0]
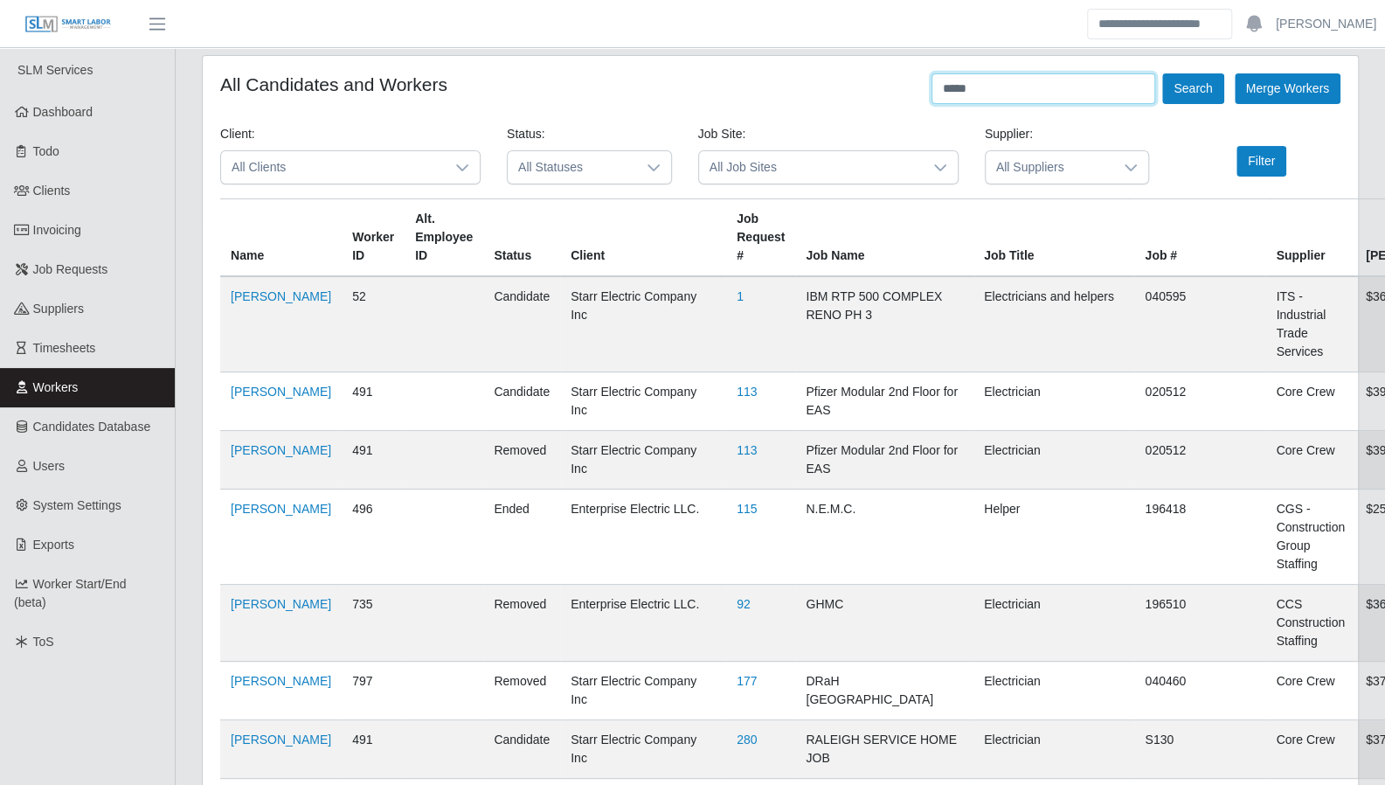
click at [979, 95] on input "*****" at bounding box center [1043, 88] width 224 height 31
click at [1162, 73] on button "Search" at bounding box center [1192, 88] width 61 height 31
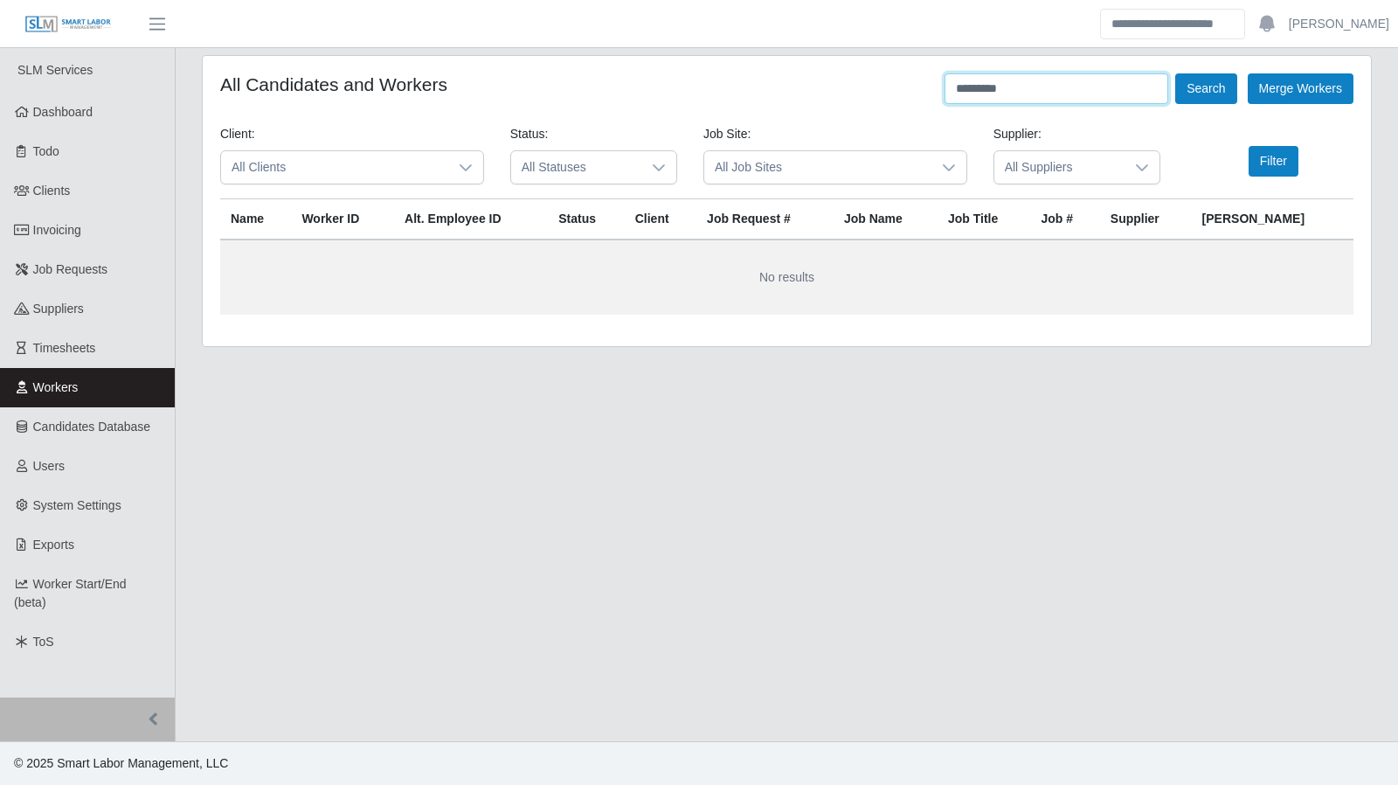
type input "*********"
click at [1175, 73] on button "Search" at bounding box center [1205, 88] width 61 height 31
click at [107, 111] on link "Dashboard" at bounding box center [87, 112] width 175 height 39
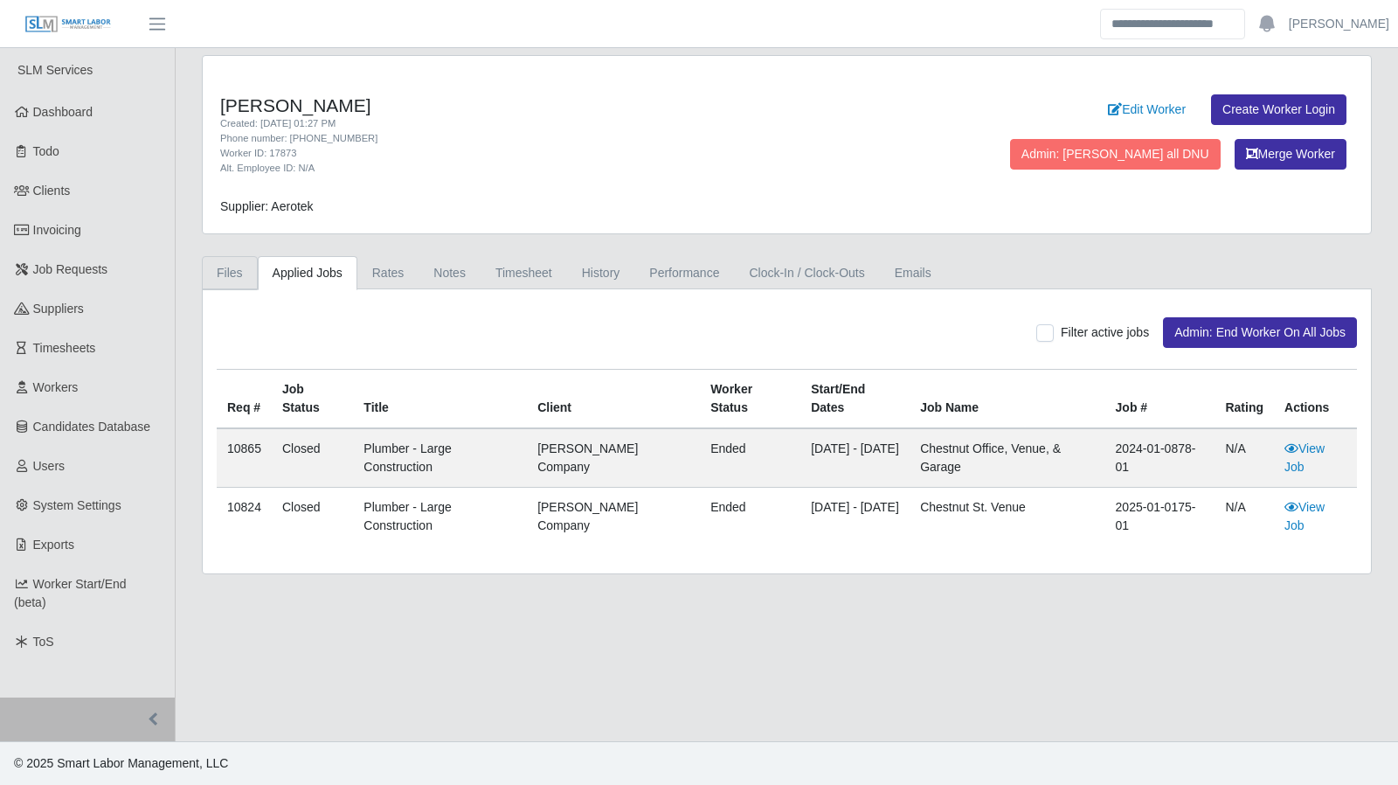
click at [220, 268] on link "Files" at bounding box center [230, 273] width 56 height 34
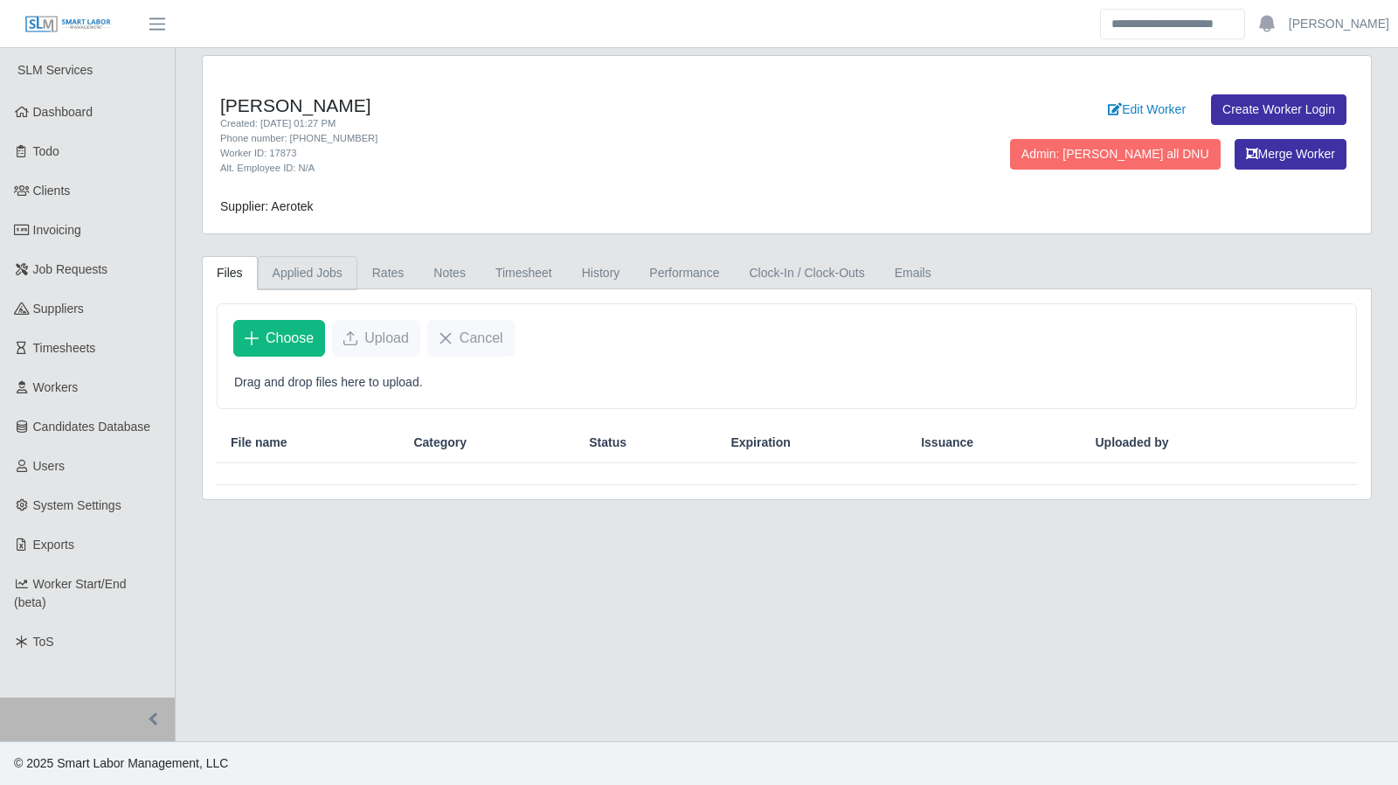
click at [303, 286] on link "Applied Jobs" at bounding box center [308, 273] width 100 height 34
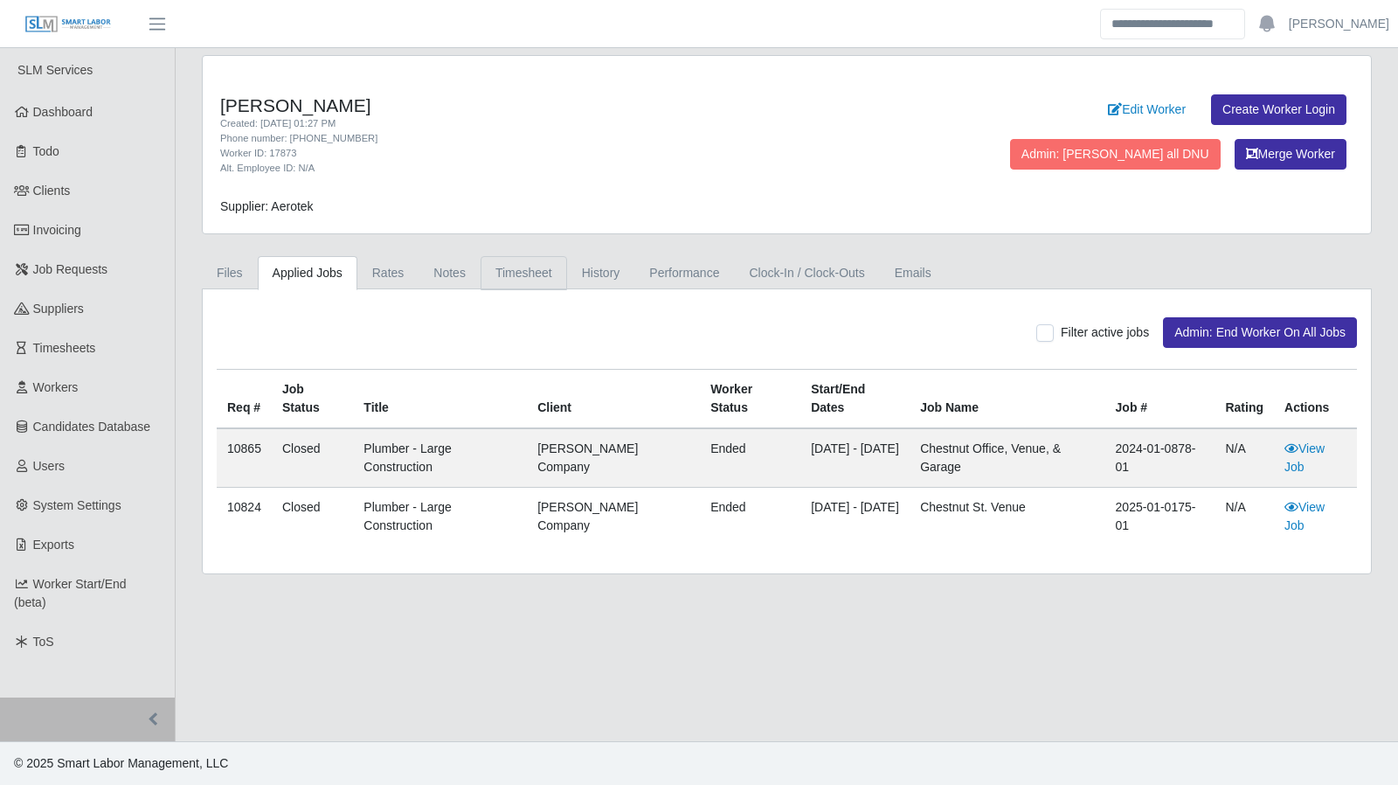
click at [525, 272] on link "Timesheet" at bounding box center [524, 273] width 86 height 34
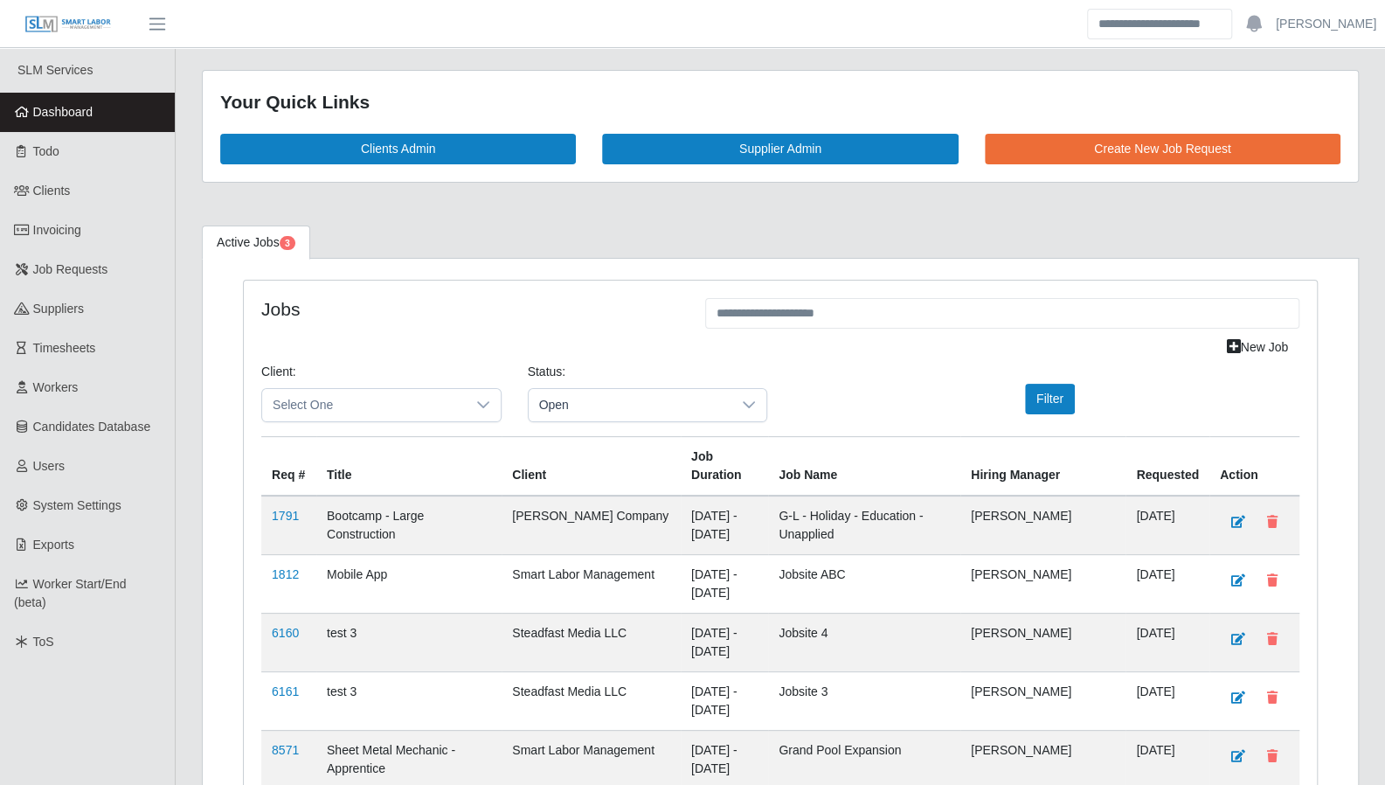
click at [57, 147] on span "Todo" at bounding box center [46, 151] width 26 height 14
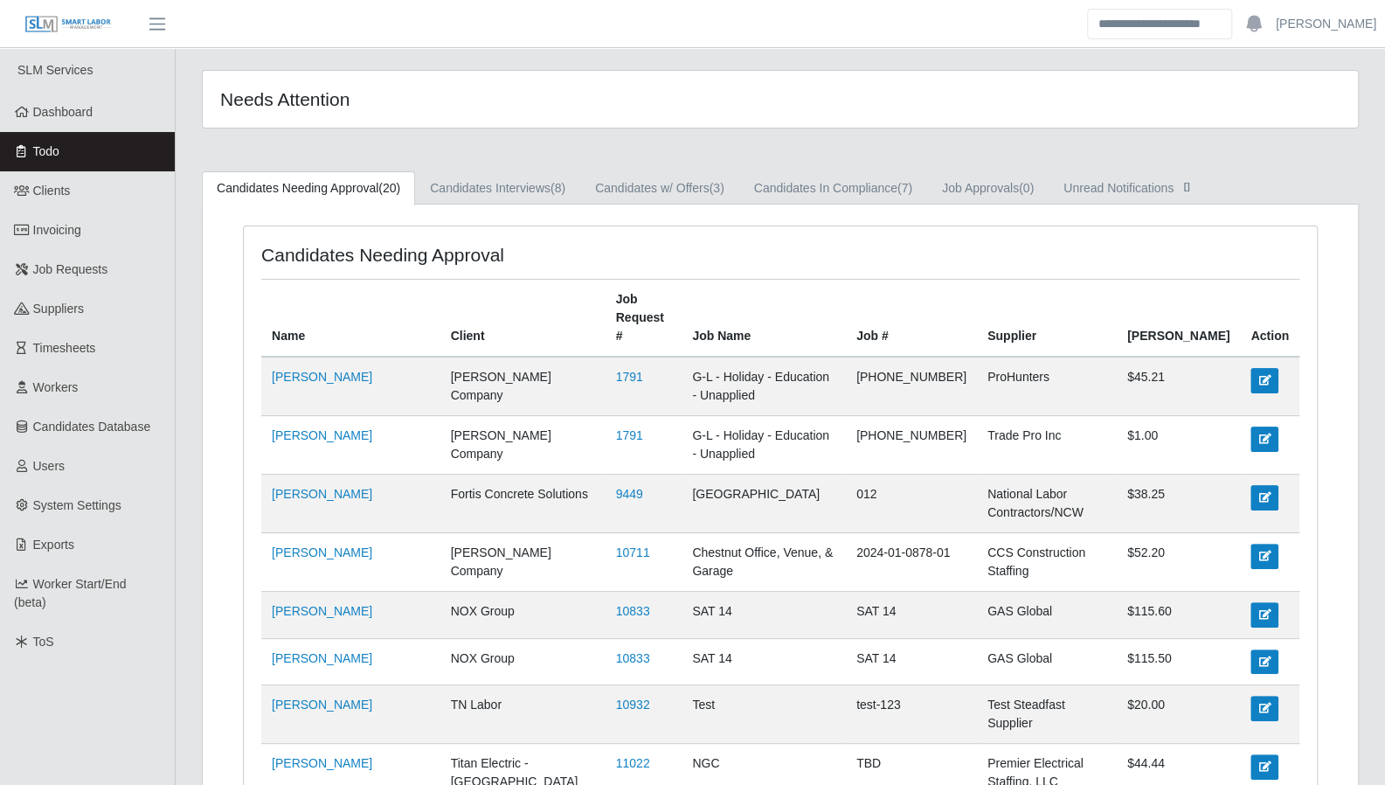
click at [62, 114] on span "Dashboard" at bounding box center [63, 112] width 60 height 14
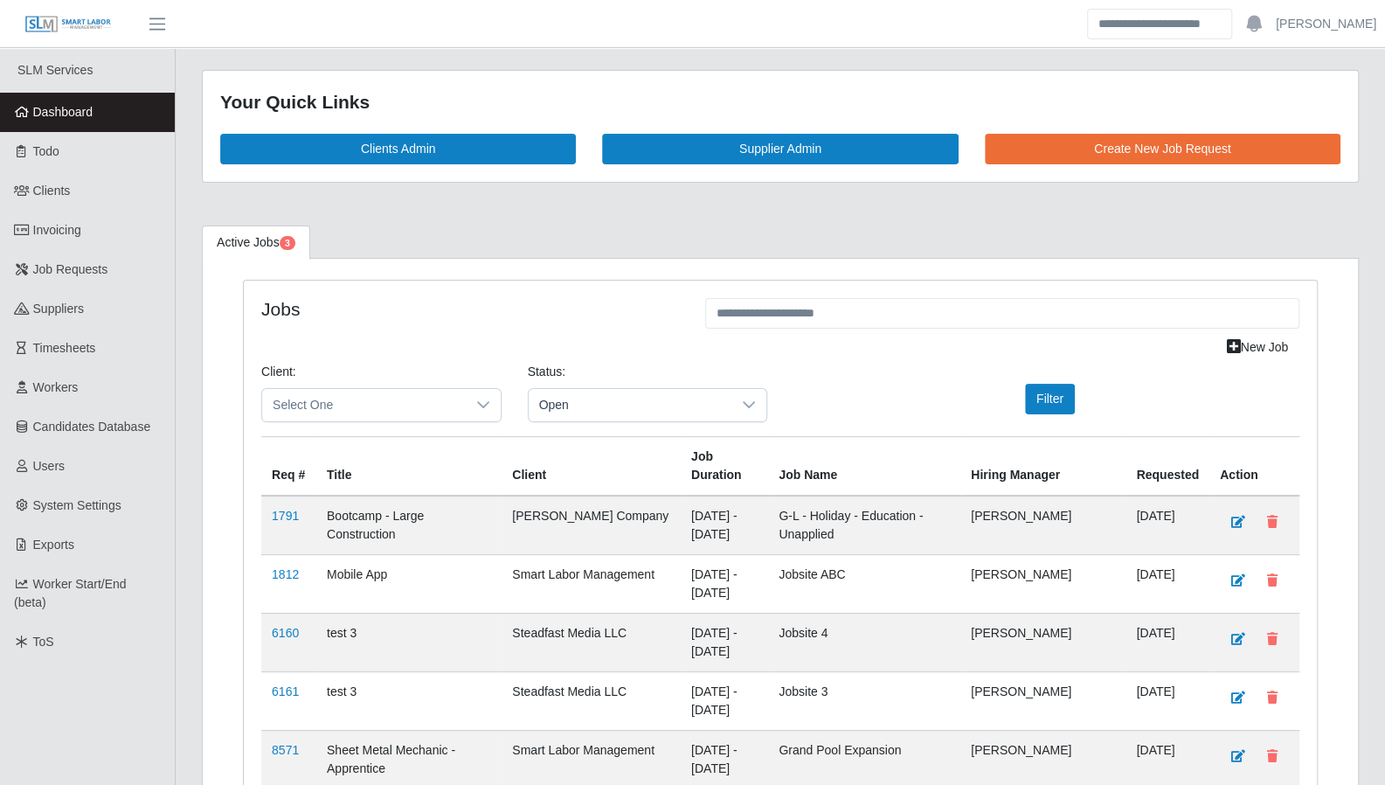
click at [88, 111] on span "Dashboard" at bounding box center [63, 112] width 60 height 14
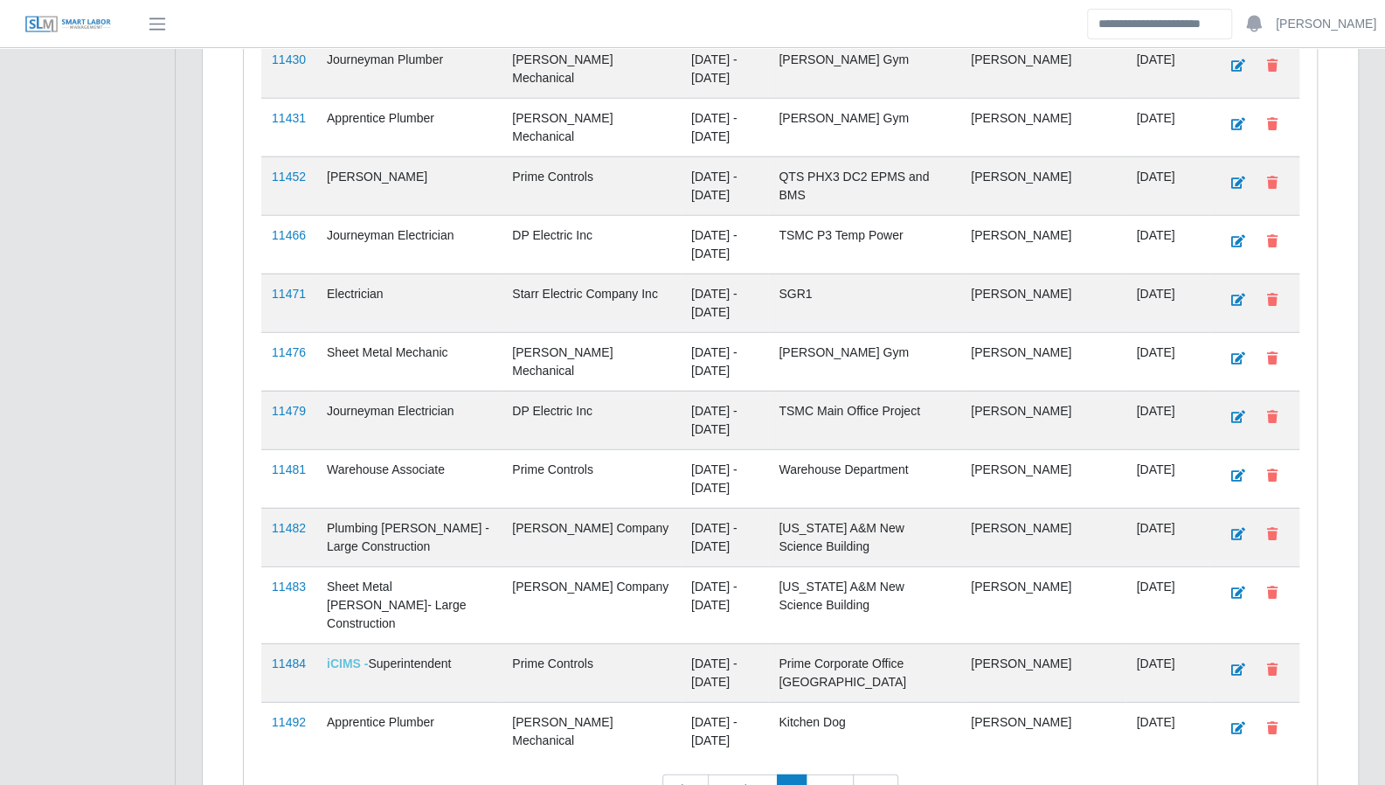
scroll to position [2873, 0]
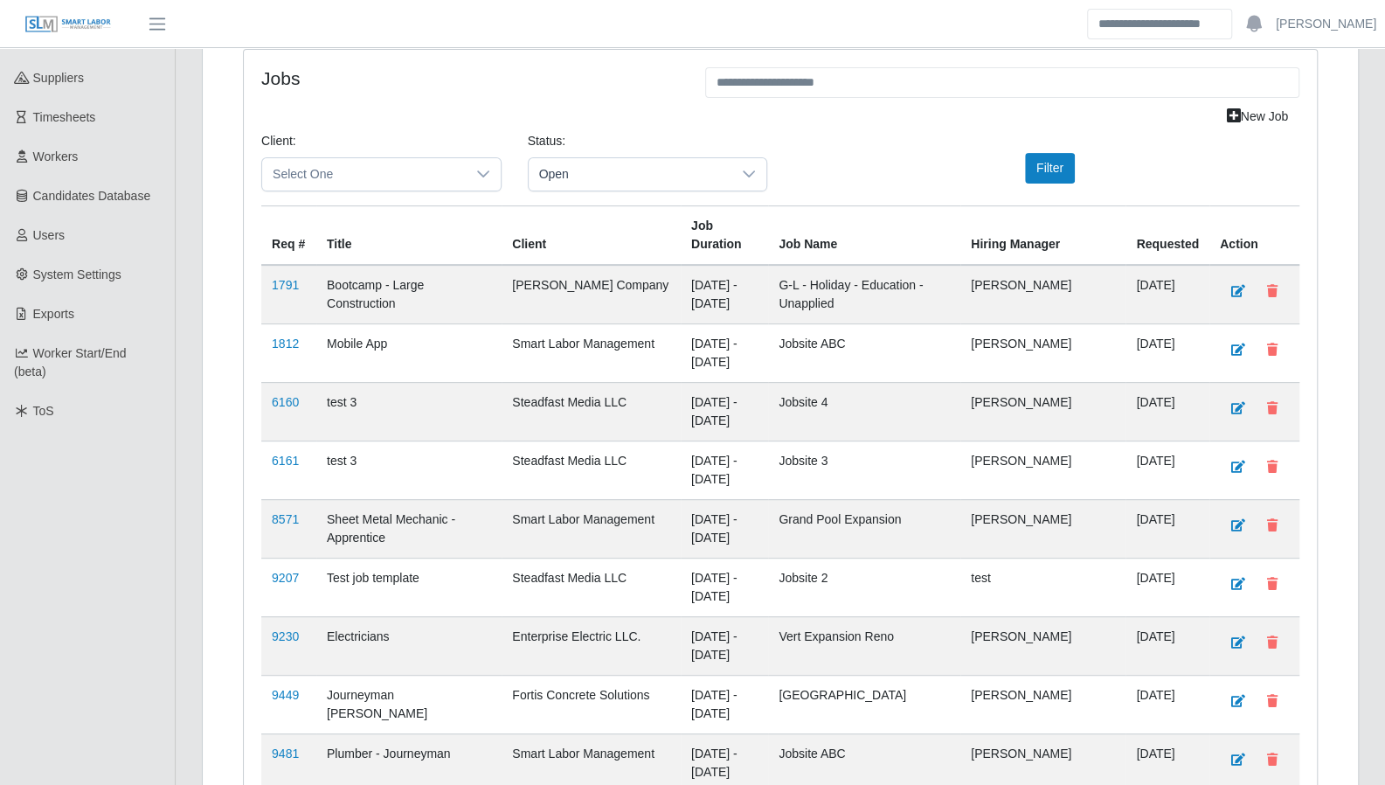
scroll to position [0, 0]
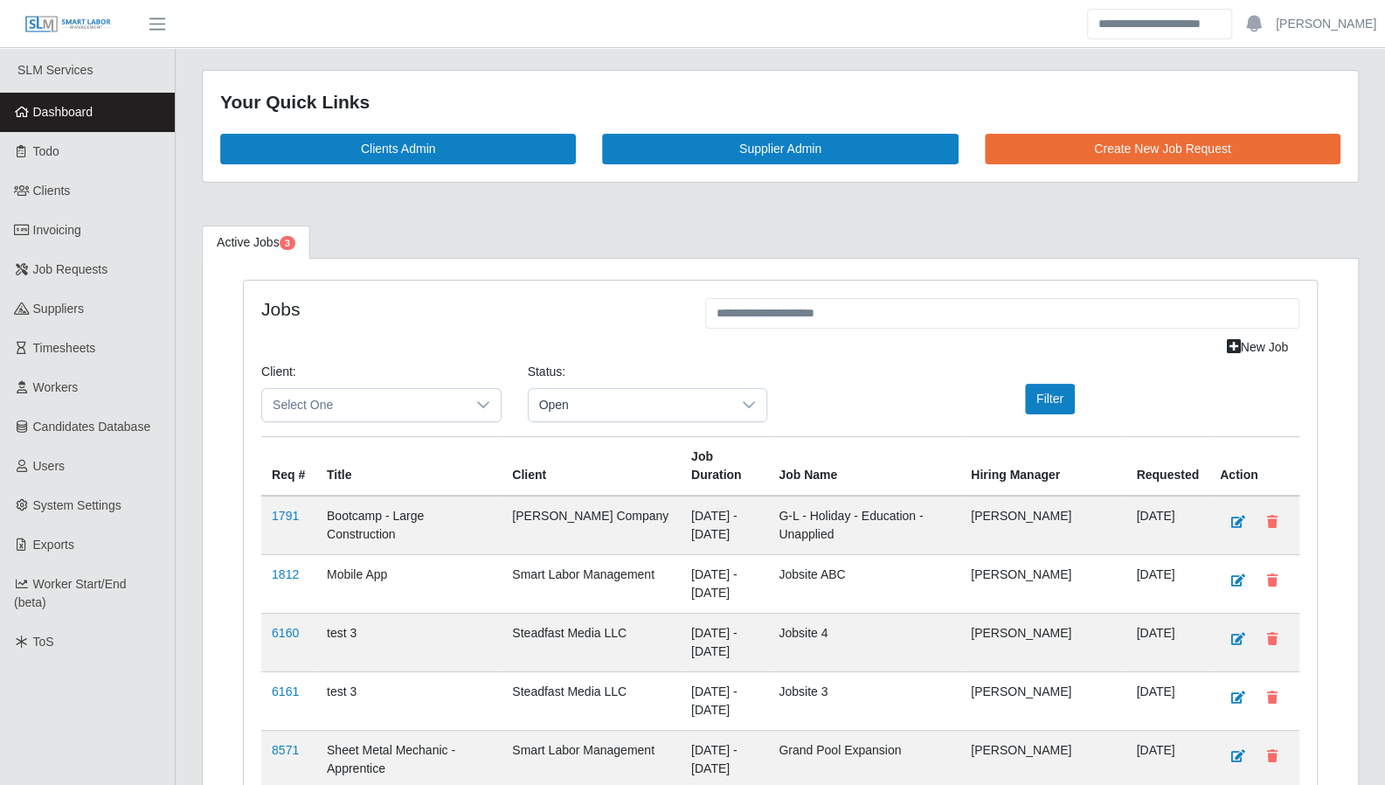
click at [68, 155] on link "Todo" at bounding box center [87, 151] width 175 height 39
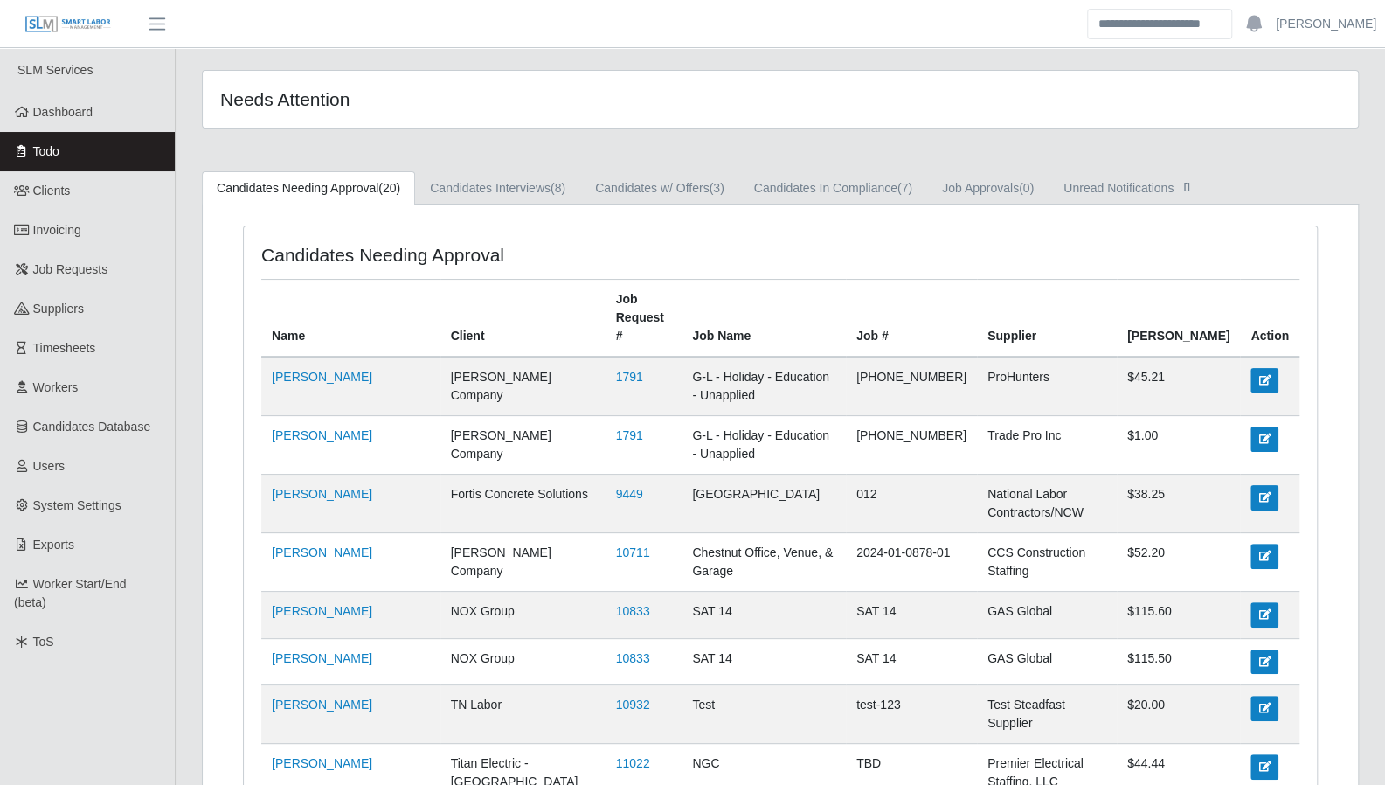
click at [1293, 200] on ul "Candidates Needing Approval (20) Candidates Interviews (8) Candidates w/ Offers…" at bounding box center [780, 187] width 1157 height 33
click at [70, 106] on span "Dashboard" at bounding box center [63, 112] width 60 height 14
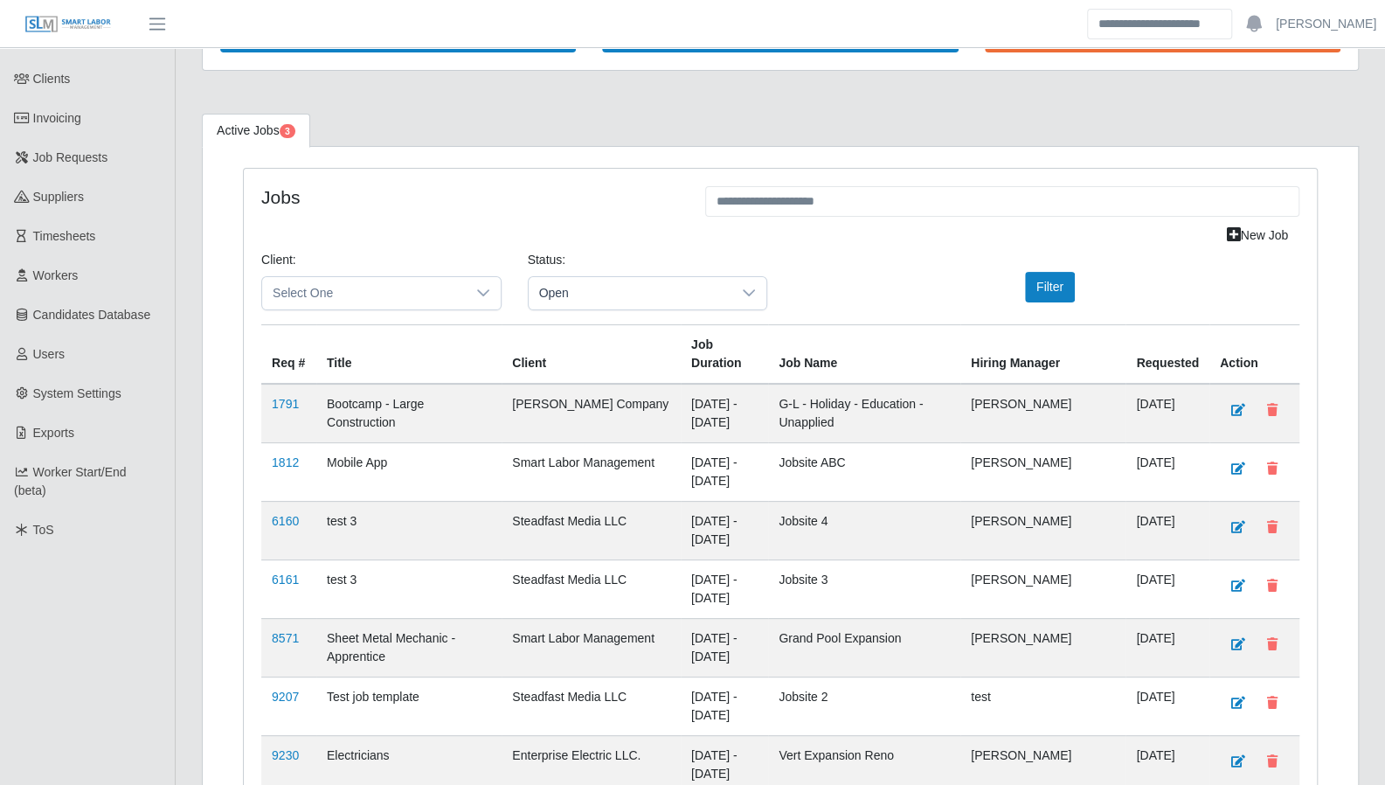
scroll to position [12, 0]
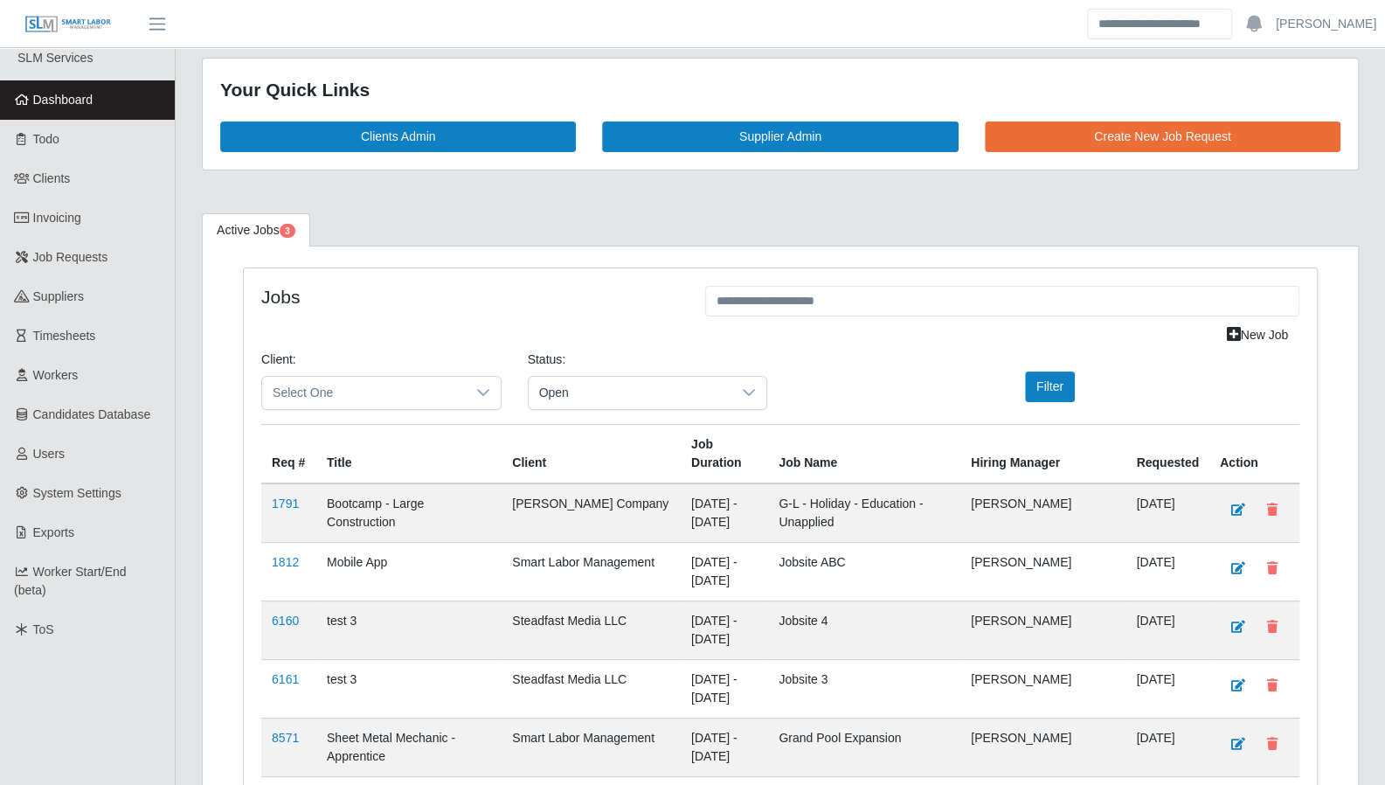
click at [84, 107] on link "Dashboard" at bounding box center [87, 99] width 175 height 39
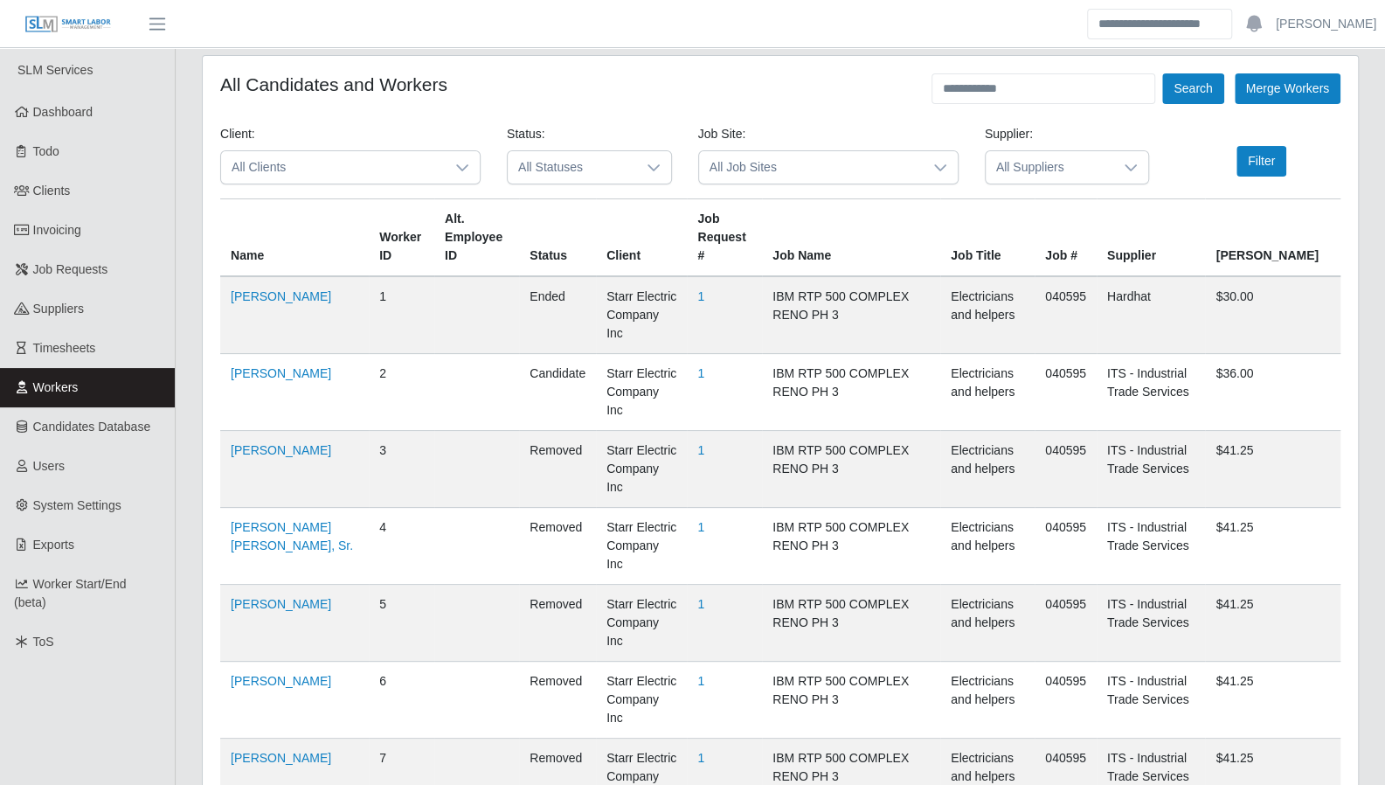
click at [458, 167] on icon at bounding box center [462, 168] width 14 height 14
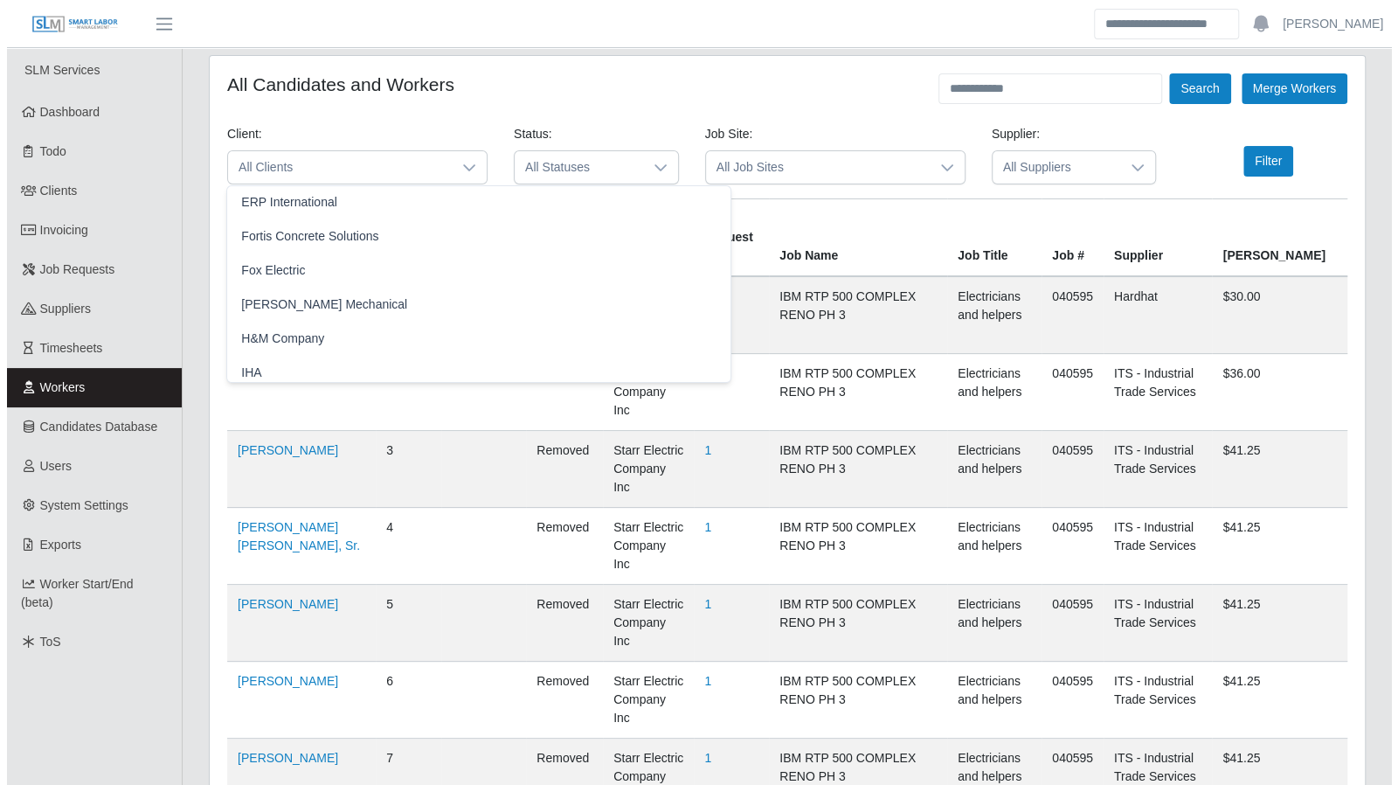
scroll to position [856, 0]
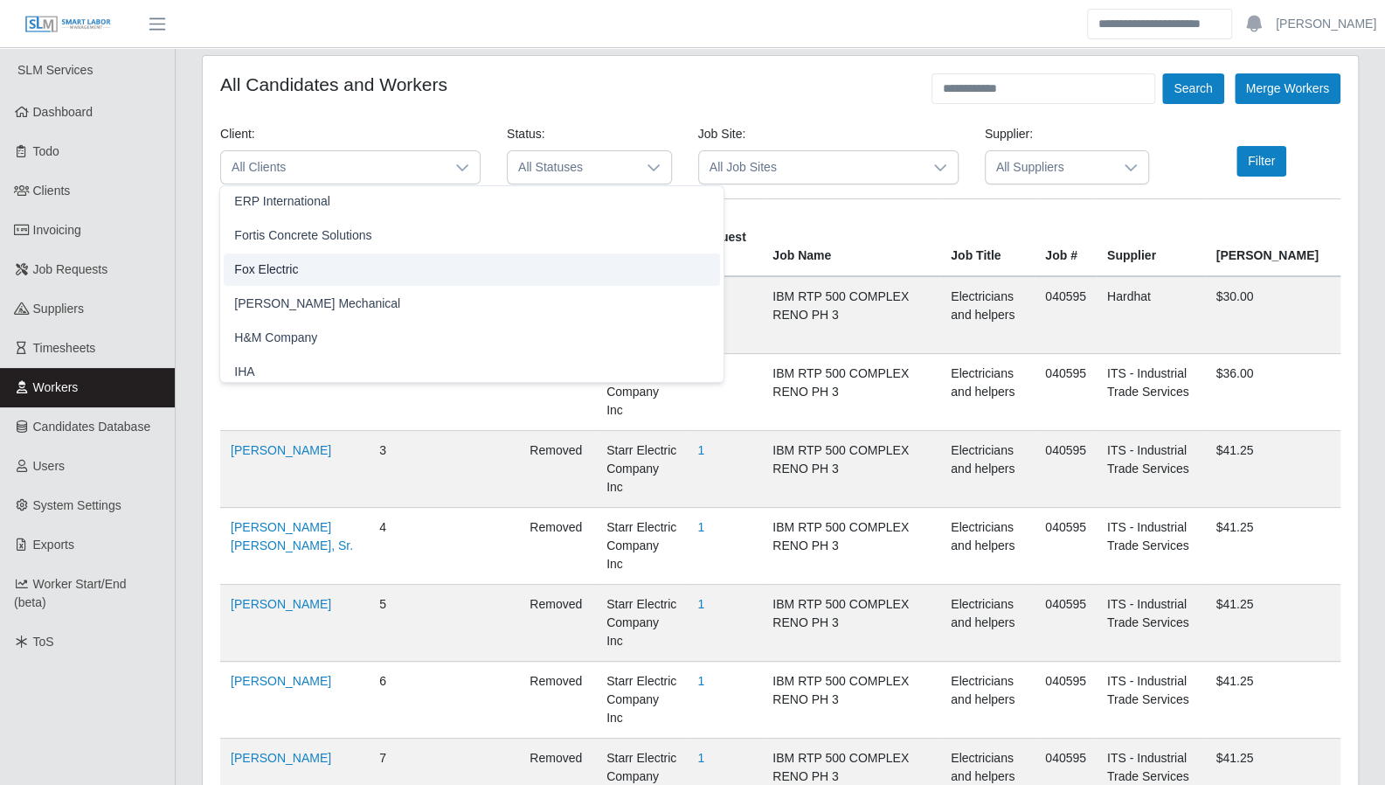
click at [379, 272] on li "Fox Electric" at bounding box center [472, 269] width 496 height 32
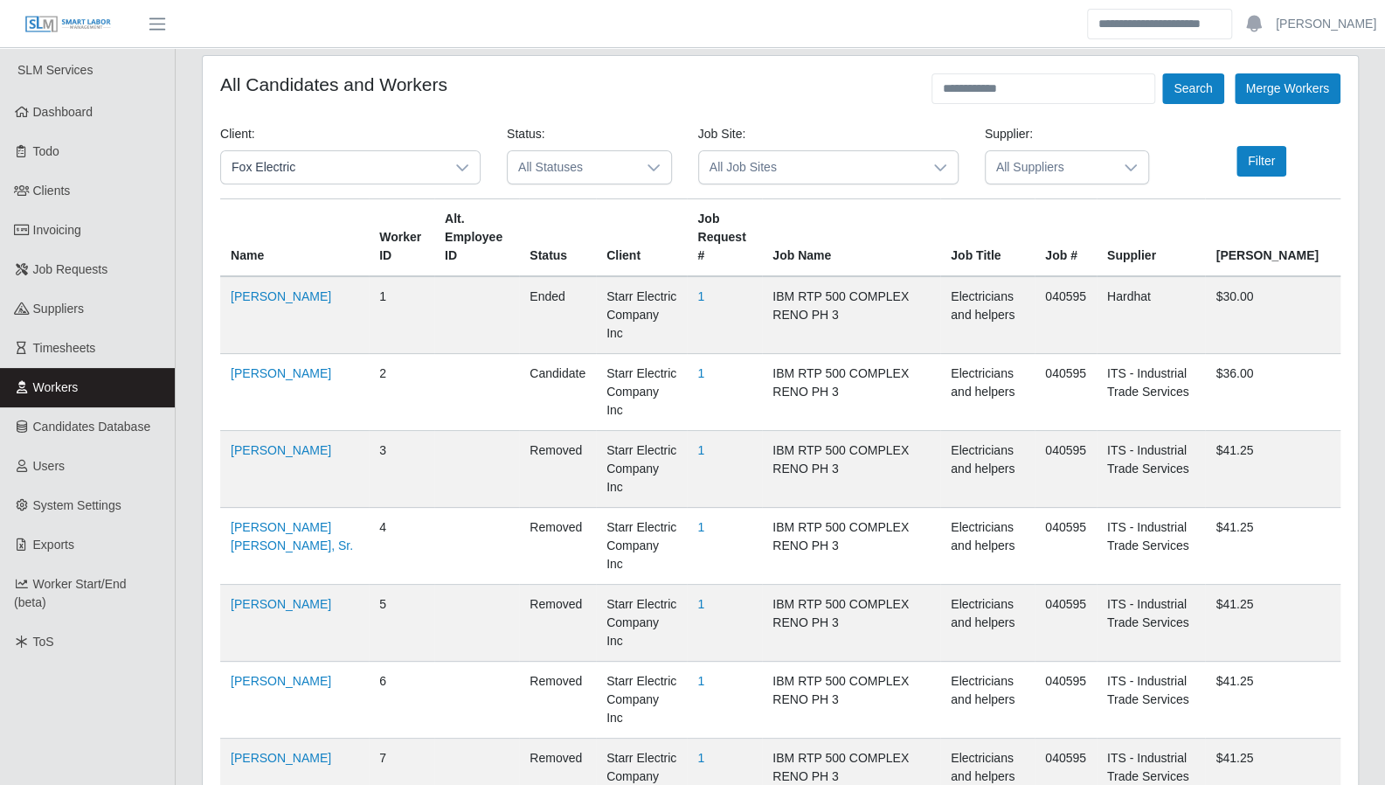
click at [1190, 100] on button "Search" at bounding box center [1192, 88] width 61 height 31
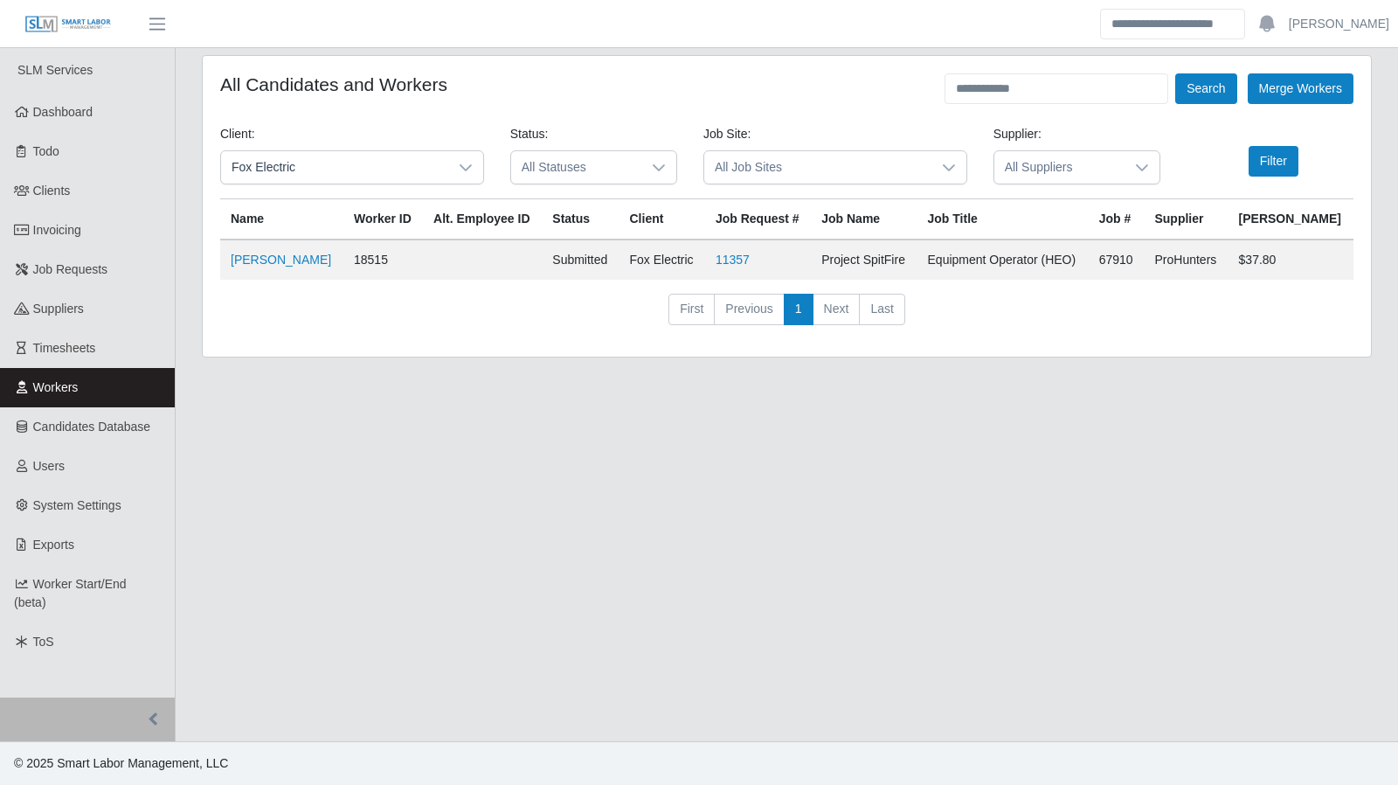
click at [750, 254] on link "11357" at bounding box center [733, 260] width 34 height 14
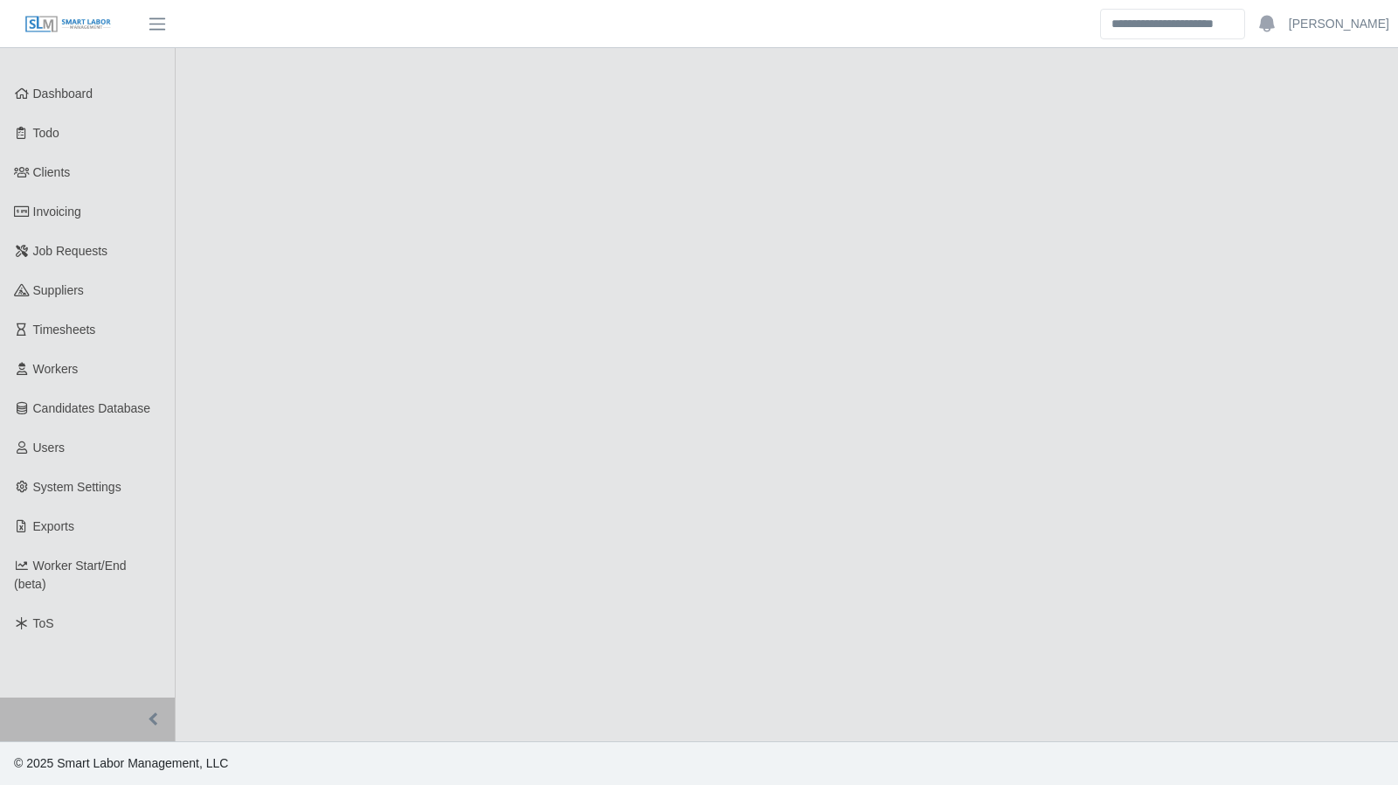
select select "******"
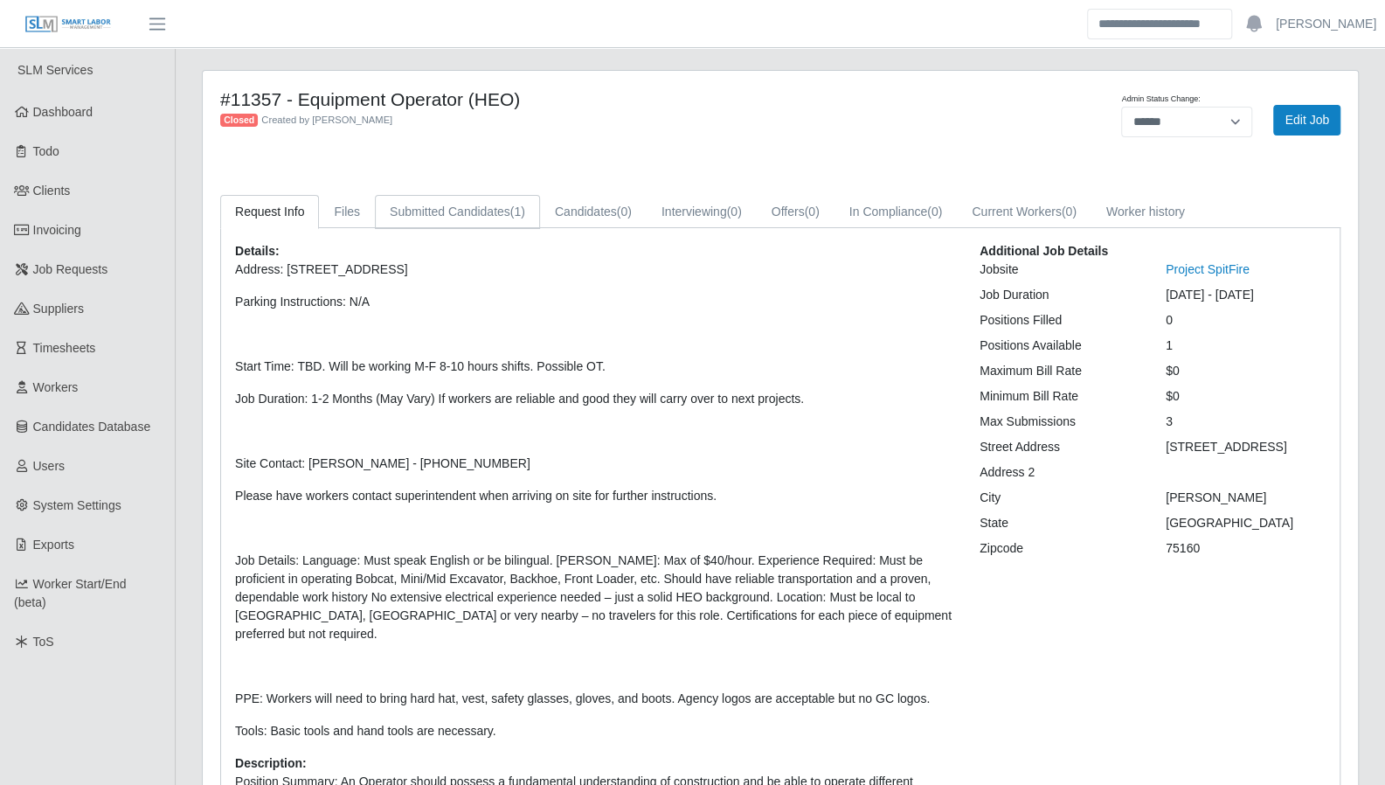
click at [487, 209] on link "Submitted Candidates (1)" at bounding box center [457, 212] width 165 height 34
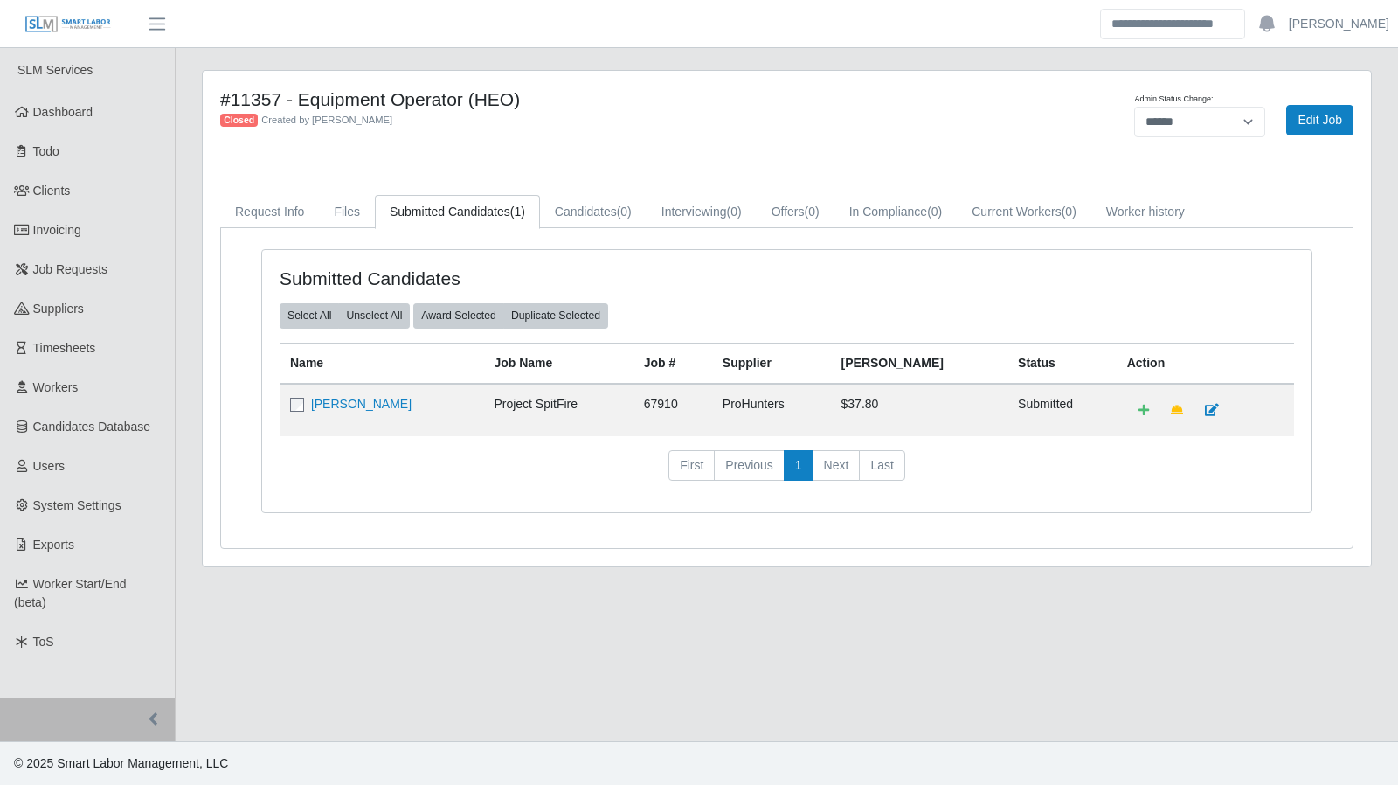
click at [357, 411] on td "Jorge Jimenez" at bounding box center [382, 410] width 204 height 52
click at [1104, 211] on link "Worker history" at bounding box center [1145, 212] width 108 height 34
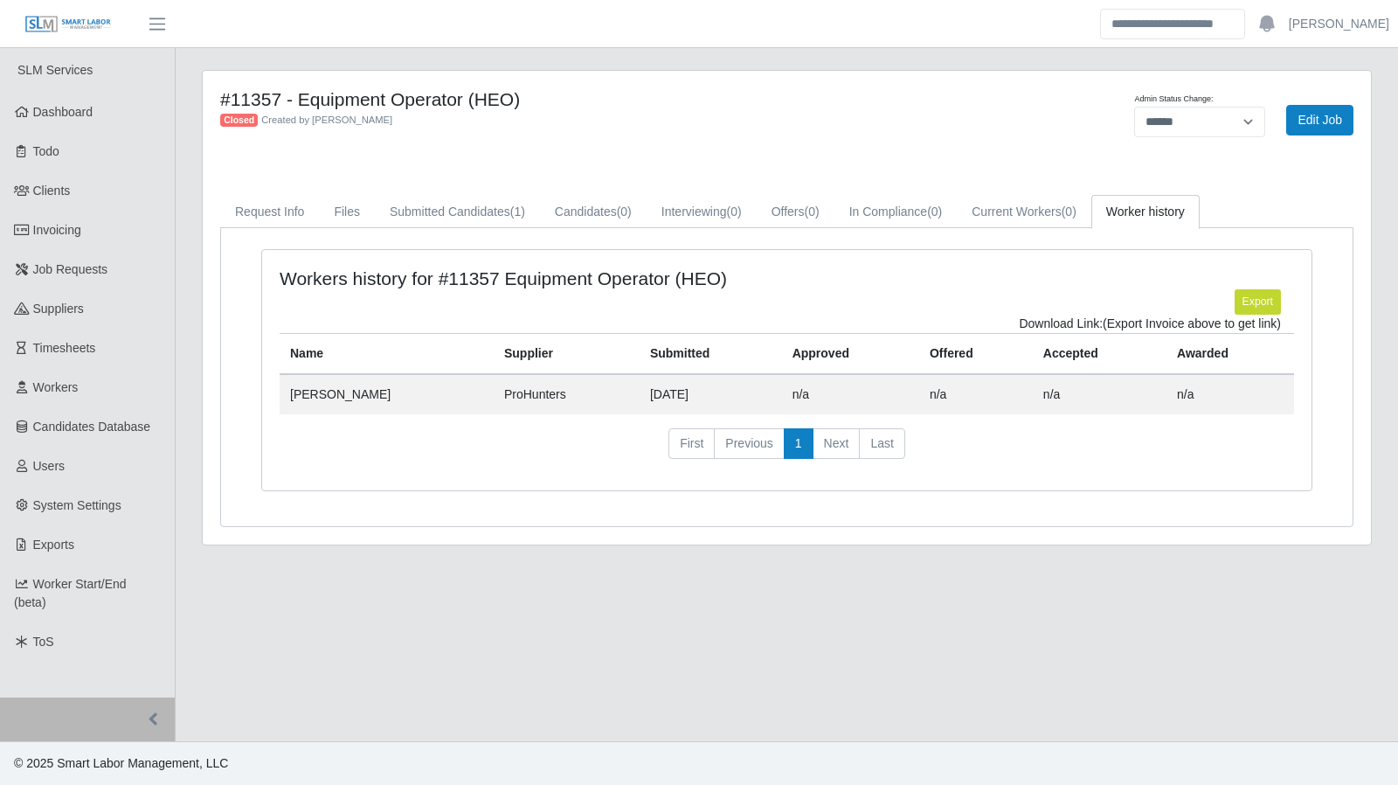
click at [101, 130] on link "Dashboard" at bounding box center [87, 112] width 175 height 39
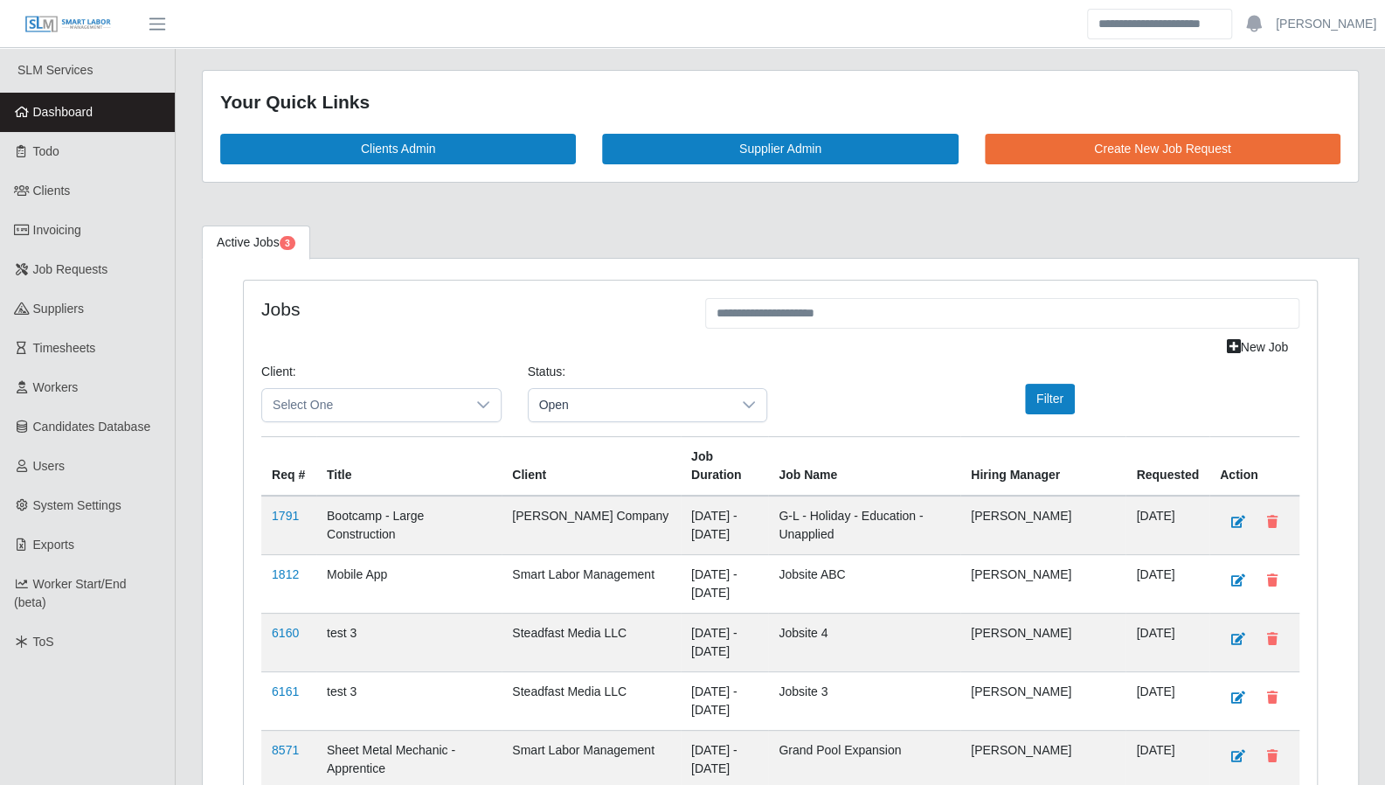
click at [1357, 225] on ul "Active Jobs 3" at bounding box center [780, 241] width 1157 height 33
click at [72, 148] on link "Todo" at bounding box center [87, 151] width 175 height 39
